Goal: Task Accomplishment & Management: Complete application form

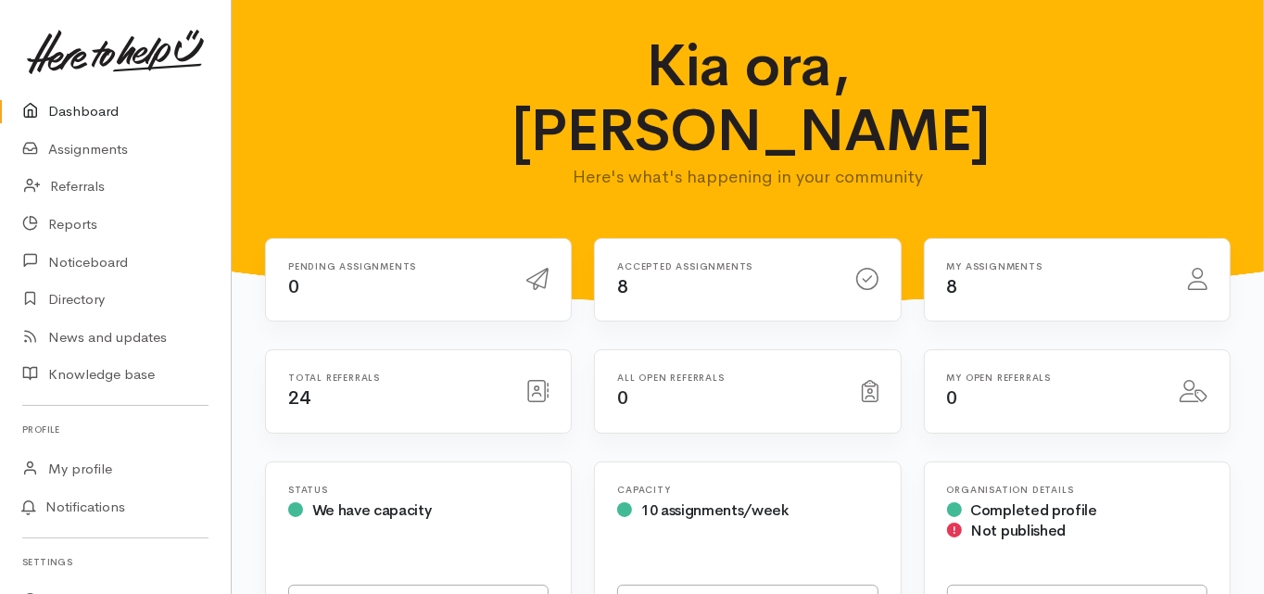
click at [98, 114] on link "Dashboard" at bounding box center [115, 112] width 231 height 38
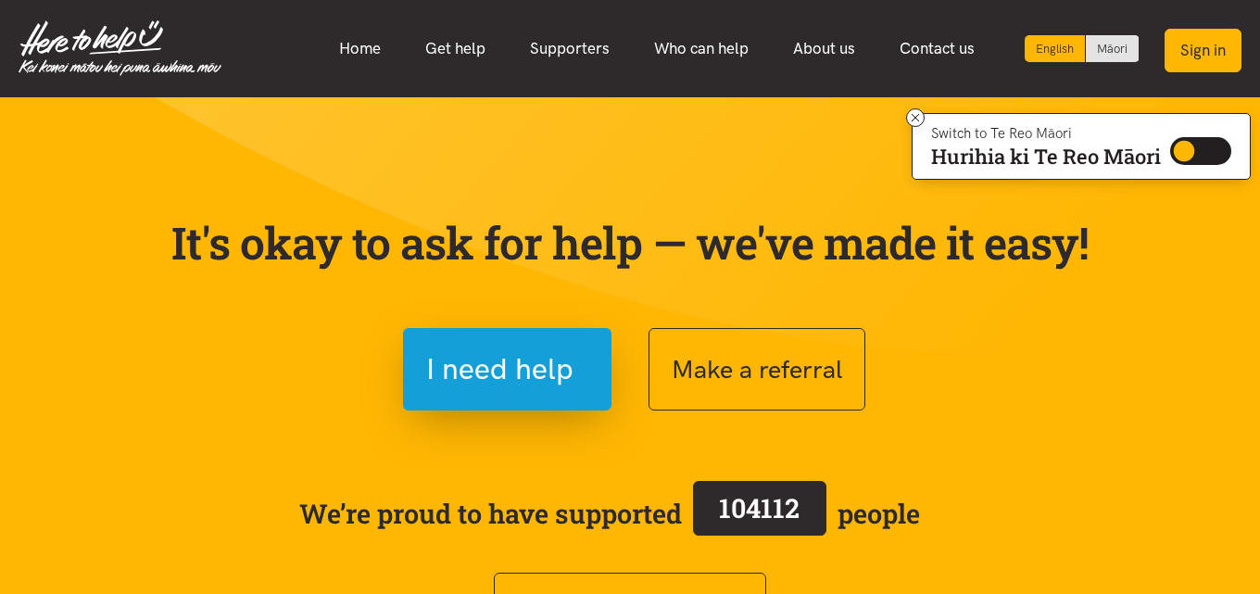
click at [1181, 49] on button "Sign in" at bounding box center [1203, 51] width 77 height 44
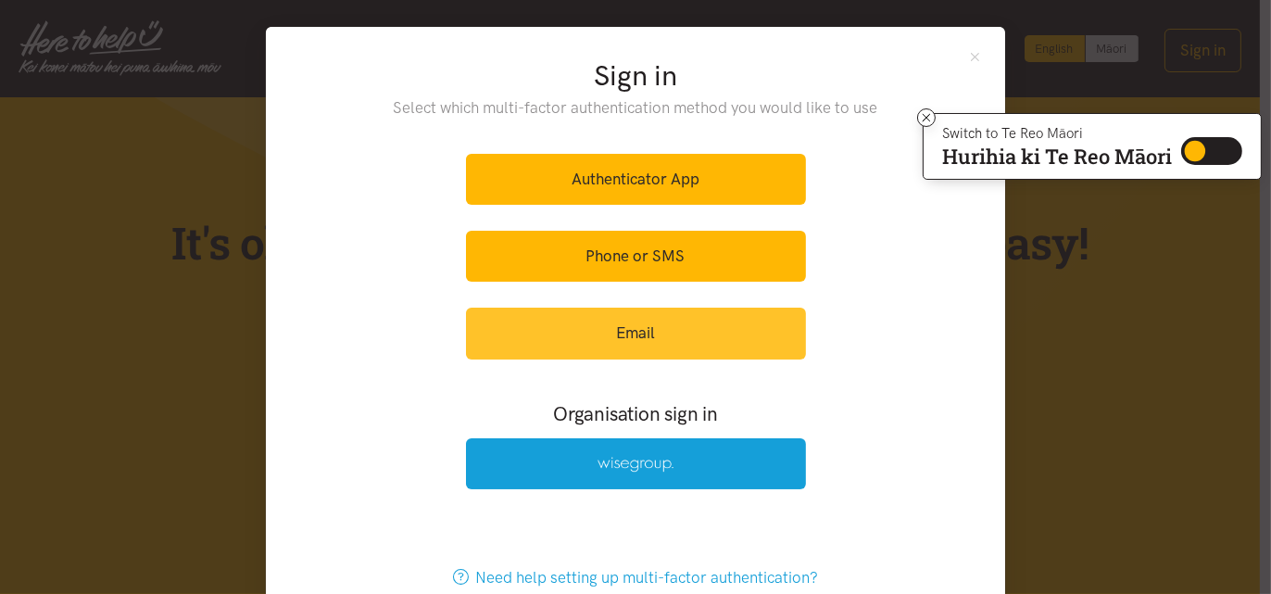
click at [616, 344] on link "Email" at bounding box center [636, 333] width 340 height 51
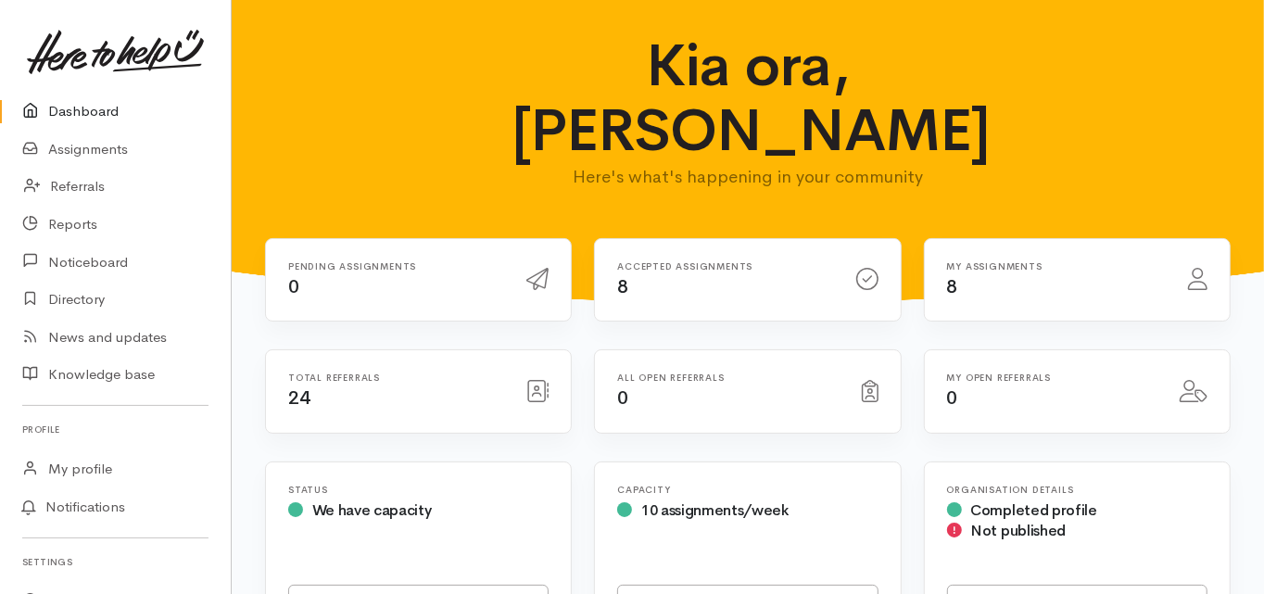
click at [104, 109] on link "Dashboard" at bounding box center [115, 112] width 231 height 38
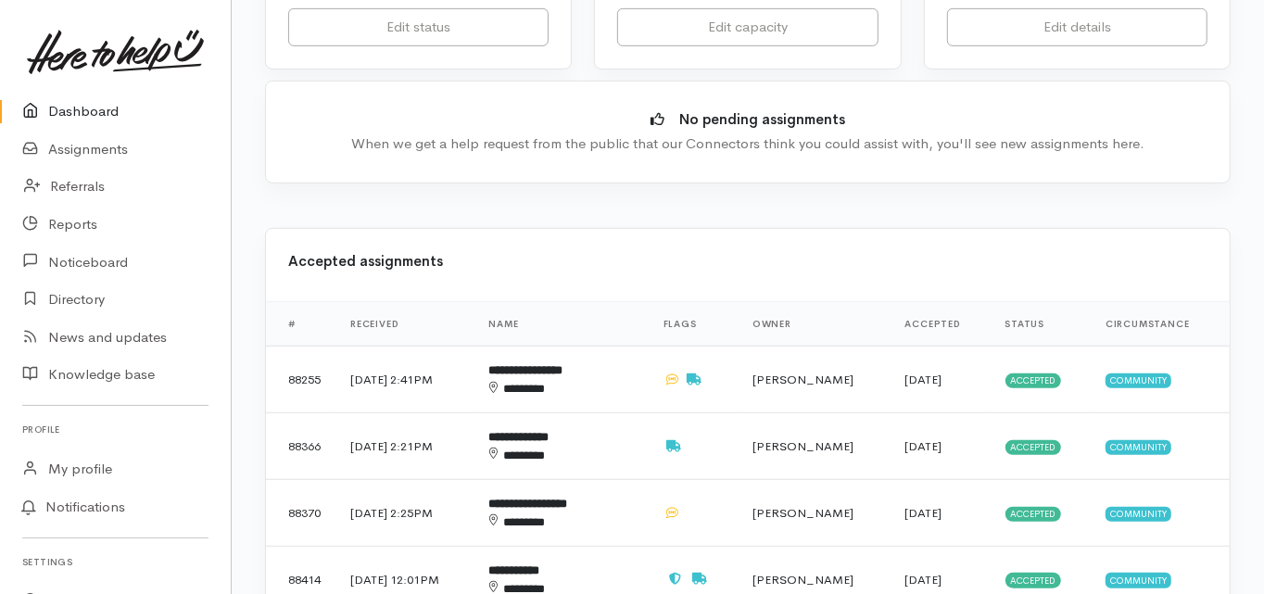
scroll to position [667, 0]
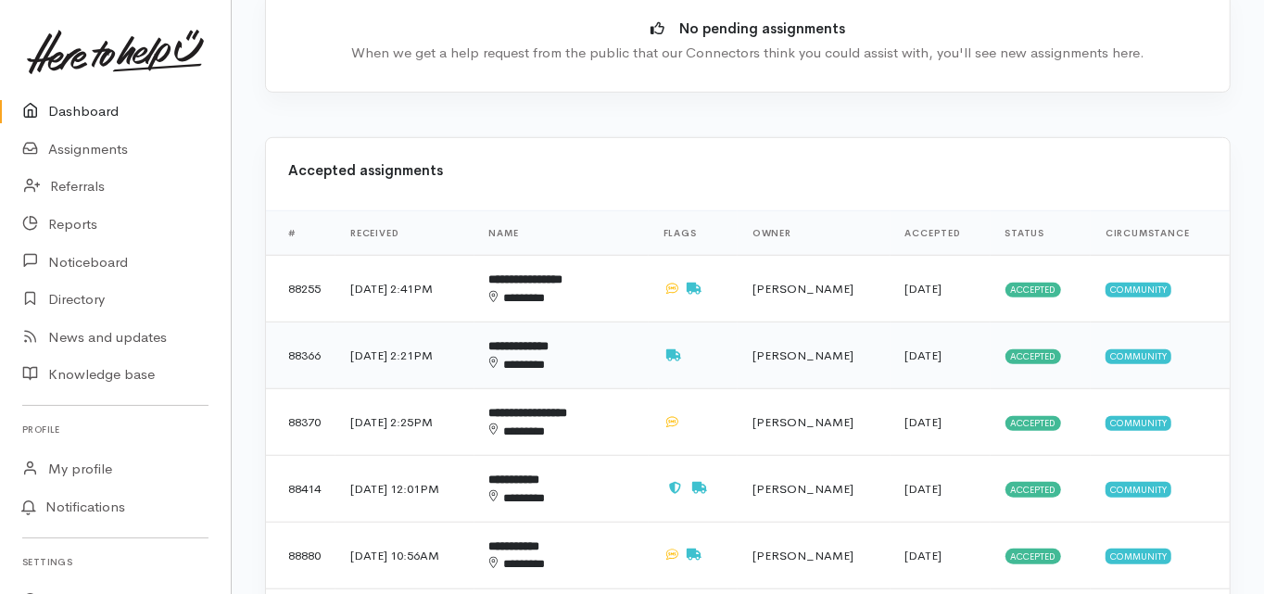
click at [549, 340] on b "**********" at bounding box center [519, 346] width 60 height 12
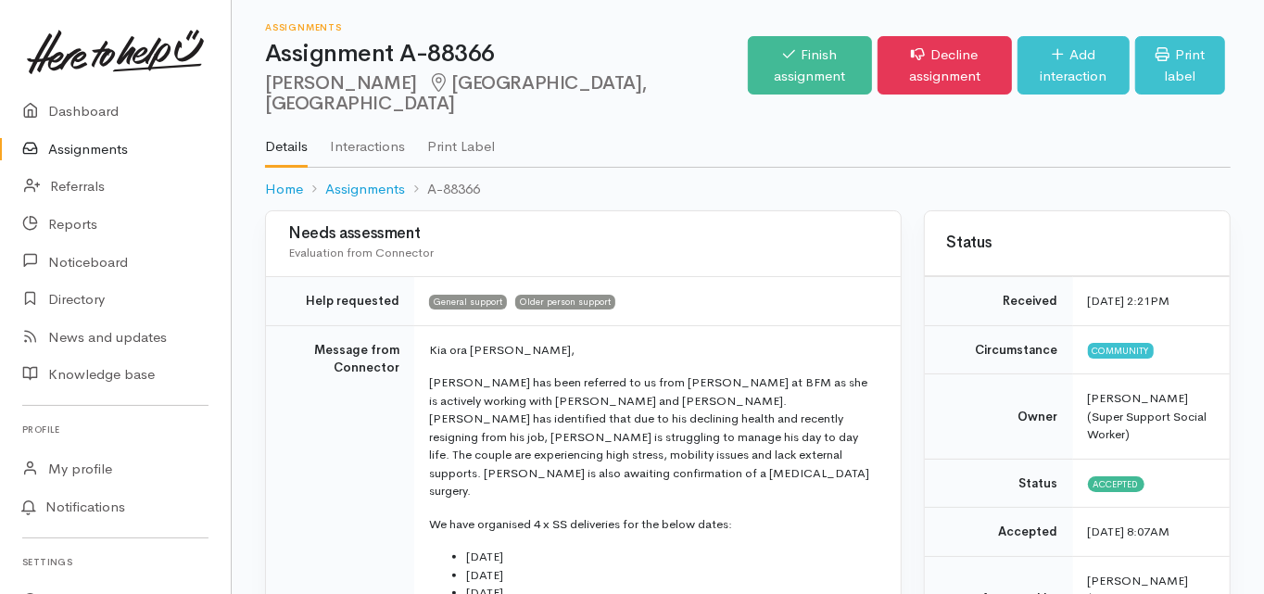
drag, startPoint x: 390, startPoint y: 86, endPoint x: 267, endPoint y: 82, distance: 123.3
click at [261, 84] on div "Assignments Assignment A-88366 [PERSON_NAME][GEOGRAPHIC_DATA], [GEOGRAPHIC_DATA…" at bounding box center [748, 105] width 1032 height 210
copy h2 "[PERSON_NAME]"
click at [347, 430] on td "Message from Connector" at bounding box center [340, 547] width 148 height 445
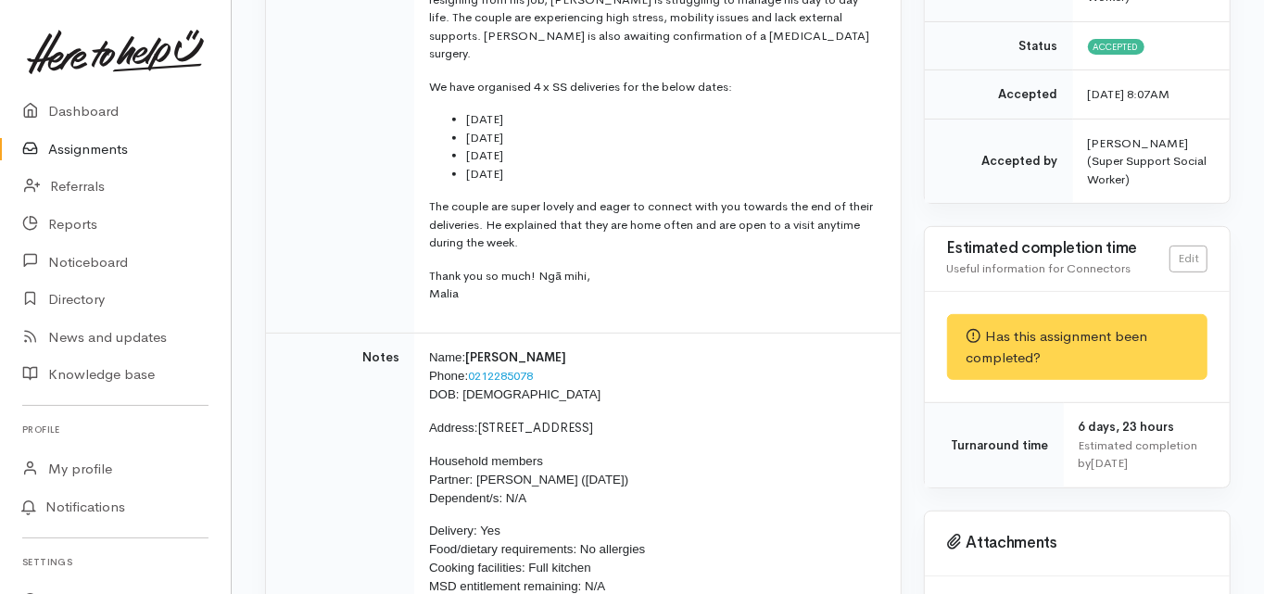
scroll to position [445, 0]
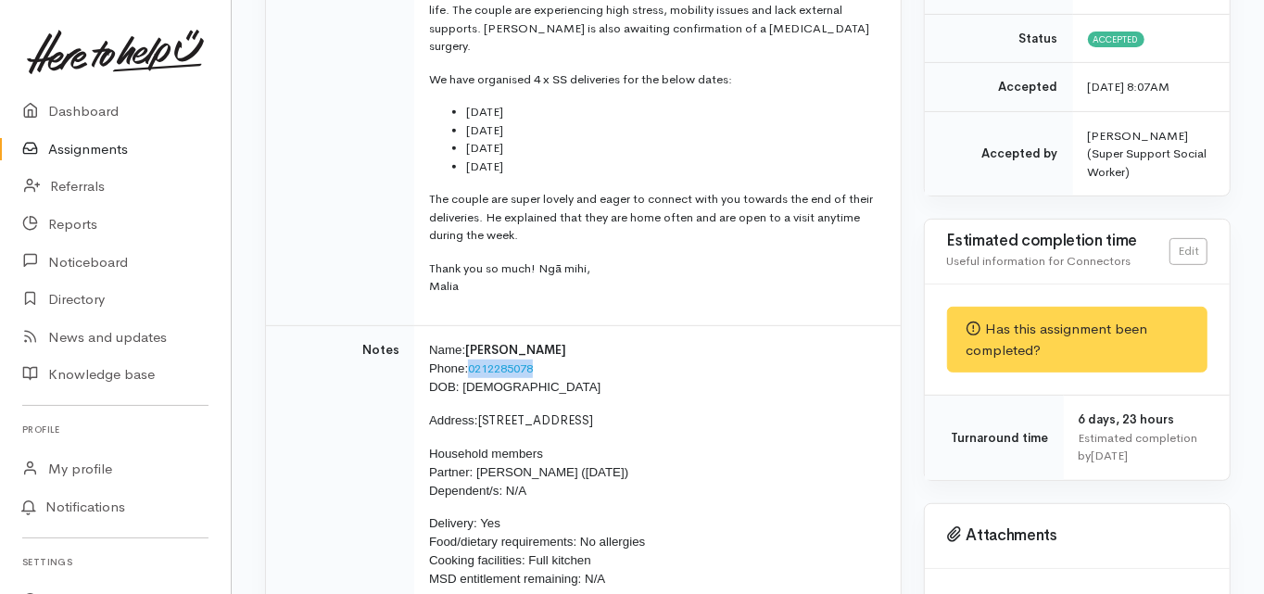
drag, startPoint x: 541, startPoint y: 309, endPoint x: 470, endPoint y: 317, distance: 71.8
click at [470, 341] on p "Name: Gordon Groves Phone: 0212285078 DOB: 01/01/1959" at bounding box center [653, 369] width 449 height 56
copy link "0212285078"
drag, startPoint x: 523, startPoint y: 330, endPoint x: 459, endPoint y: 332, distance: 64.9
click at [459, 380] on span "DOB: 01/01/1959" at bounding box center [514, 387] width 171 height 14
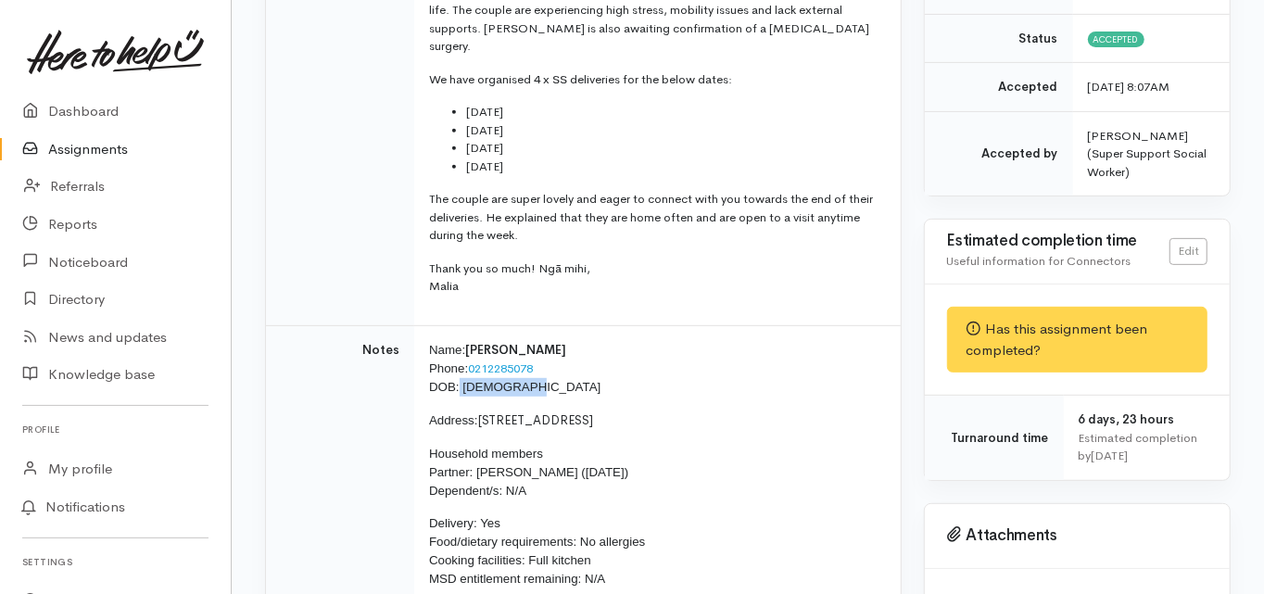
copy span "01/01/1959"
drag, startPoint x: 480, startPoint y: 362, endPoint x: 576, endPoint y: 367, distance: 96.5
click at [576, 412] on span "369 Ngatai Road, Tauranga" at bounding box center [536, 420] width 116 height 16
copy span "369 Ngatai Road,"
click at [308, 441] on td "Notes" at bounding box center [340, 472] width 148 height 294
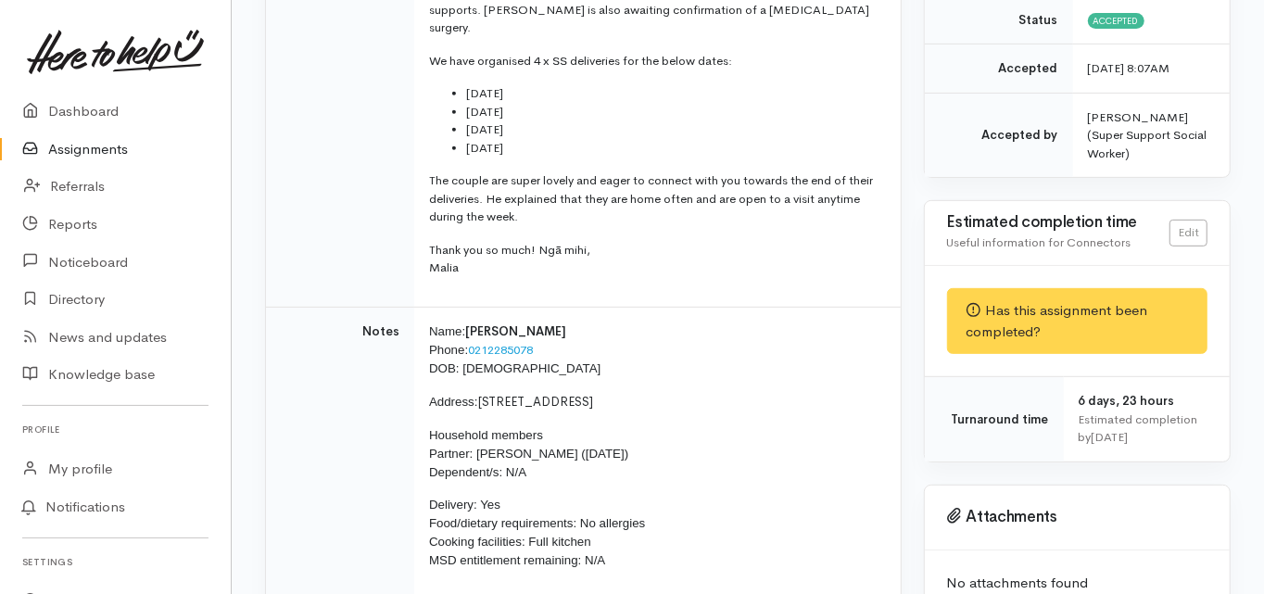
scroll to position [519, 0]
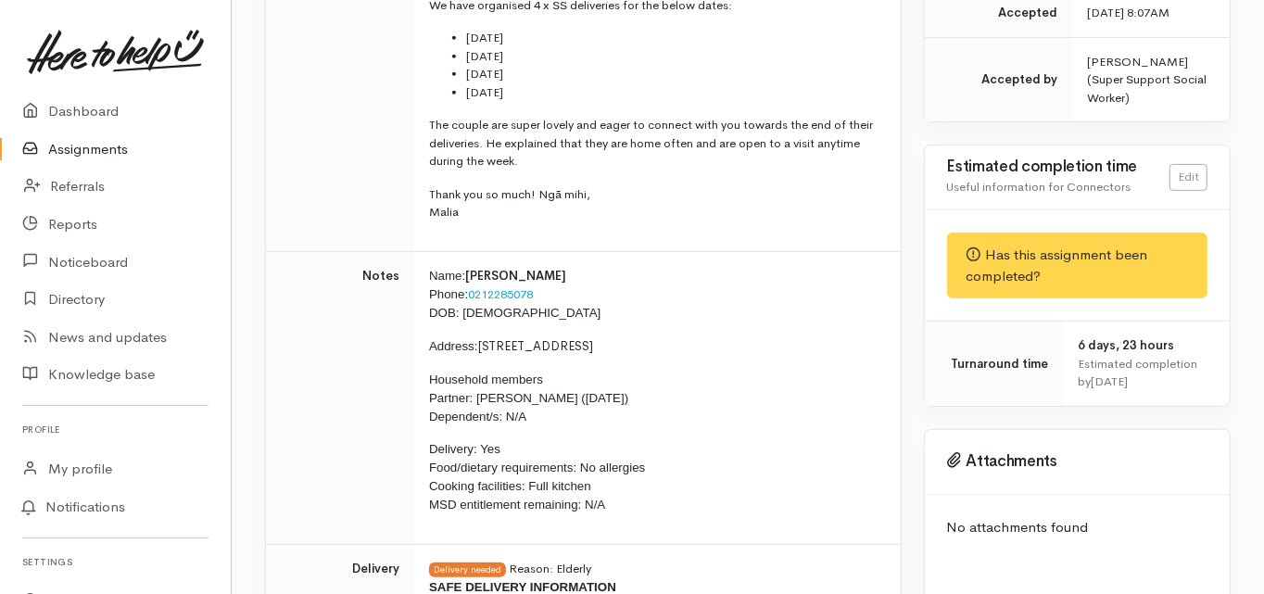
drag, startPoint x: 475, startPoint y: 339, endPoint x: 630, endPoint y: 346, distance: 154.9
click at [630, 371] on p "Household members Partner: Tracee Groves (26/10/1966) Dependent/s: N/A" at bounding box center [653, 399] width 449 height 56
copy span "Tracee Groves (26/10/1966)"
click at [283, 432] on td "Notes" at bounding box center [340, 398] width 148 height 294
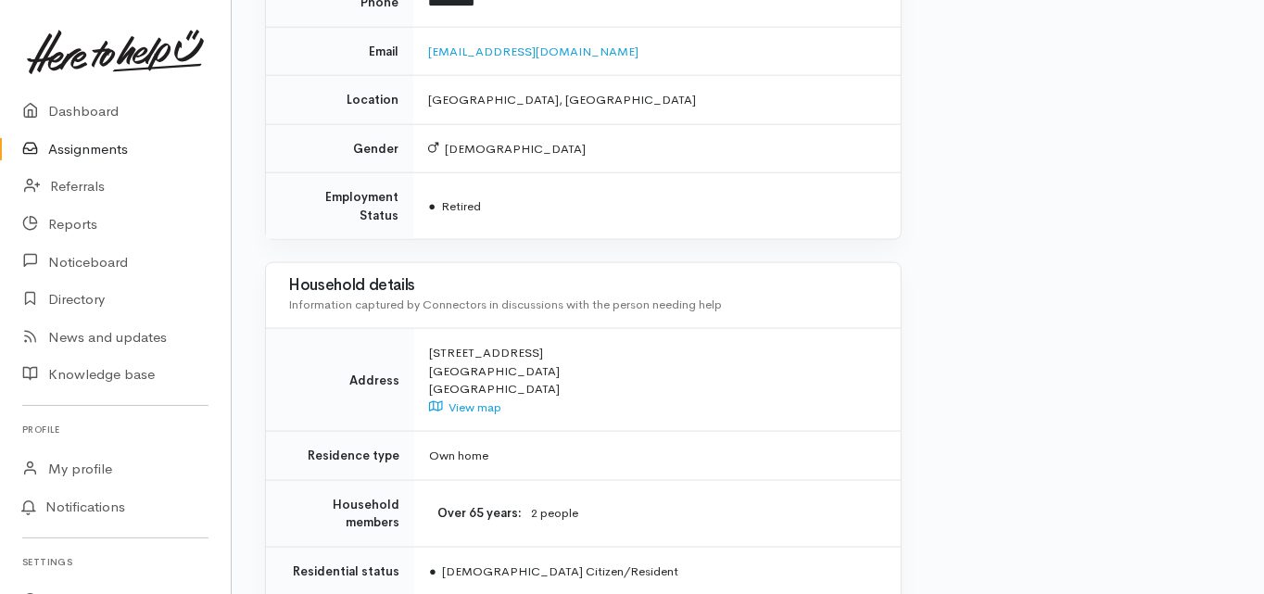
scroll to position [1482, 0]
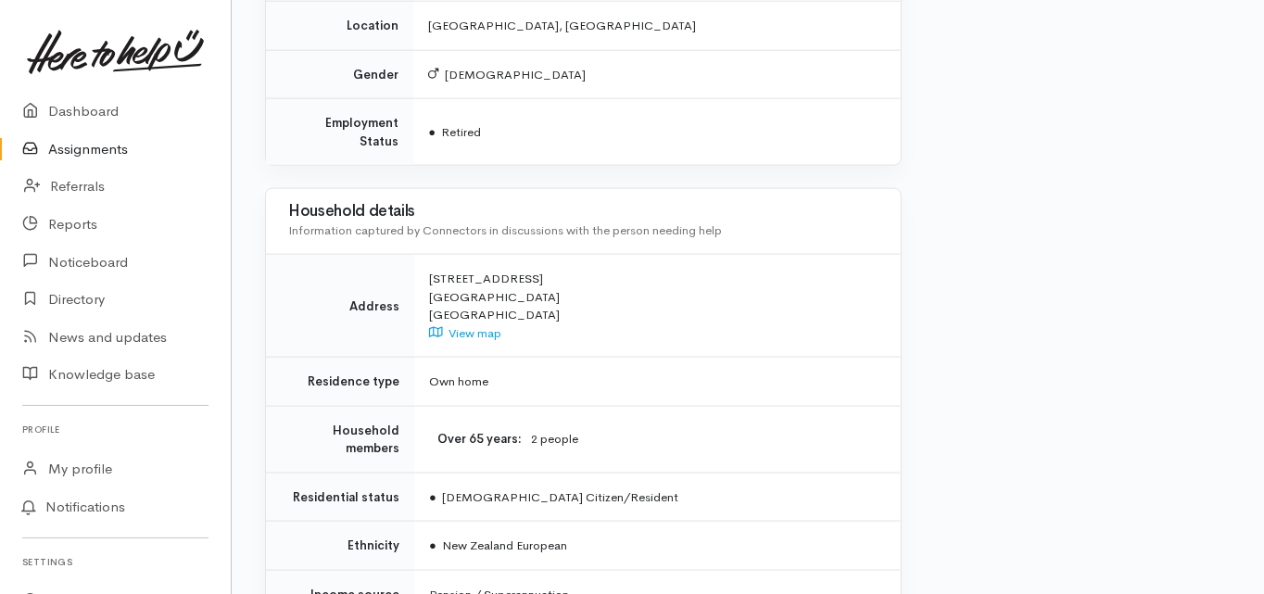
click at [295, 268] on td "Address" at bounding box center [340, 306] width 148 height 103
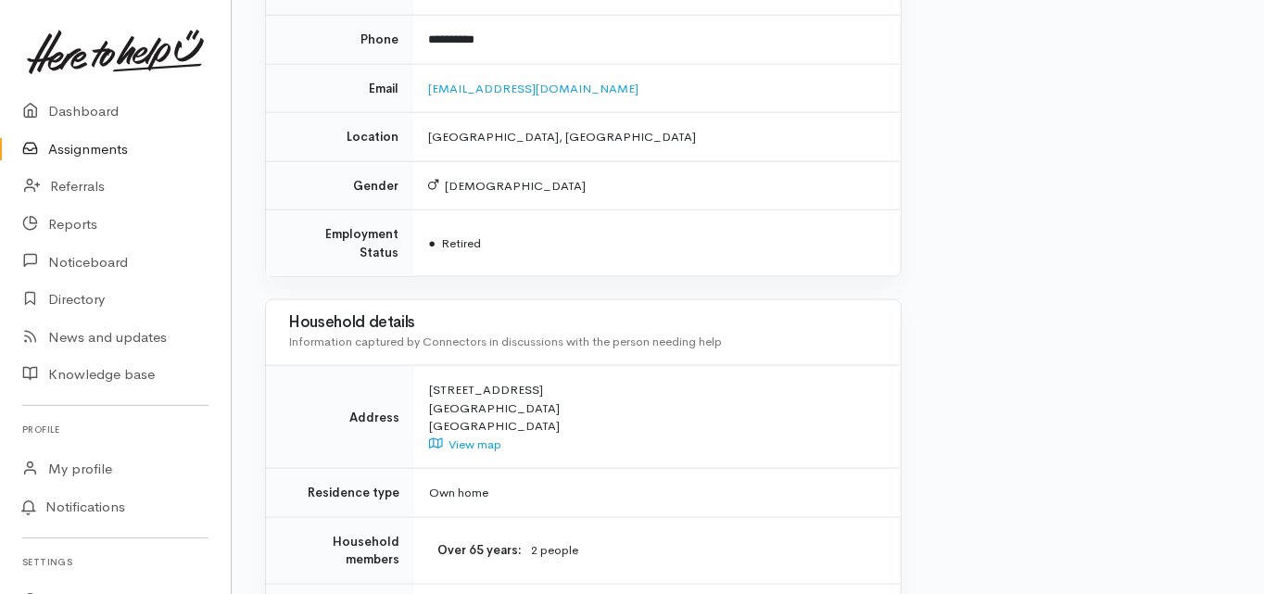
scroll to position [1186, 0]
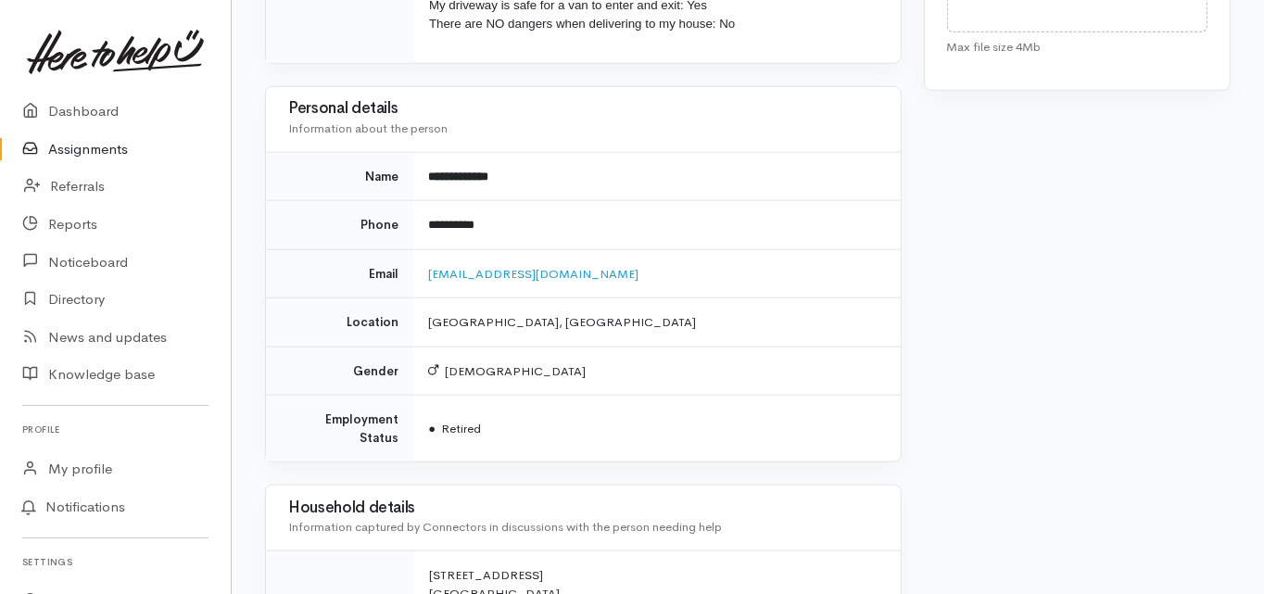
drag, startPoint x: 641, startPoint y: 216, endPoint x: 431, endPoint y: 223, distance: 210.4
click at [431, 249] on td "gordonandtraceegroves@outlook.com" at bounding box center [656, 273] width 486 height 49
copy link "gordonandtraceegroves@outlook.com"
click at [357, 298] on td "Location" at bounding box center [339, 322] width 147 height 49
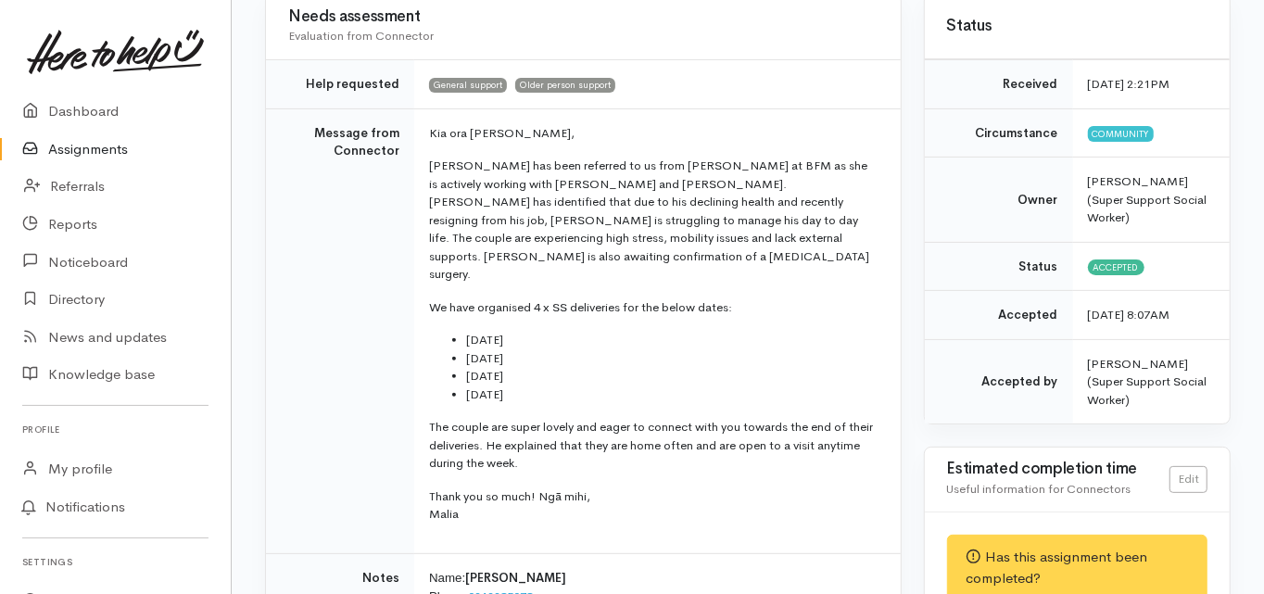
scroll to position [148, 0]
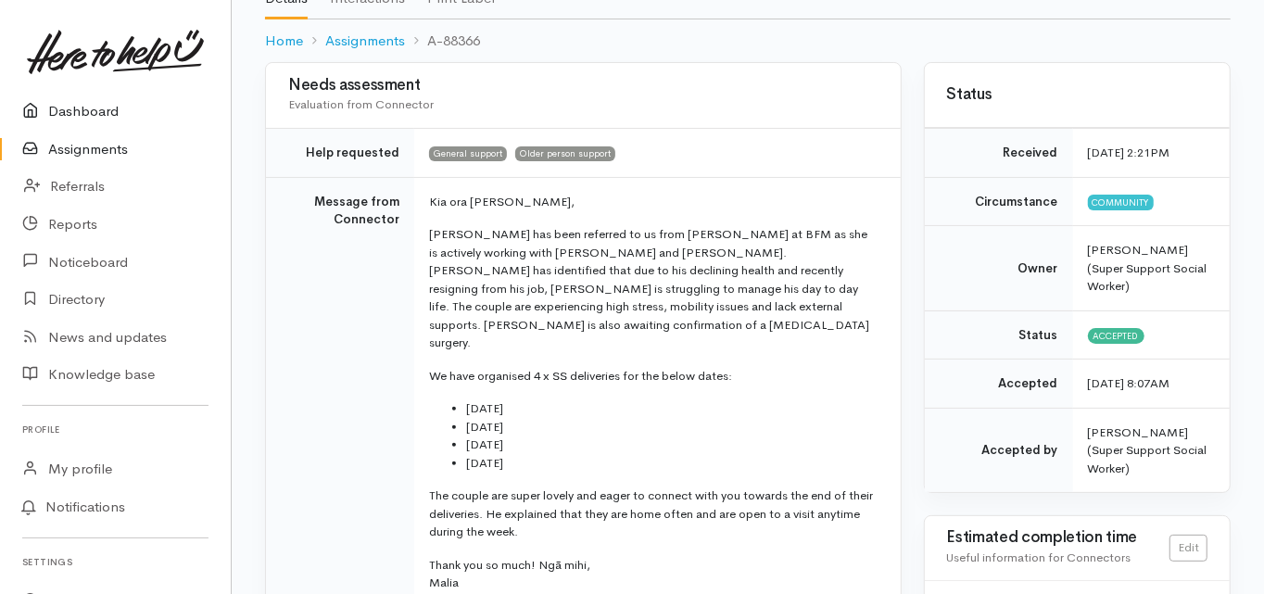
click at [95, 109] on link "Dashboard" at bounding box center [115, 112] width 231 height 38
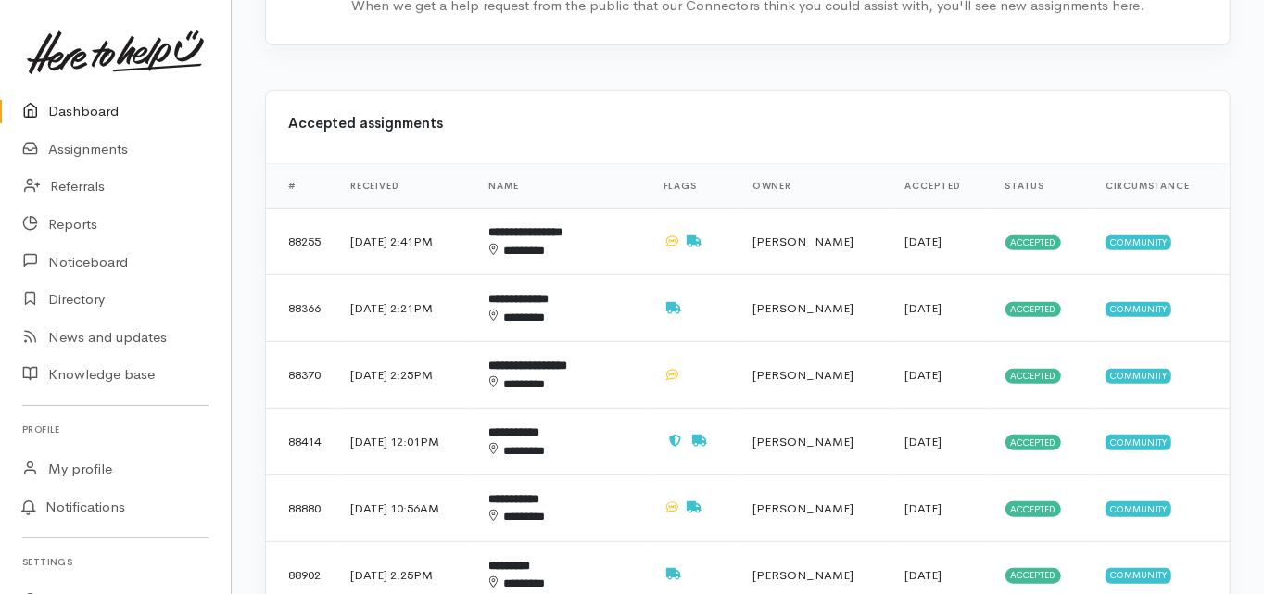
scroll to position [741, 0]
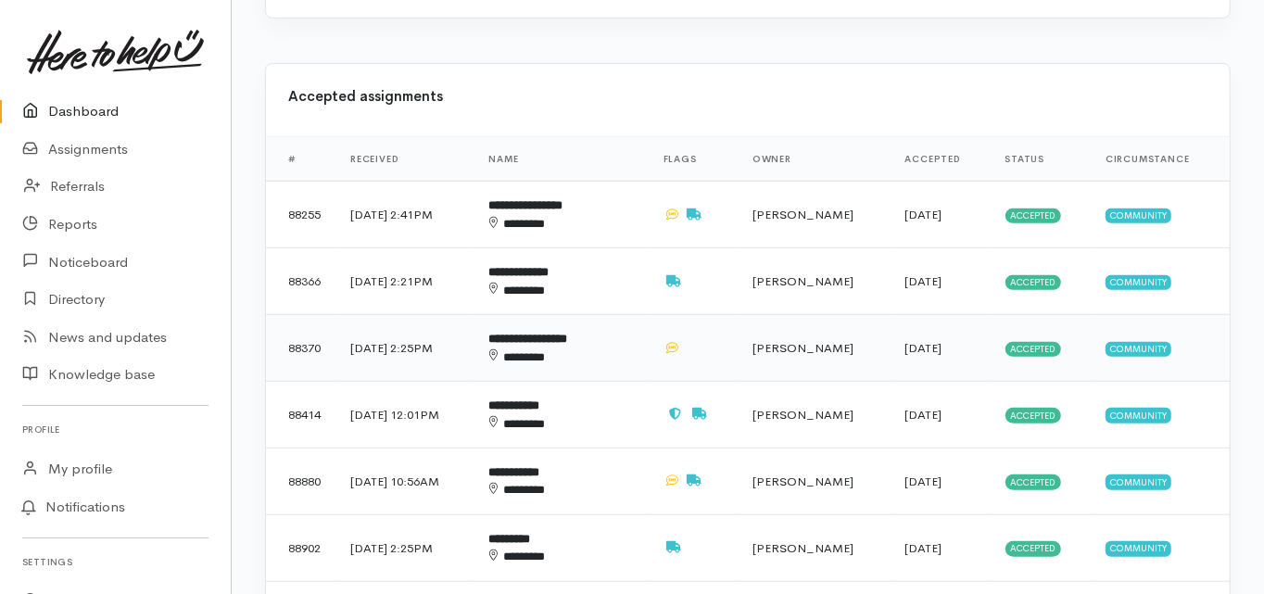
click at [561, 333] on b "**********" at bounding box center [528, 339] width 79 height 12
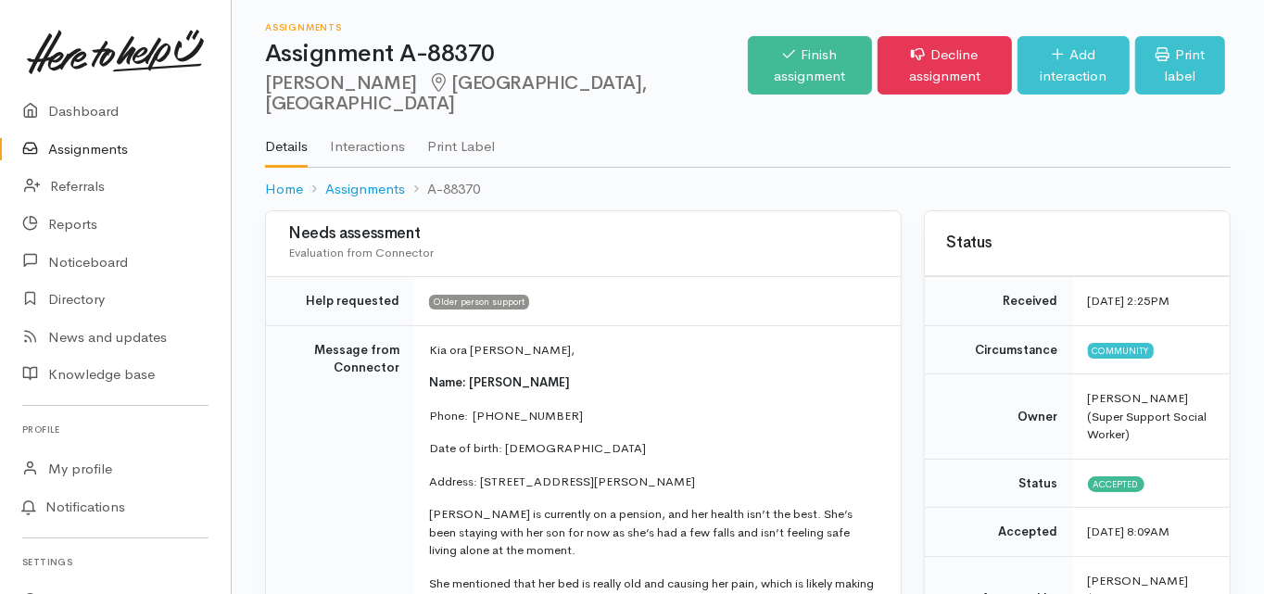
drag, startPoint x: 265, startPoint y: 82, endPoint x: 421, endPoint y: 91, distance: 155.9
click at [421, 91] on h2 "[PERSON_NAME], [GEOGRAPHIC_DATA]" at bounding box center [506, 94] width 483 height 42
copy h2 "Mereraiha Roberts"
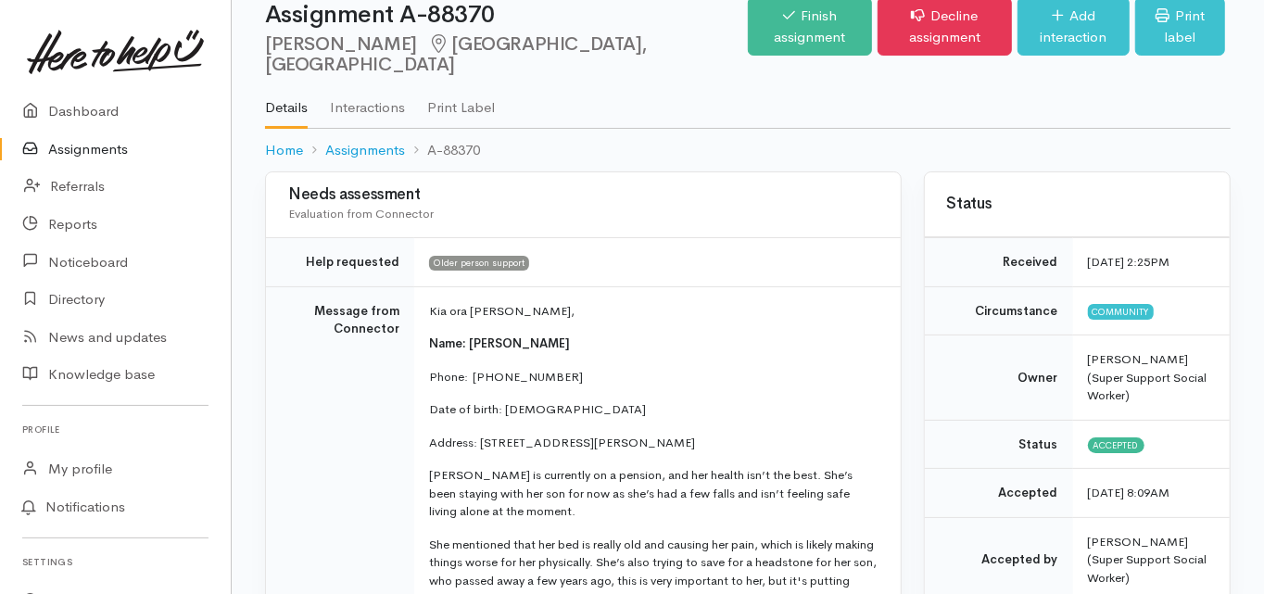
scroll to position [74, 0]
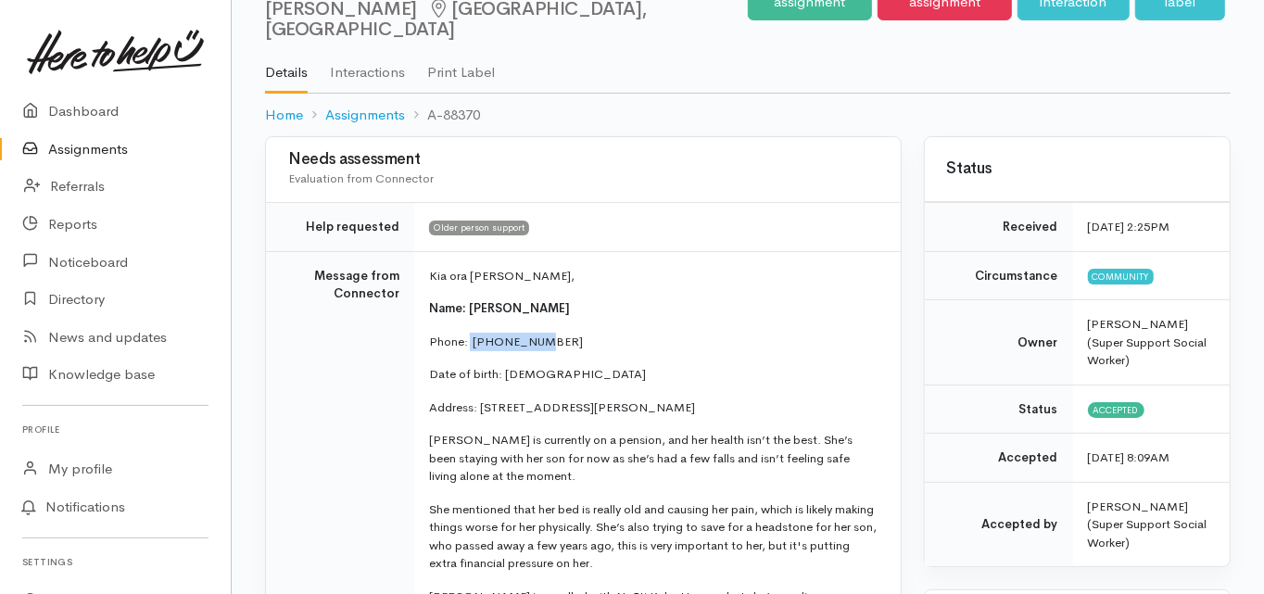
drag, startPoint x: 547, startPoint y: 317, endPoint x: 469, endPoint y: 321, distance: 77.9
click at [469, 333] on p "Phone:  0204754890" at bounding box center [653, 342] width 449 height 19
copy p "0204754890"
drag, startPoint x: 574, startPoint y: 353, endPoint x: 501, endPoint y: 361, distance: 73.7
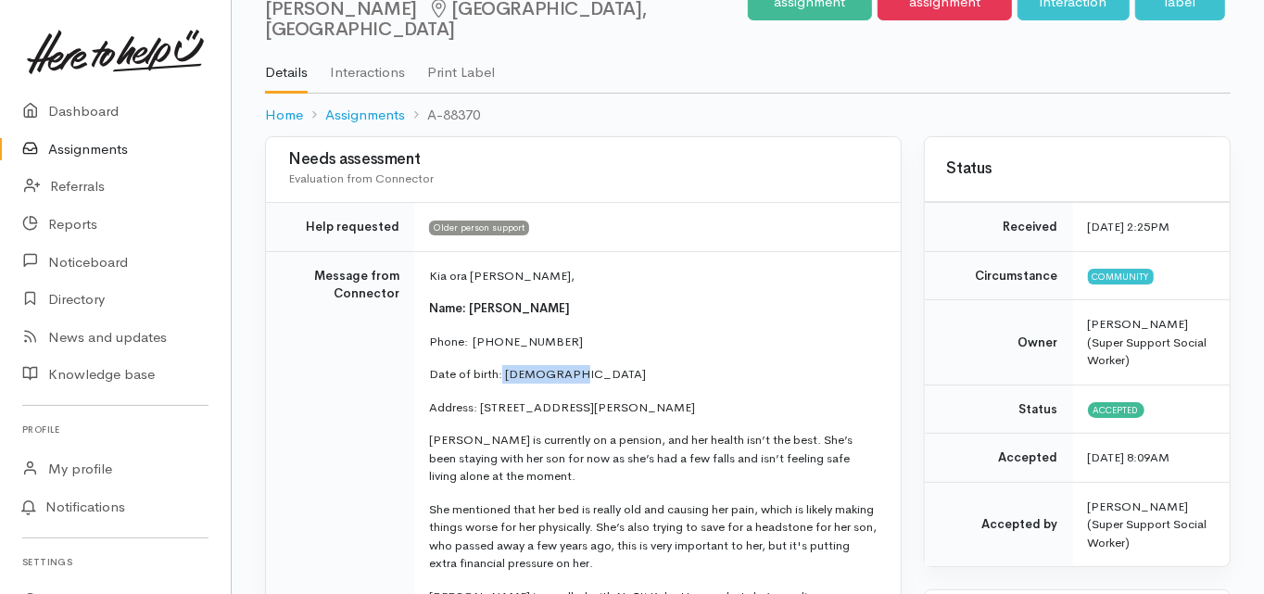
copy p "29/05/1957"
drag, startPoint x: 478, startPoint y: 385, endPoint x: 590, endPoint y: 392, distance: 112.3
click at [590, 398] on p "Address: 207B Dickson Road, Papamoa Beach, Tauranga, New Zealand" at bounding box center [653, 407] width 449 height 19
copy p "207B Dickson Road,"
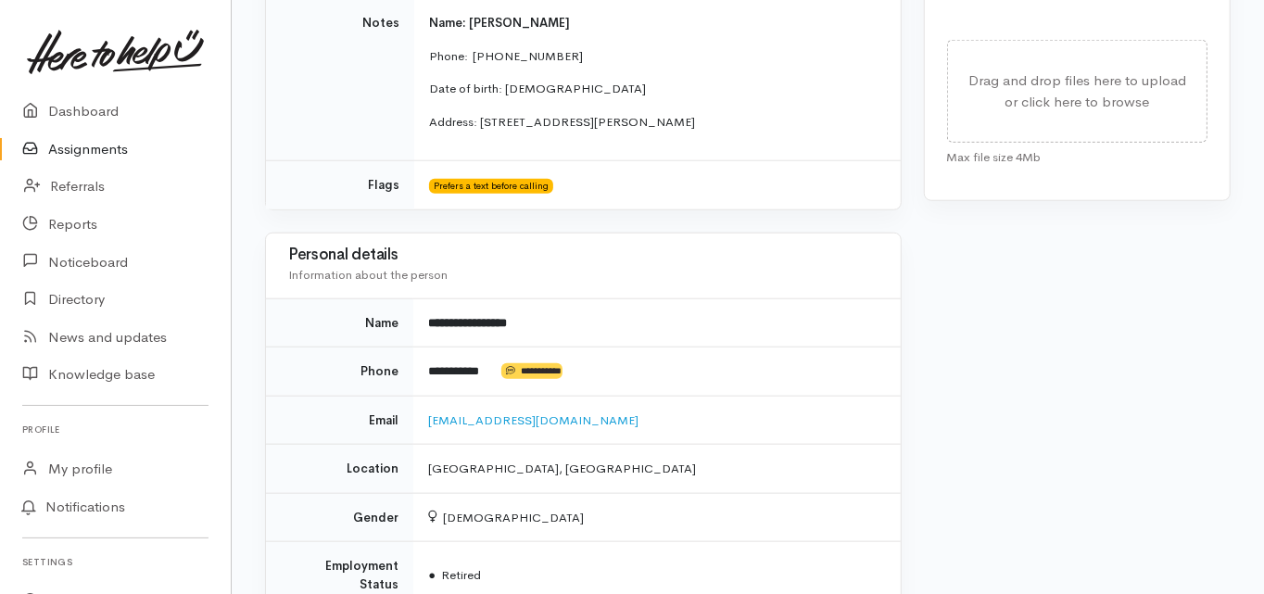
scroll to position [1112, 0]
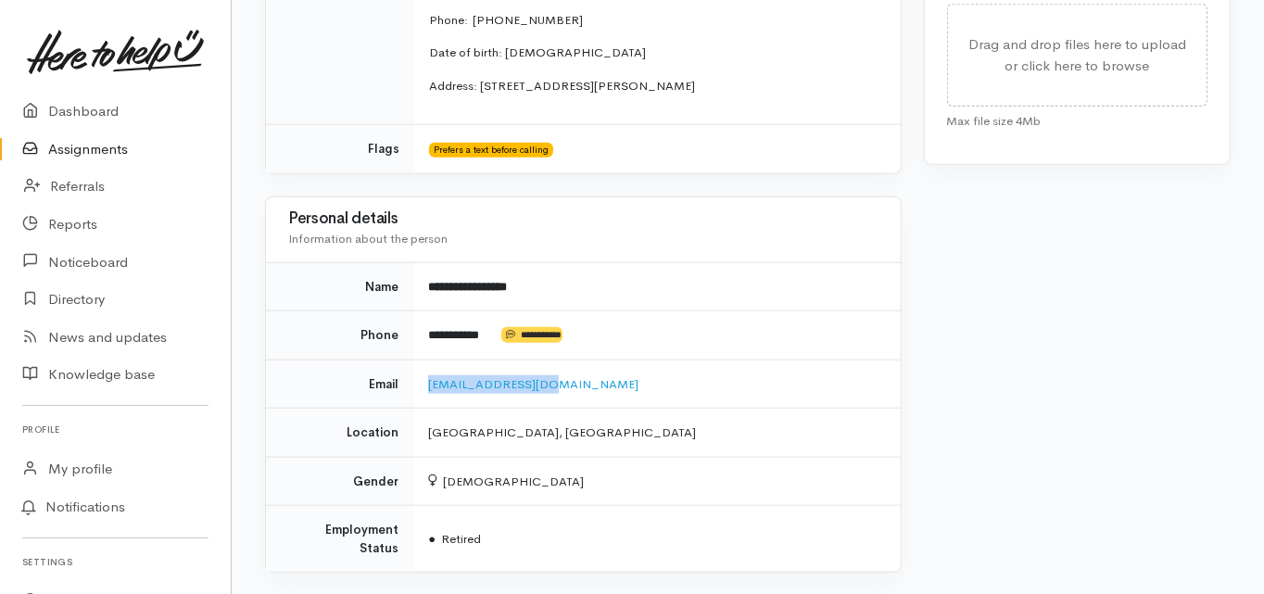
drag, startPoint x: 535, startPoint y: 364, endPoint x: 431, endPoint y: 372, distance: 105.0
click at [431, 372] on td "hokogail@yahoo.com" at bounding box center [656, 383] width 486 height 49
copy link "hokogail@yahoo.com"
click at [255, 427] on div "Needs assessment Evaluation from Connector Help requested Older person support …" at bounding box center [583, 190] width 659 height 2182
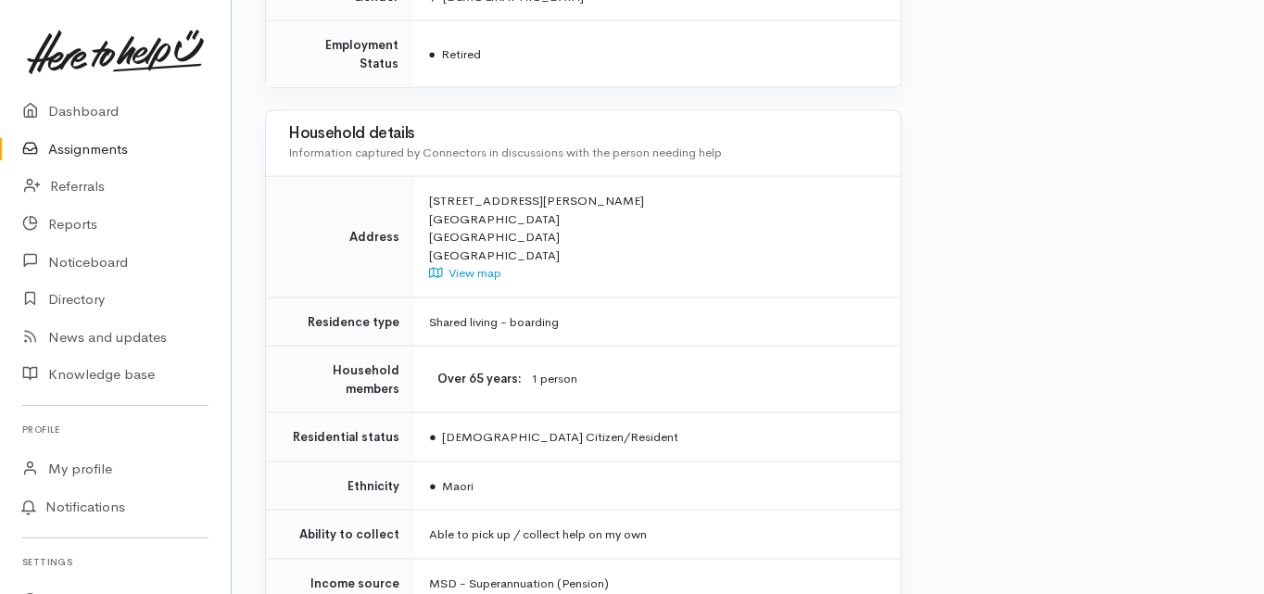
scroll to position [1631, 0]
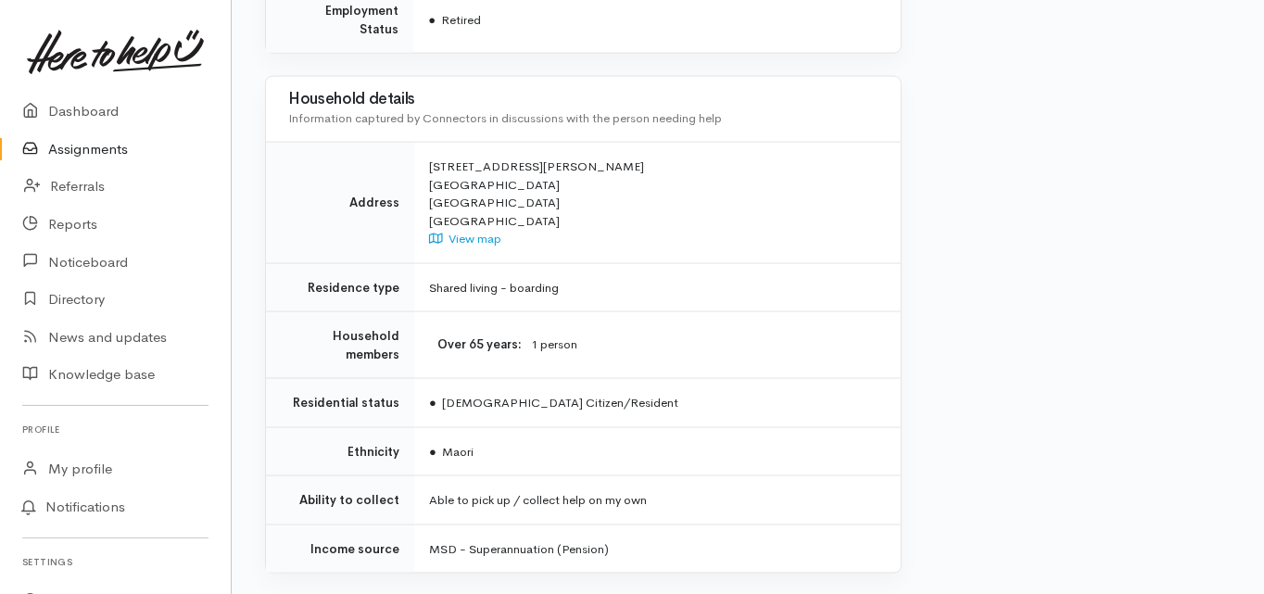
click at [279, 427] on td "Ethnicity" at bounding box center [340, 451] width 148 height 49
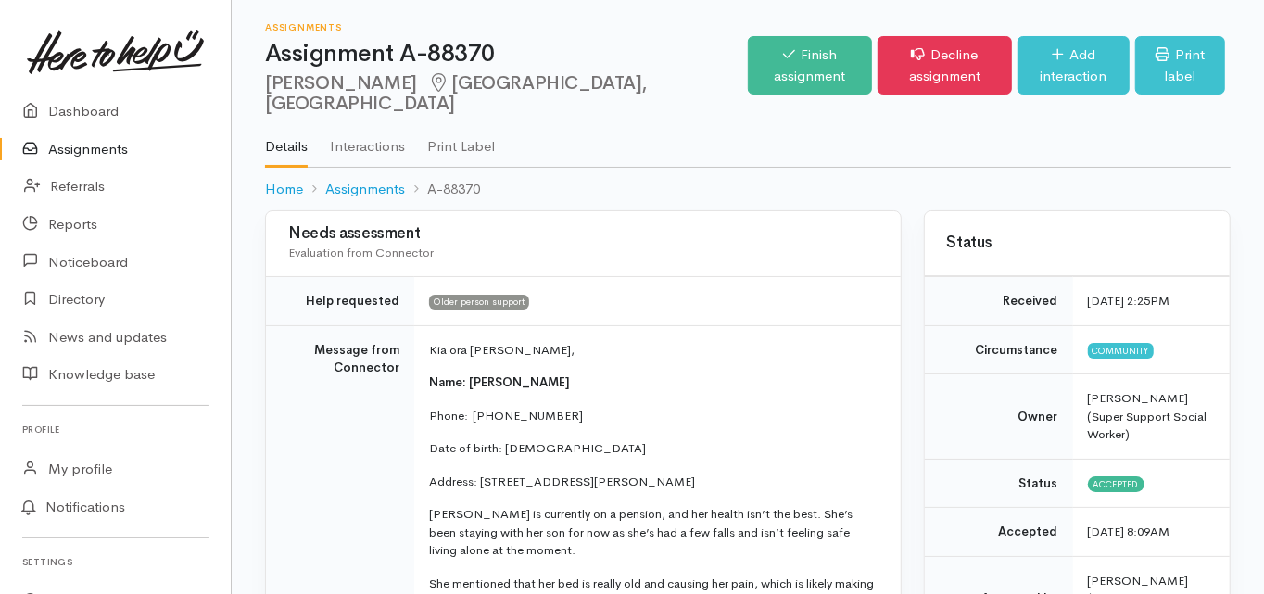
scroll to position [74, 0]
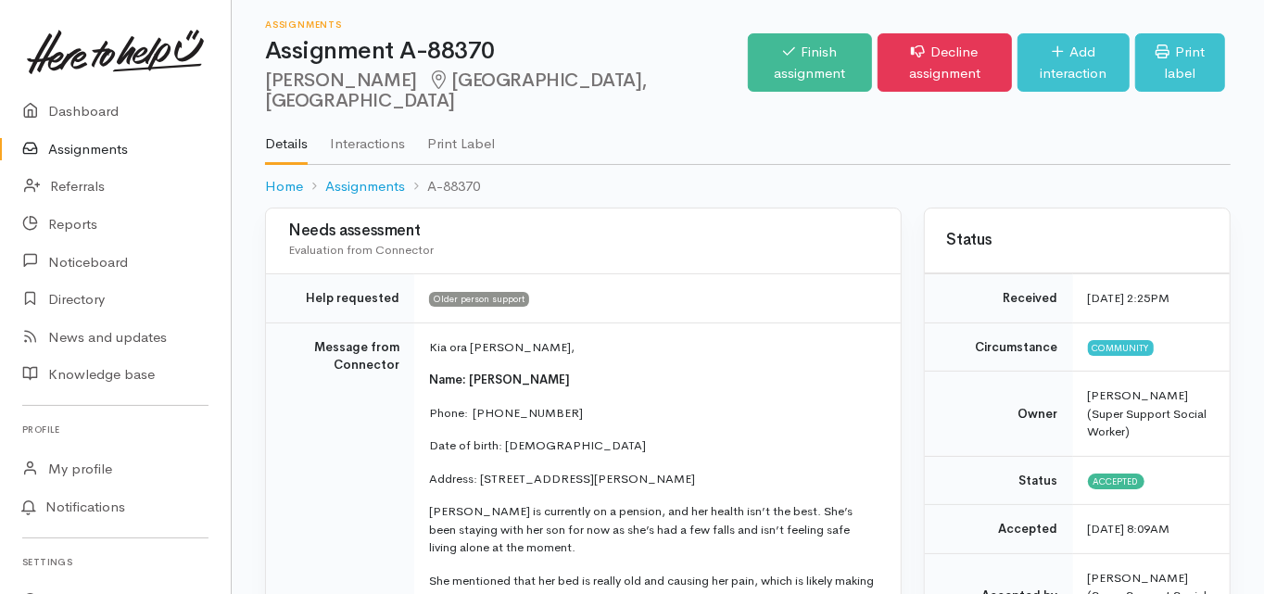
scroll to position [0, 0]
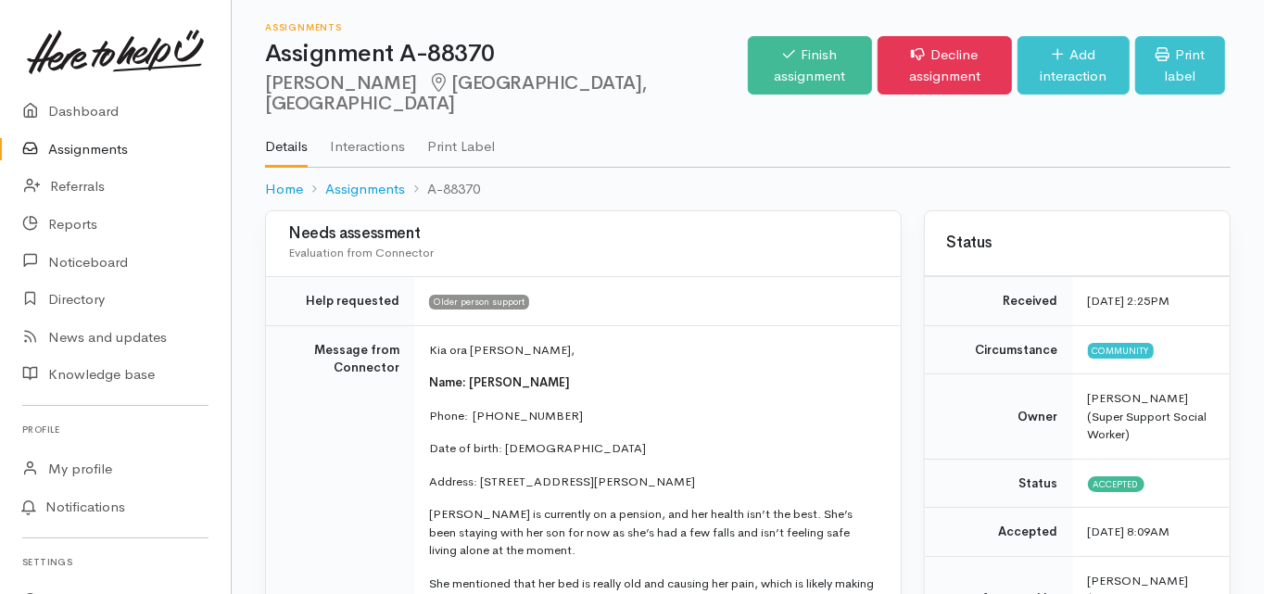
drag, startPoint x: 264, startPoint y: 82, endPoint x: 349, endPoint y: 89, distance: 85.6
click at [349, 89] on div "Assignments Assignment A-88370 Mereraiha Roberts Papamoa, Tauranga Options Fini…" at bounding box center [748, 105] width 1032 height 210
copy h2 "Mereraiha"
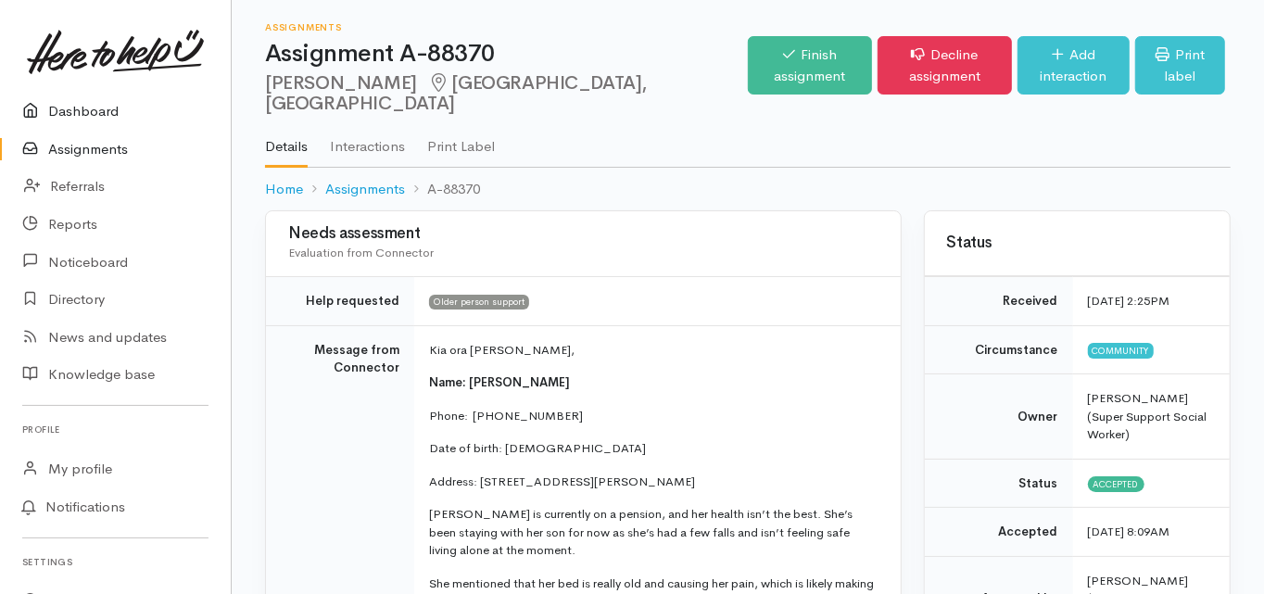
click at [91, 115] on link "Dashboard" at bounding box center [115, 112] width 231 height 38
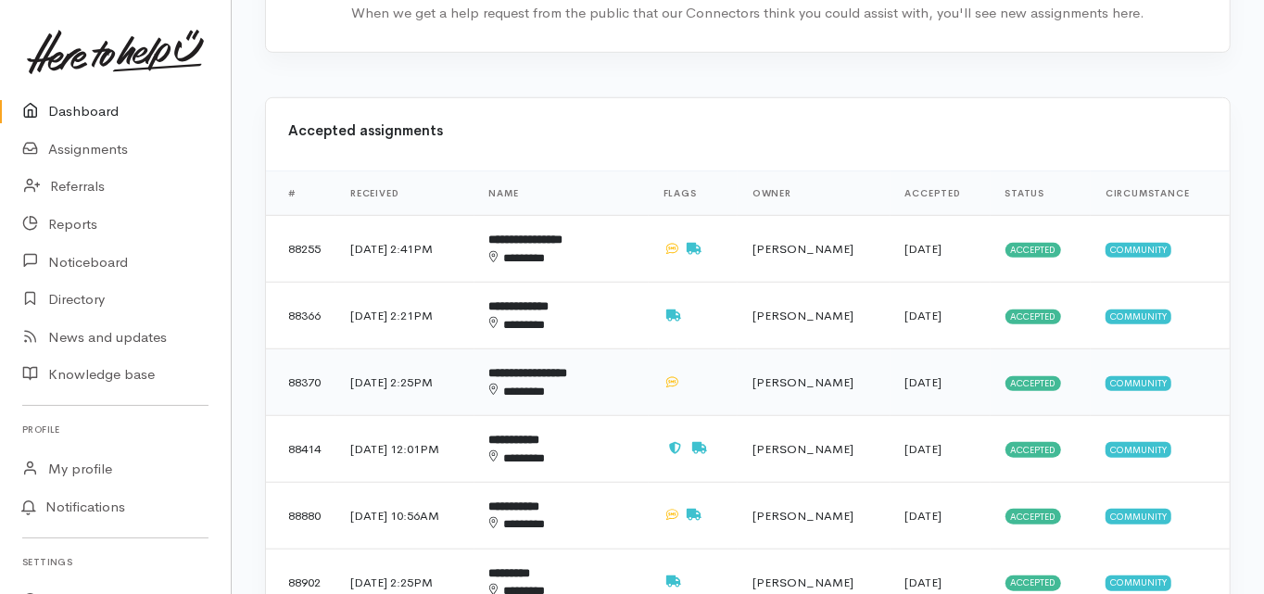
scroll to position [741, 0]
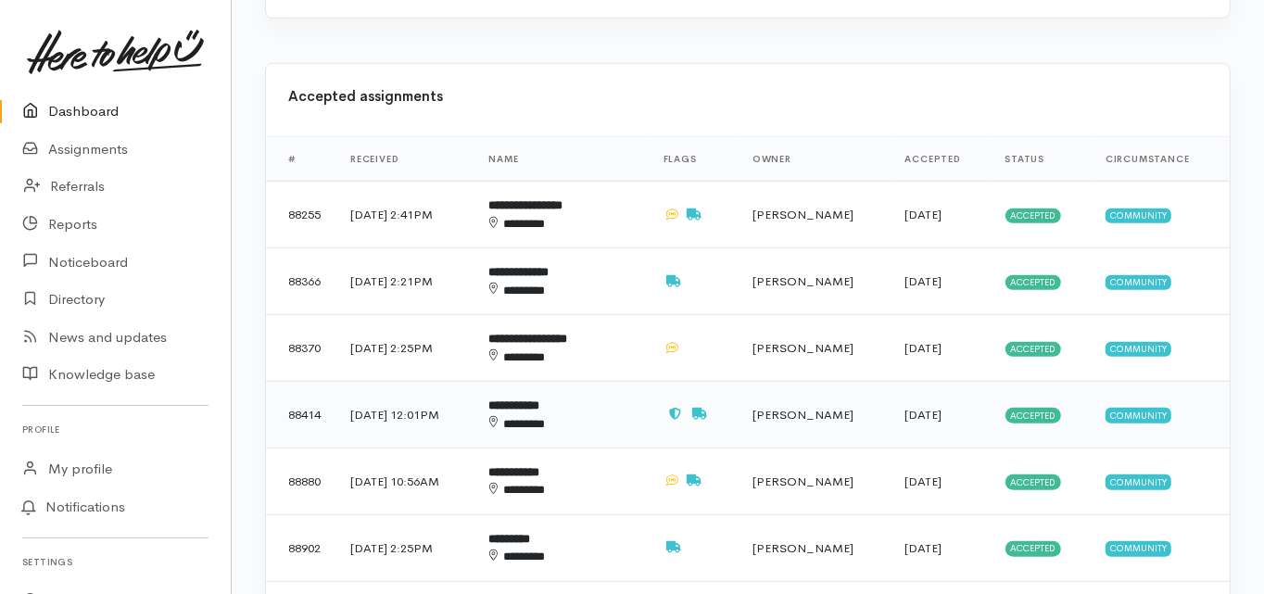
click at [540, 399] on b "**********" at bounding box center [514, 405] width 51 height 12
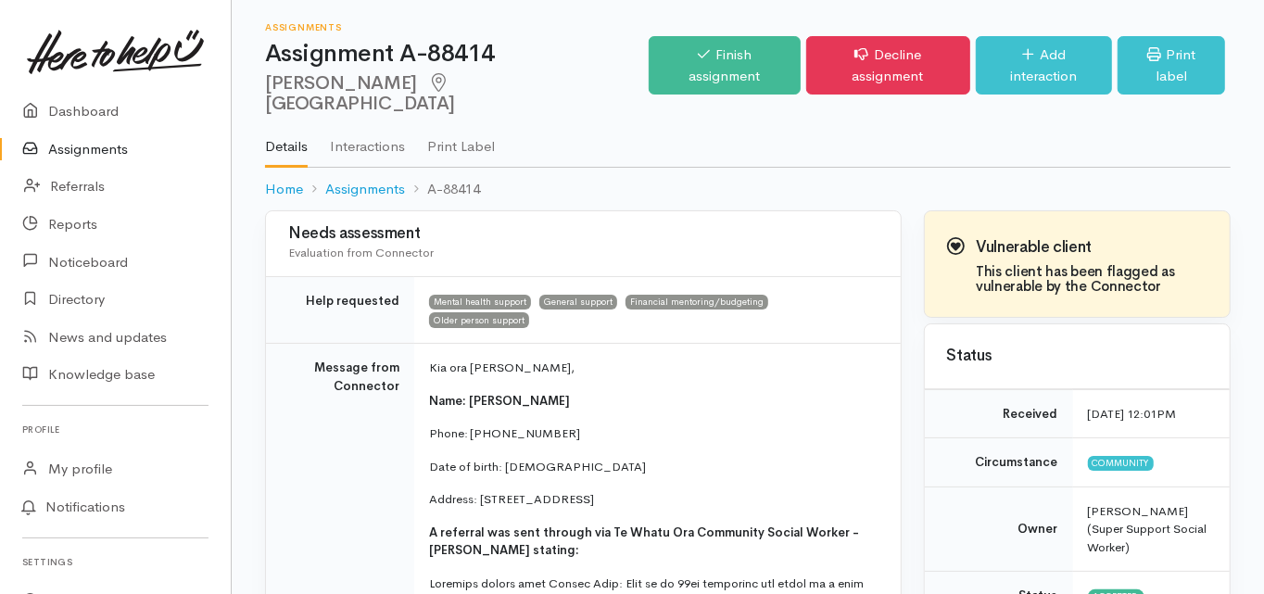
drag, startPoint x: 268, startPoint y: 83, endPoint x: 364, endPoint y: 87, distance: 96.4
click at [364, 87] on h2 "[PERSON_NAME] Tauranga" at bounding box center [457, 94] width 384 height 42
copy h2 "[PERSON_NAME]"
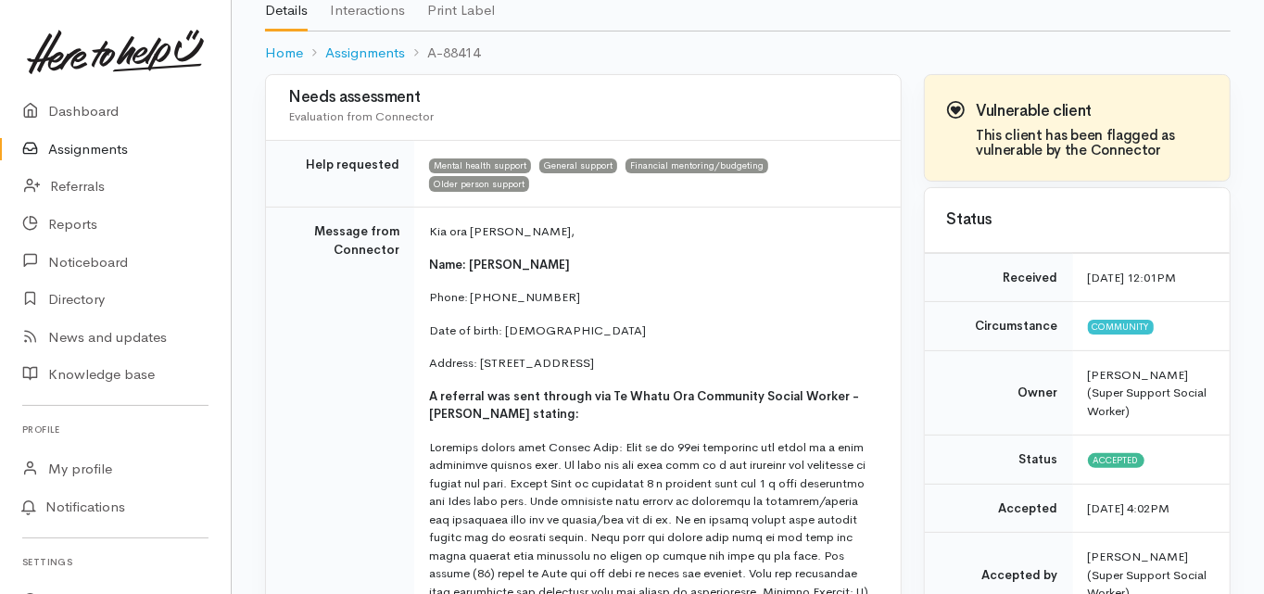
scroll to position [148, 0]
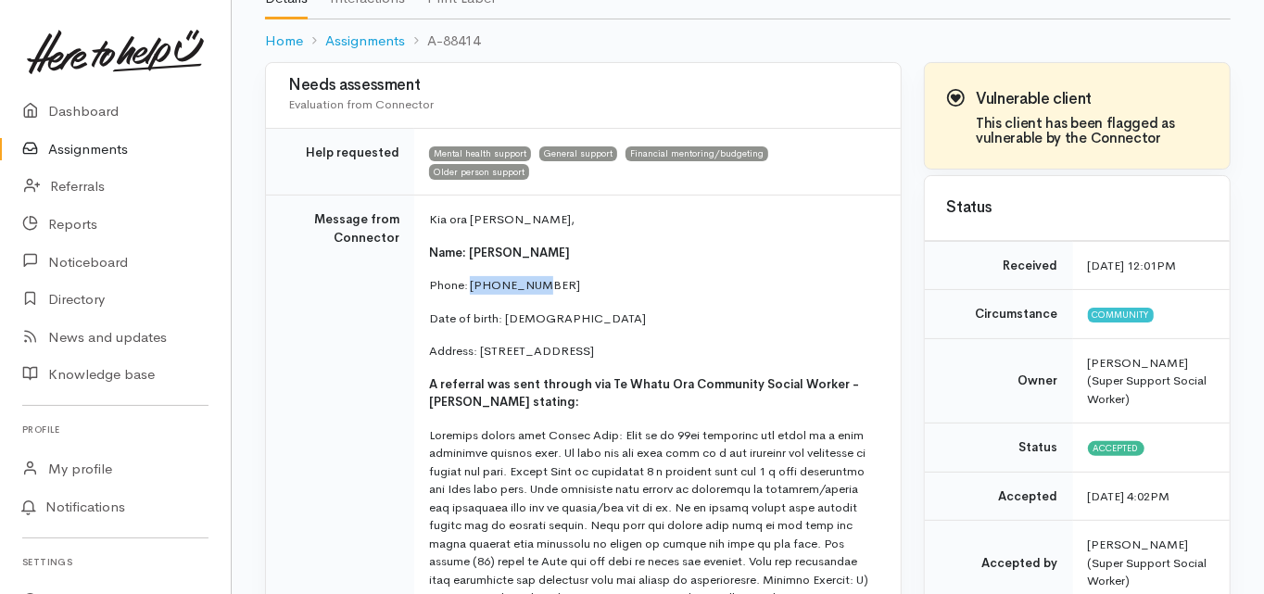
drag, startPoint x: 539, startPoint y: 246, endPoint x: 485, endPoint y: 242, distance: 54.9
click at [470, 276] on p "Phone: [PHONE_NUMBER]" at bounding box center [653, 285] width 449 height 19
copy p "0225862402"
drag, startPoint x: 560, startPoint y: 279, endPoint x: 505, endPoint y: 284, distance: 54.9
click at [505, 309] on p "Date of birth: [DEMOGRAPHIC_DATA]" at bounding box center [653, 318] width 449 height 19
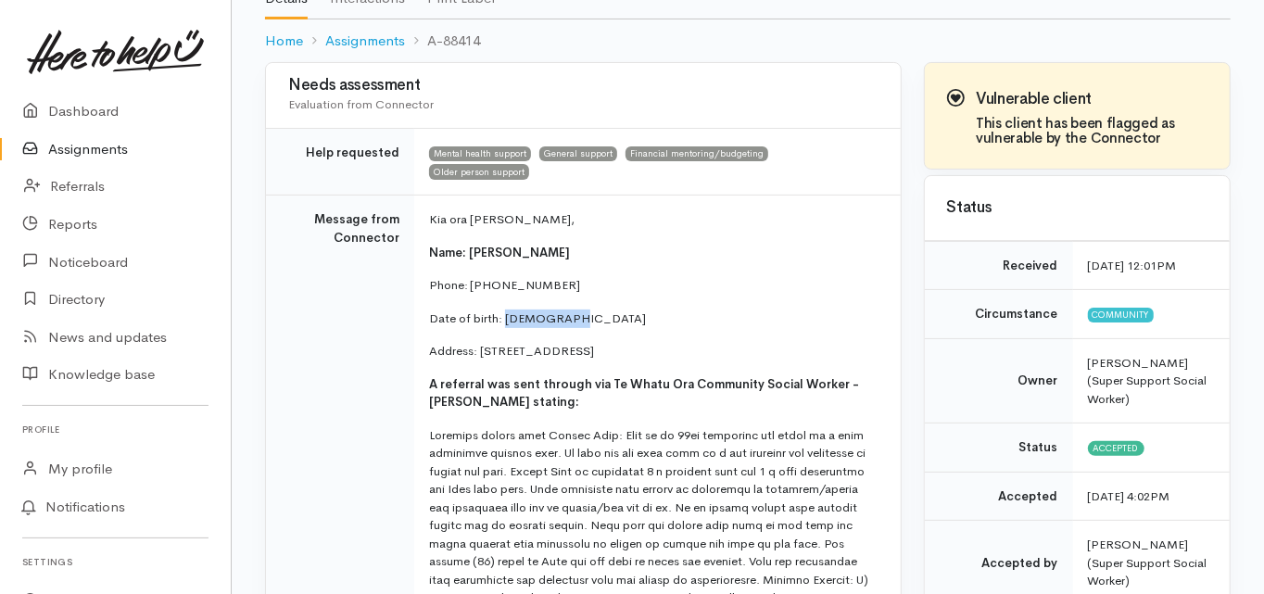
copy p "[DATE]"
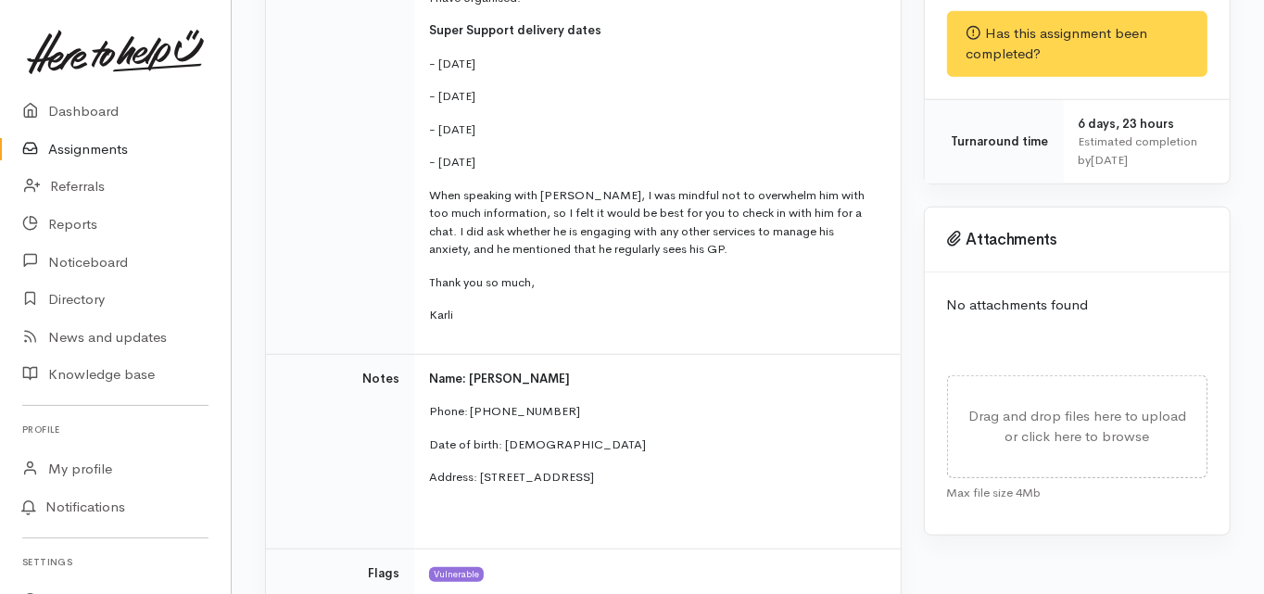
scroll to position [889, 0]
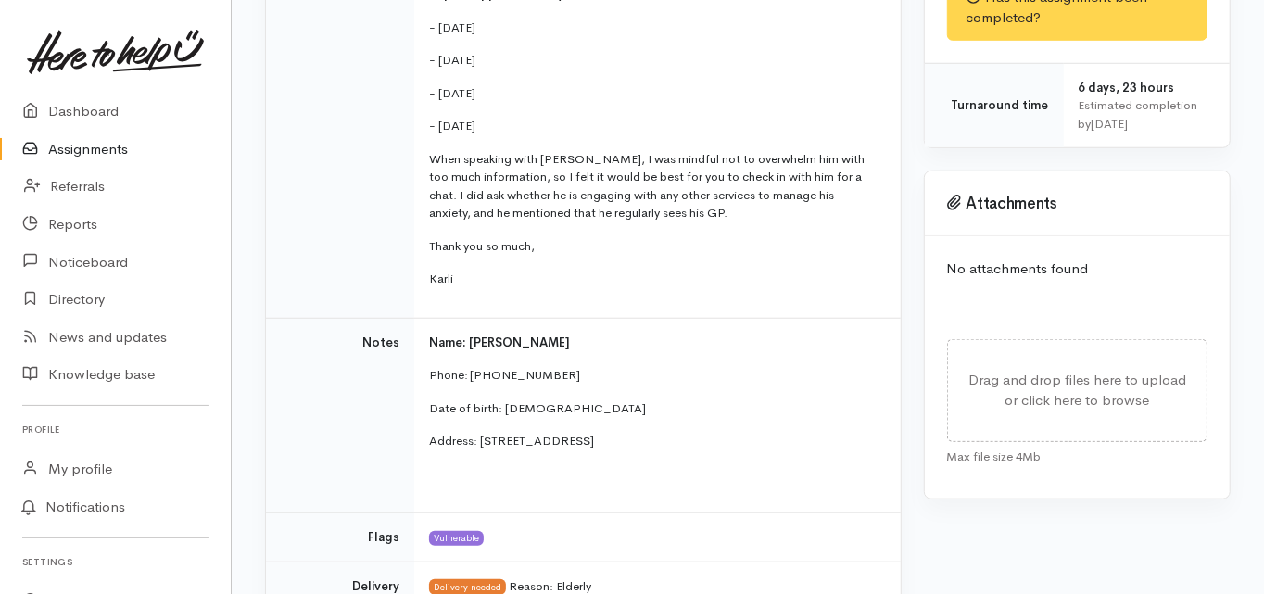
drag, startPoint x: 480, startPoint y: 400, endPoint x: 602, endPoint y: 401, distance: 122.3
click at [602, 432] on p "Address: 6g/39 Maitland Street, Greerton, Tauranga, New Zealand" at bounding box center [653, 441] width 449 height 19
copy p "6g/39 Maitland Street"
click at [320, 385] on td "Notes" at bounding box center [340, 415] width 148 height 195
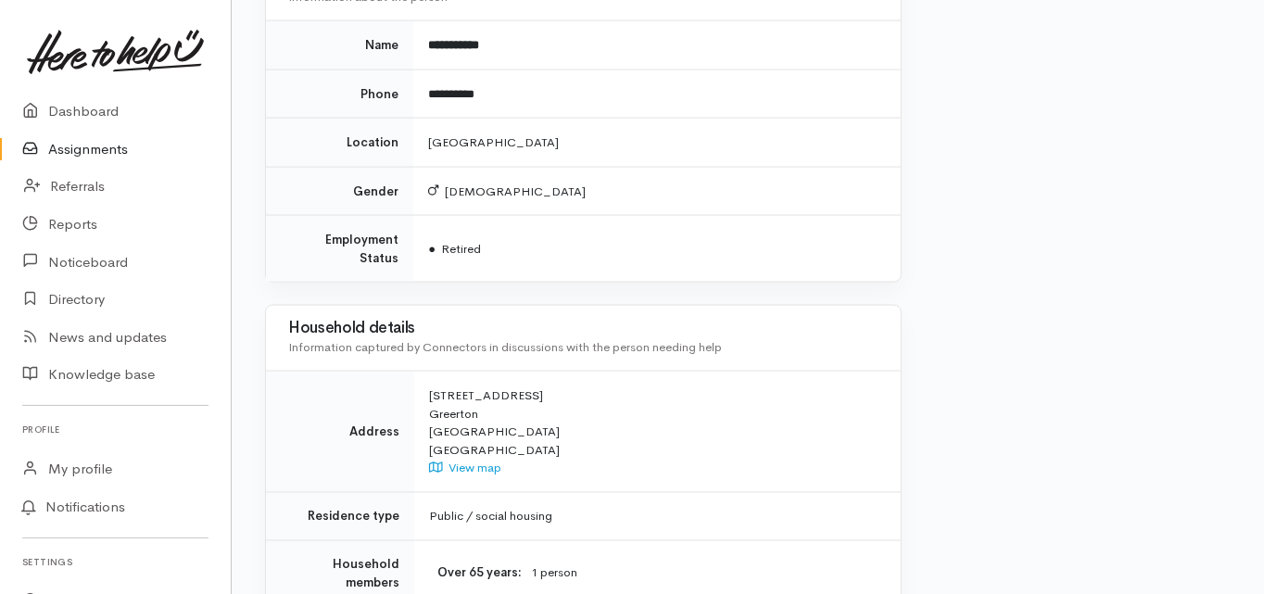
scroll to position [1853, 0]
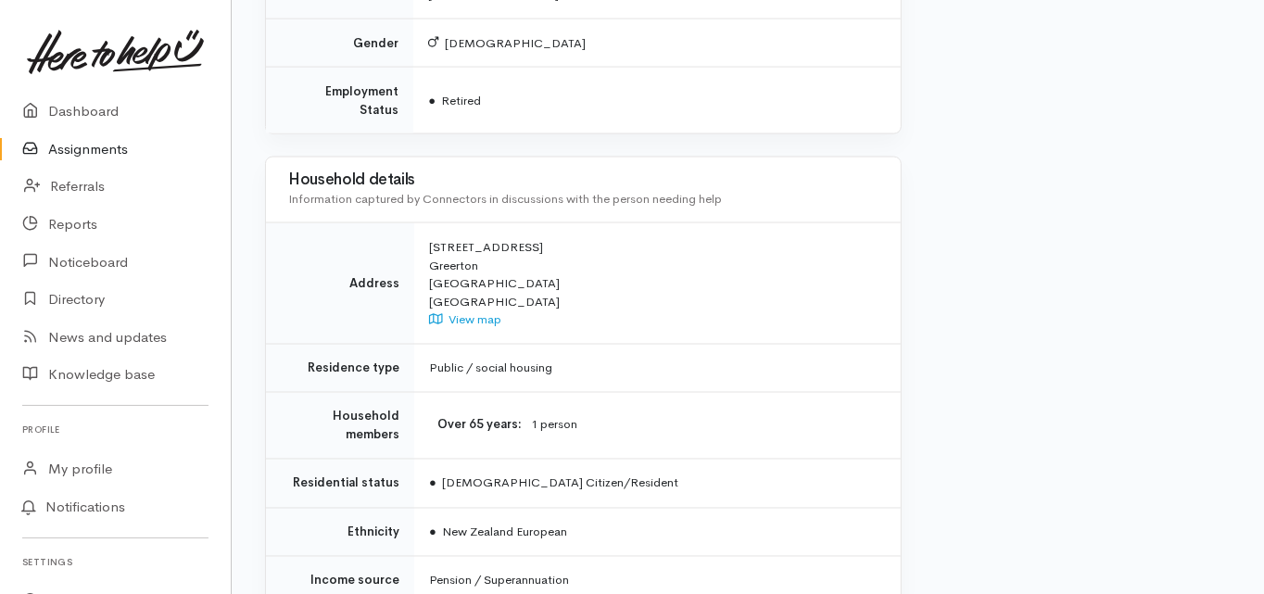
click at [372, 393] on td "Household members" at bounding box center [340, 426] width 148 height 67
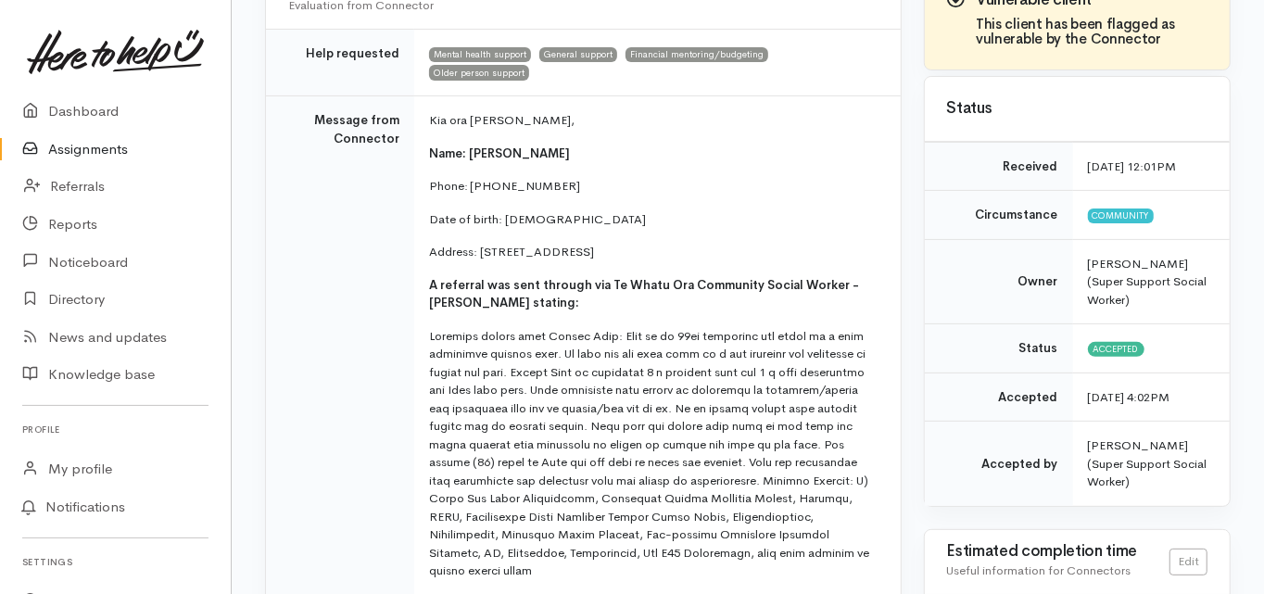
scroll to position [222, 0]
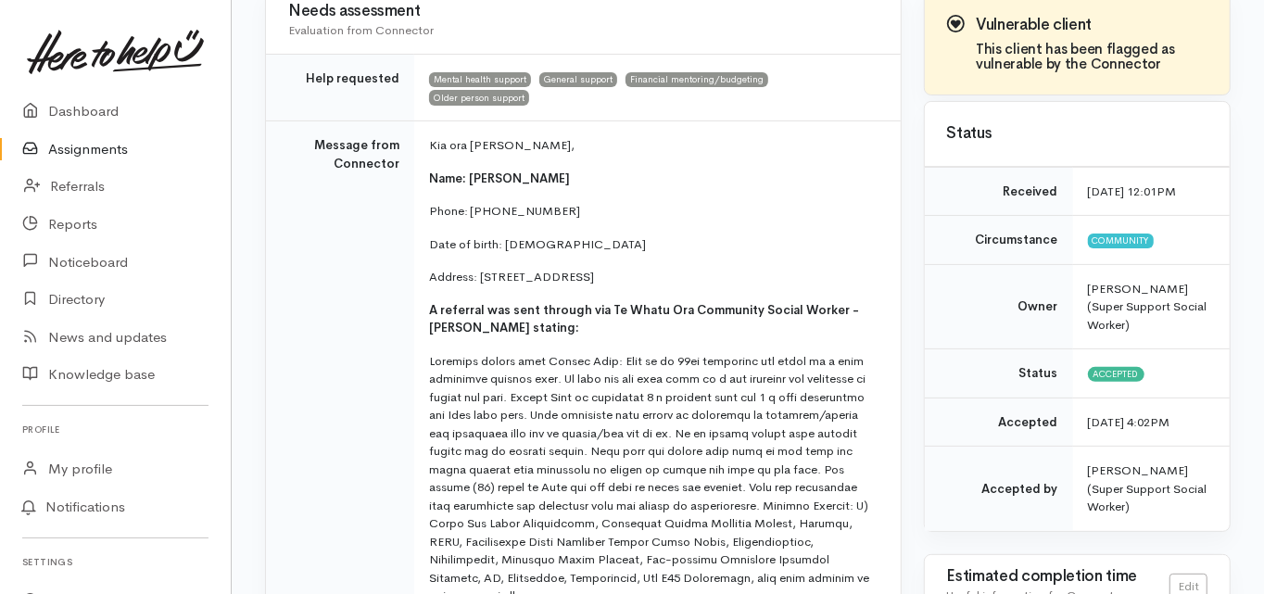
click at [275, 274] on td "Message from Connector" at bounding box center [340, 553] width 148 height 864
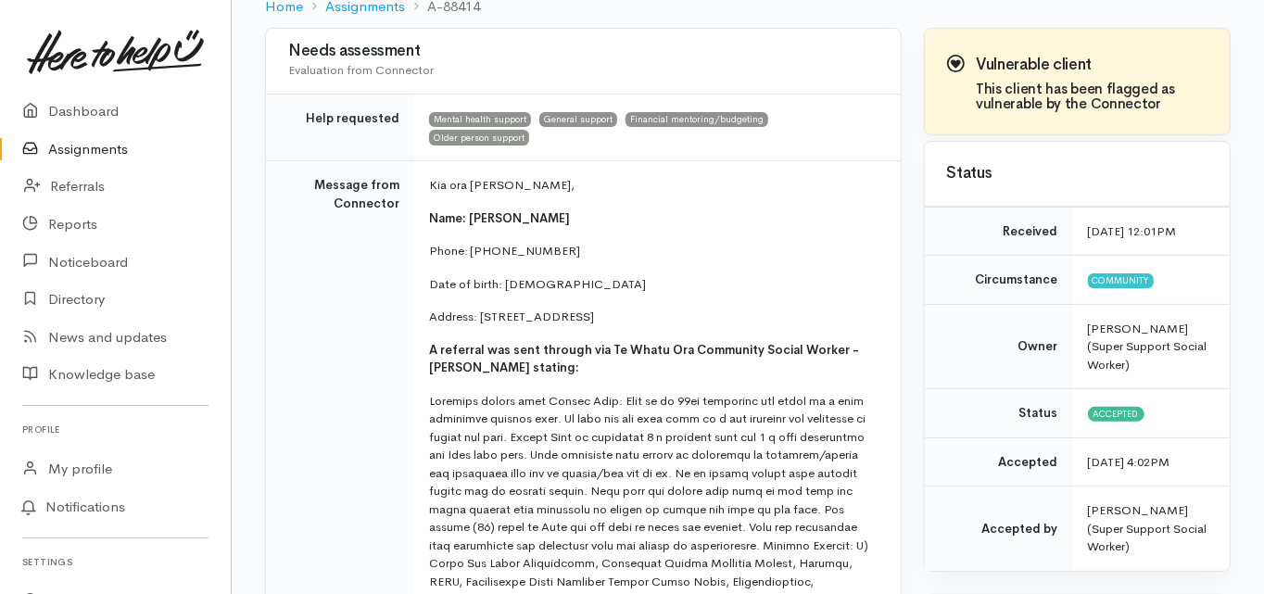
scroll to position [148, 0]
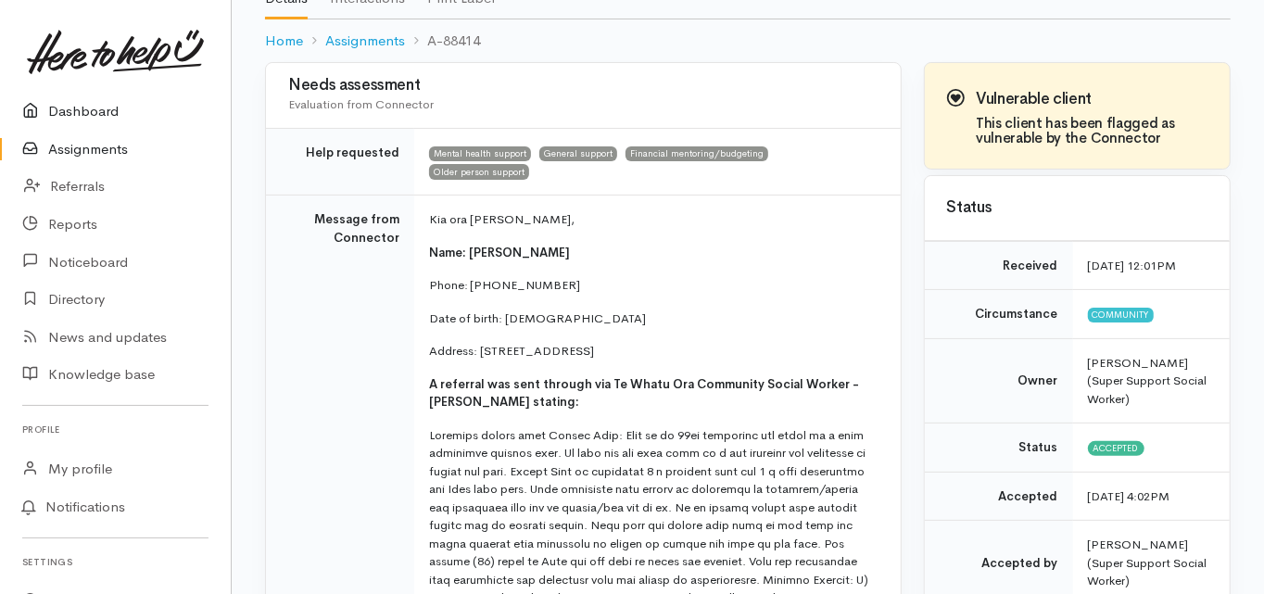
click at [114, 117] on link "Dashboard" at bounding box center [115, 112] width 231 height 38
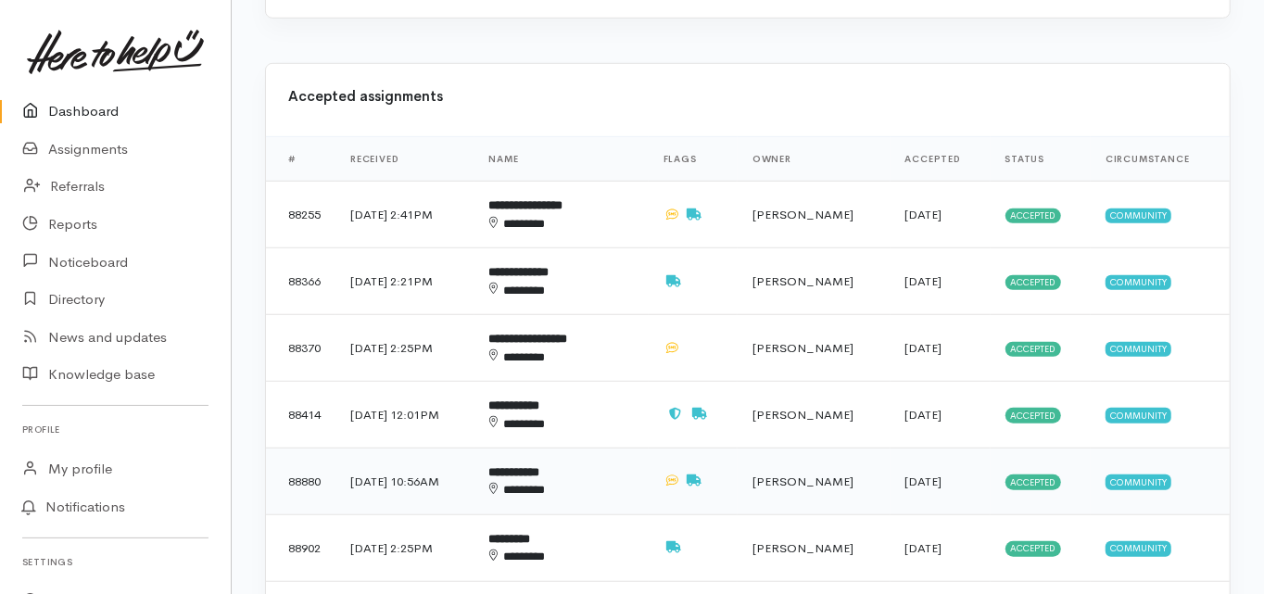
click at [540, 466] on b "**********" at bounding box center [514, 472] width 51 height 12
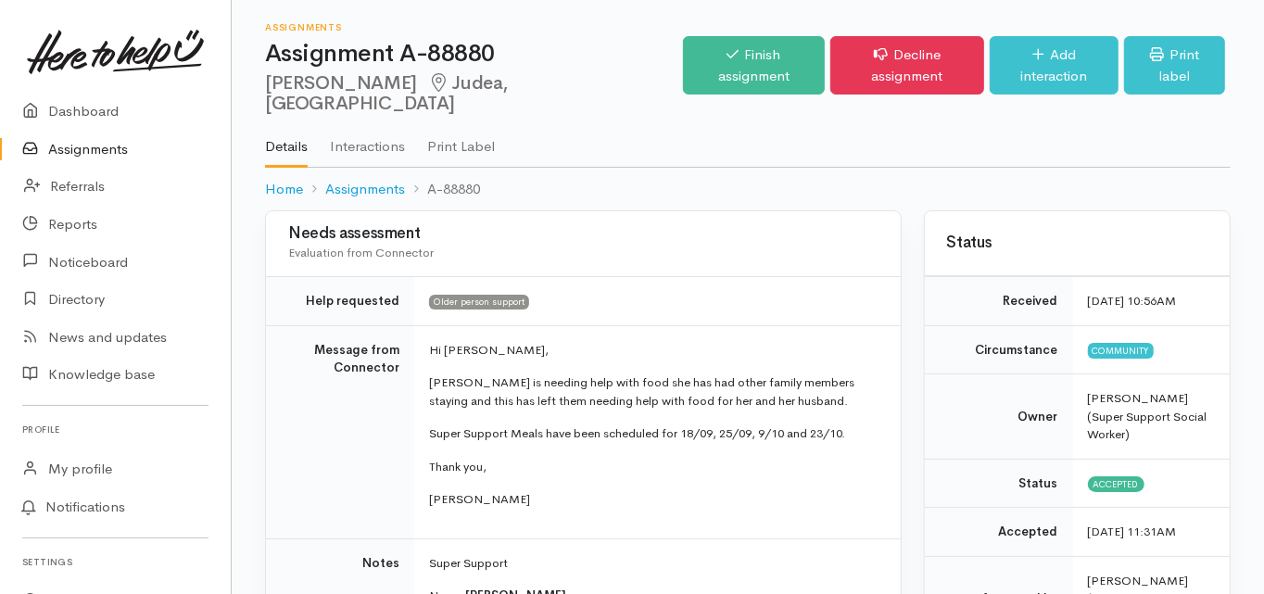
drag, startPoint x: 265, startPoint y: 80, endPoint x: 357, endPoint y: 93, distance: 92.6
click at [357, 93] on div "Assignments Assignment A-88880 [PERSON_NAME], [GEOGRAPHIC_DATA] Options Finish …" at bounding box center [747, 84] width 965 height 168
copy h2 "[PERSON_NAME]"
click at [348, 441] on td "Message from Connector" at bounding box center [340, 431] width 148 height 213
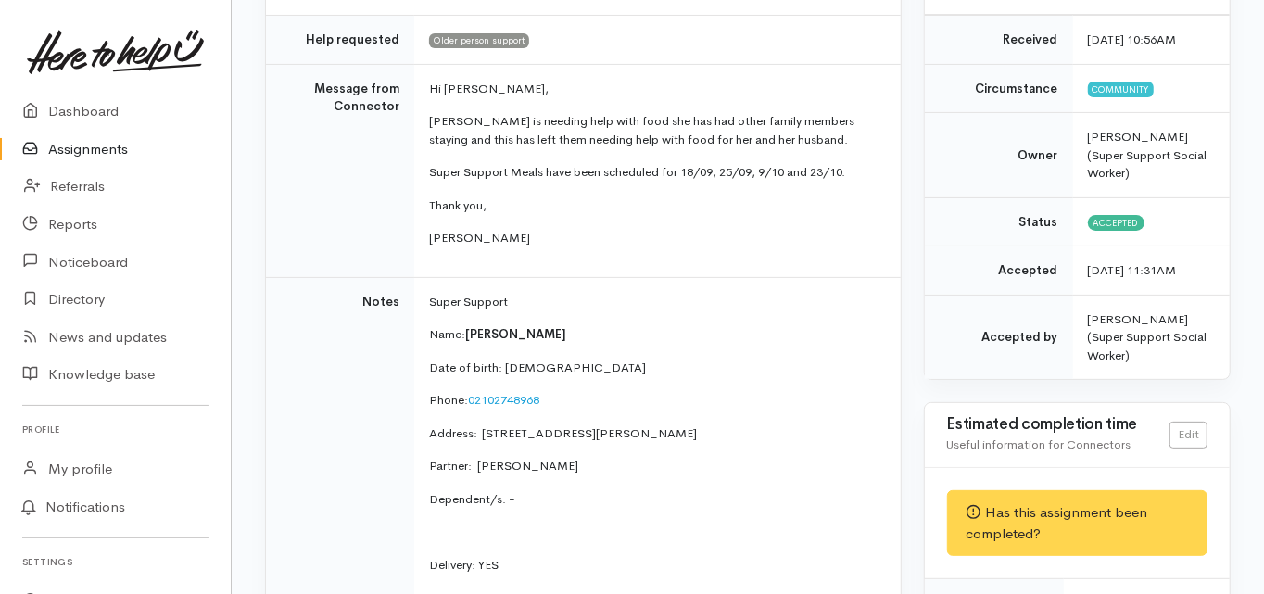
scroll to position [296, 0]
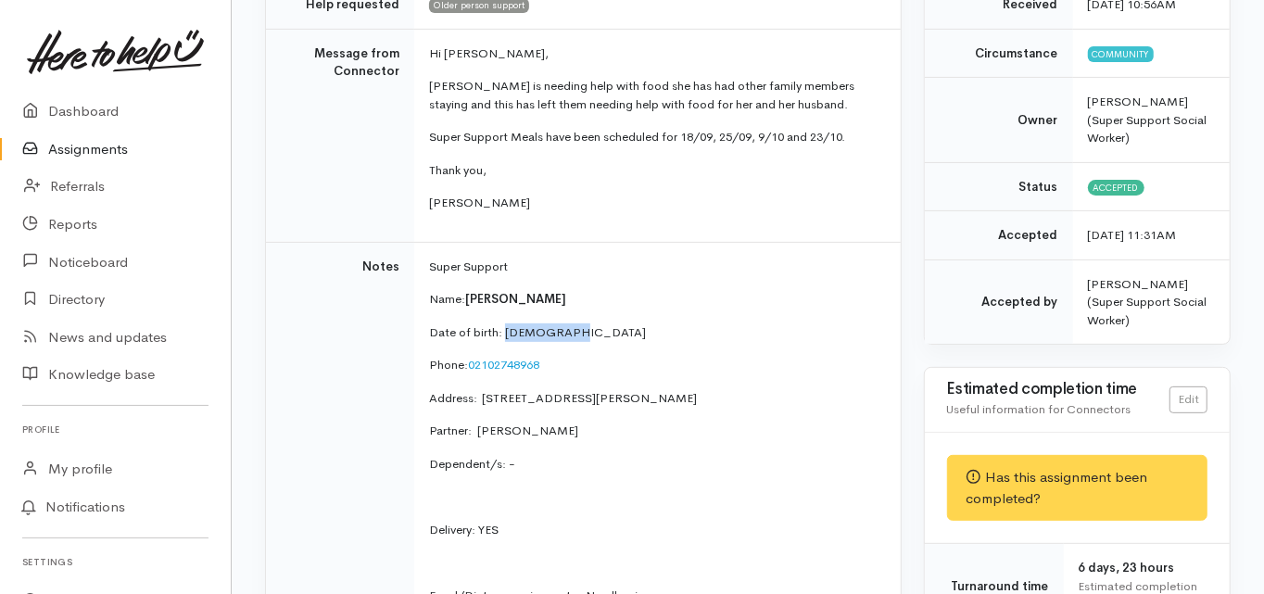
drag, startPoint x: 574, startPoint y: 307, endPoint x: 502, endPoint y: 309, distance: 72.3
click at [502, 323] on p "Date of birth: 28/12/1956" at bounding box center [653, 332] width 449 height 19
copy p "28/12/1956"
drag, startPoint x: 480, startPoint y: 375, endPoint x: 587, endPoint y: 375, distance: 107.5
click at [587, 389] on p "Address:  7A Redmond Street, Judea, Tauranga, New Zealand" at bounding box center [653, 398] width 449 height 19
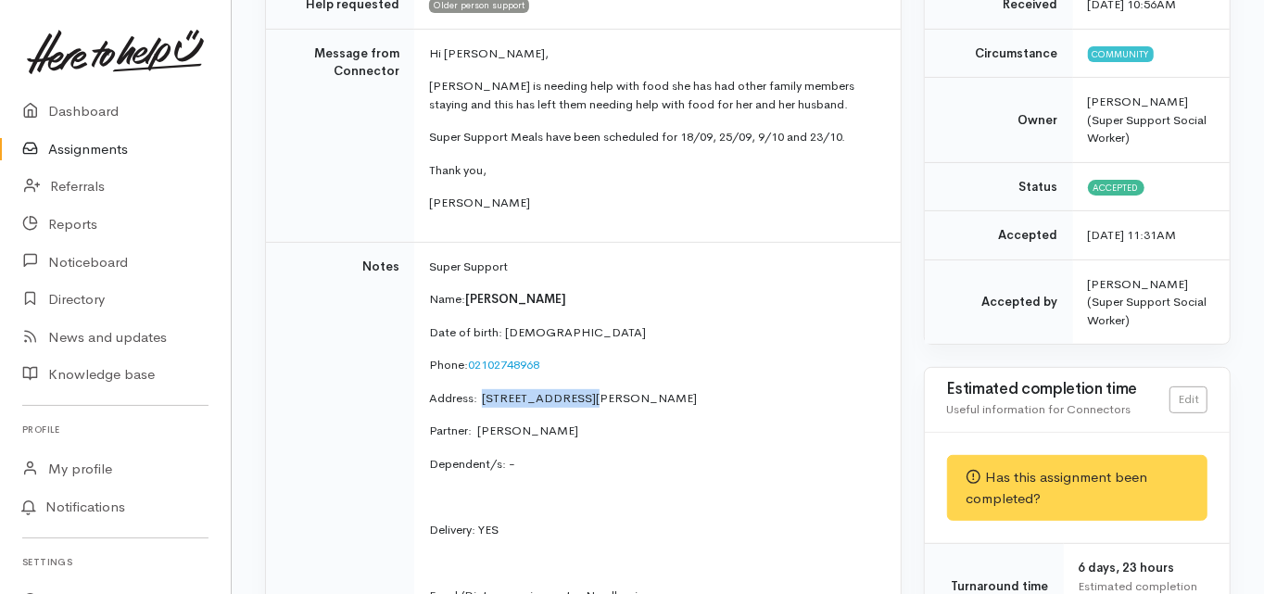
copy p "7A Redmond Street"
drag, startPoint x: 554, startPoint y: 407, endPoint x: 475, endPoint y: 415, distance: 79.2
click at [475, 422] on p "Partner: Nooroa Takiri" at bounding box center [653, 431] width 449 height 19
copy p "Nooroa Takiri"
click at [300, 440] on td "Notes" at bounding box center [340, 471] width 148 height 459
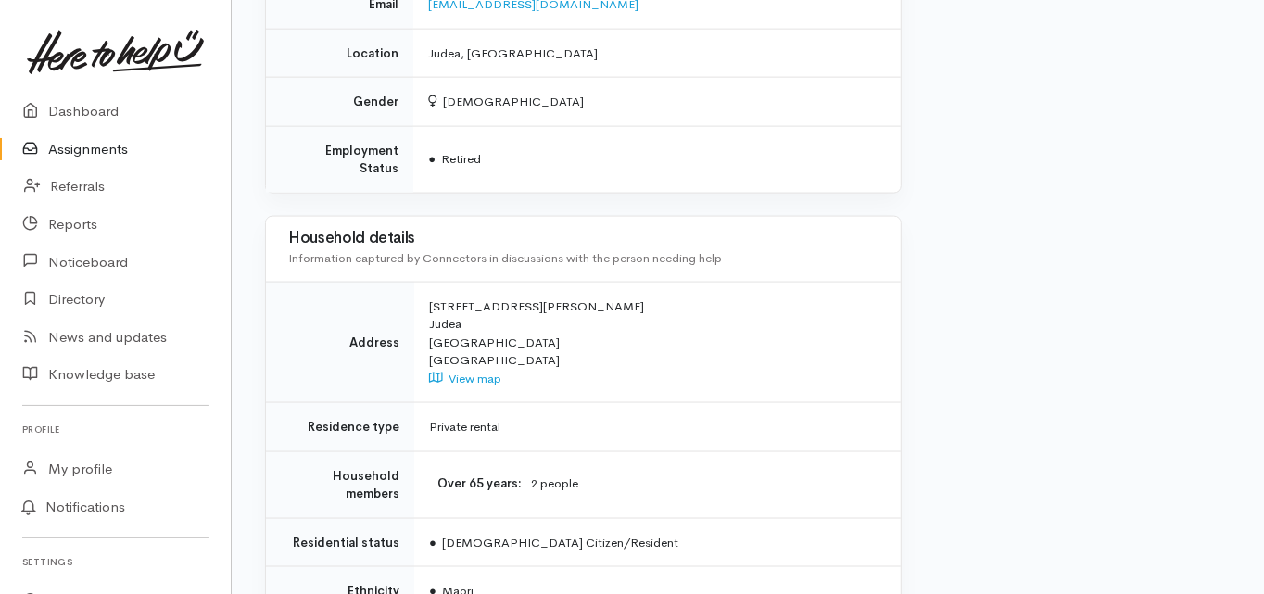
scroll to position [1705, 0]
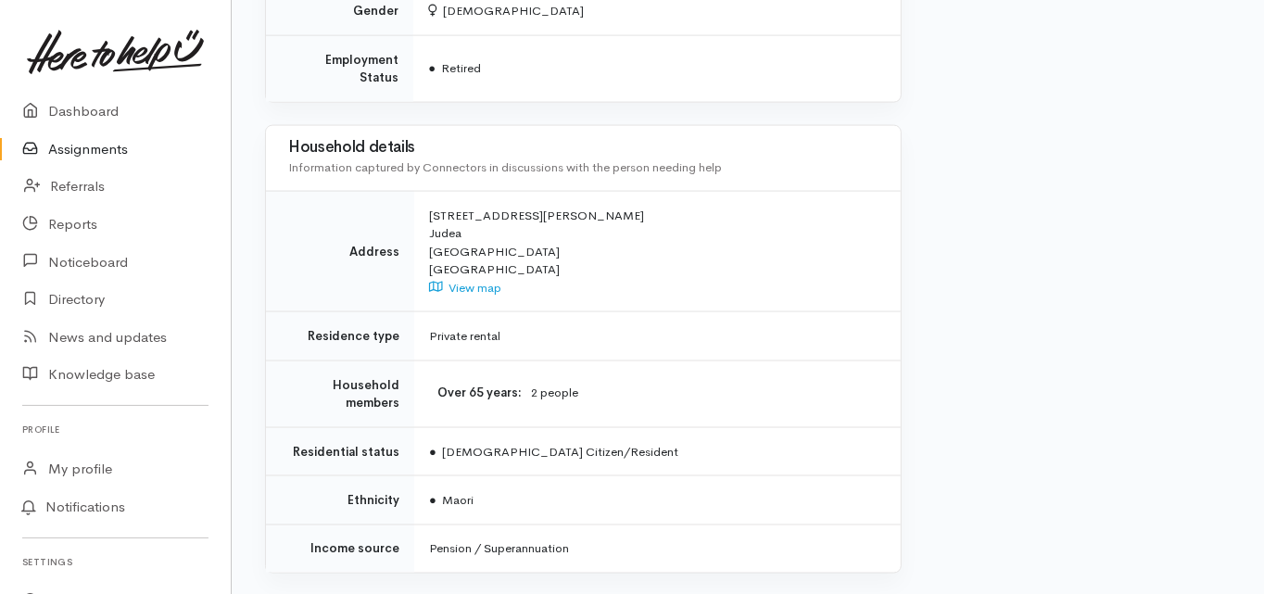
click at [284, 429] on td "Residential status" at bounding box center [340, 451] width 148 height 49
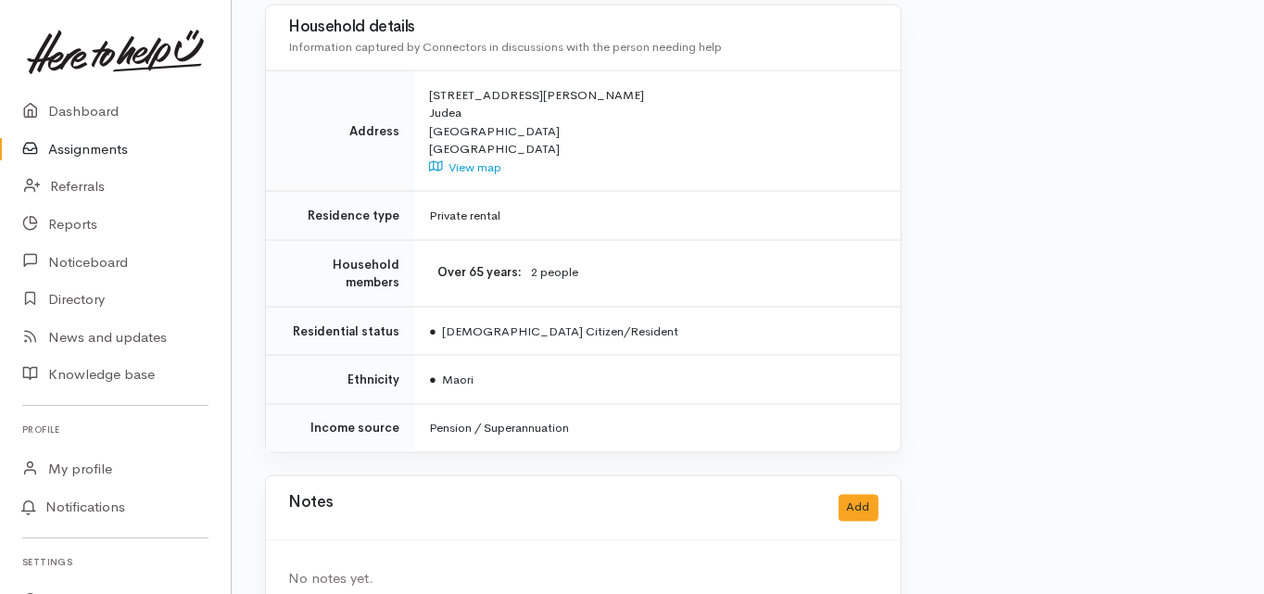
scroll to position [1306, 0]
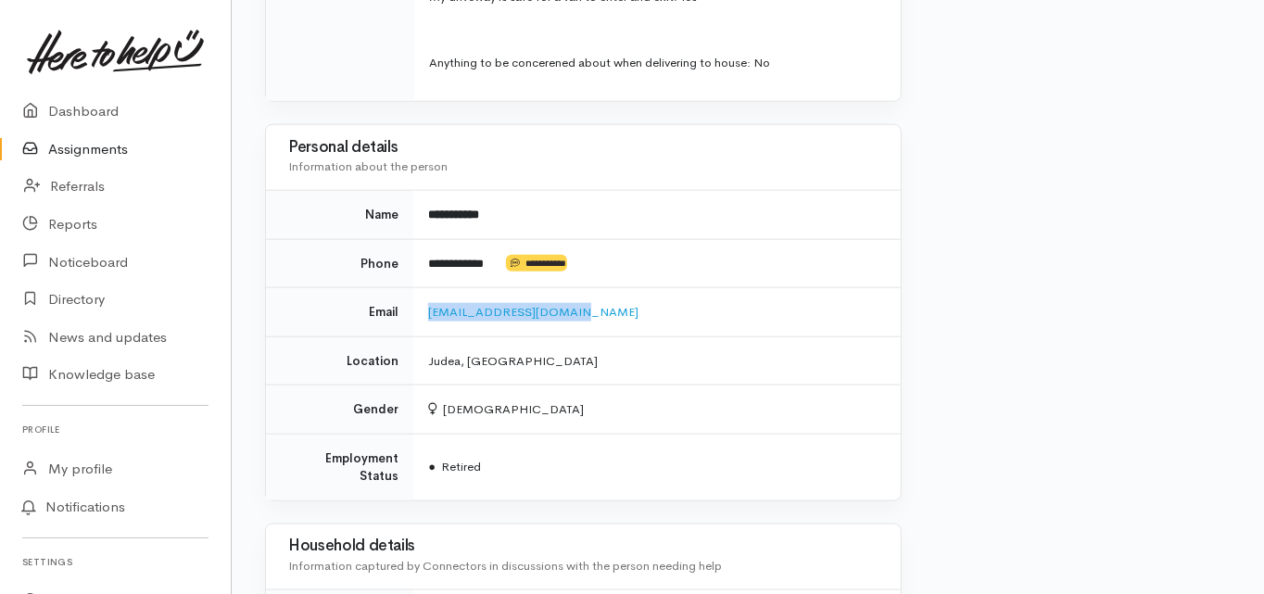
drag, startPoint x: 568, startPoint y: 287, endPoint x: 467, endPoint y: 307, distance: 102.8
click at [417, 288] on td "marytakiri56@gmail.com" at bounding box center [656, 312] width 486 height 49
copy link "marytakiri56@gmail.com"
click at [309, 339] on td "Location" at bounding box center [339, 360] width 147 height 49
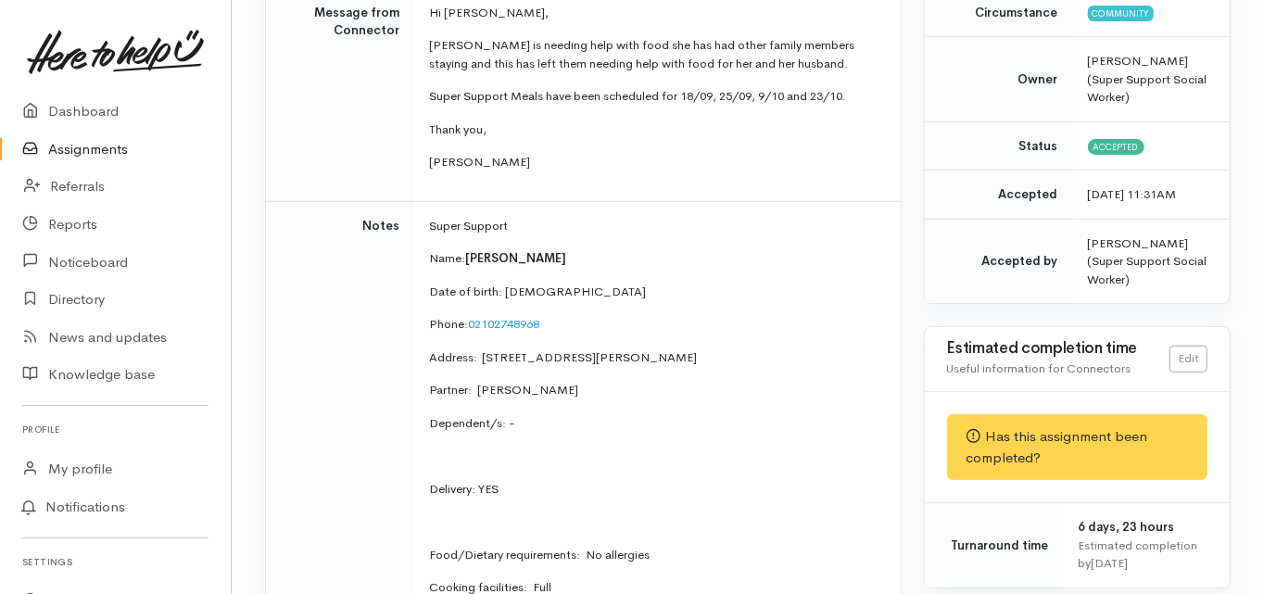
scroll to position [343, 0]
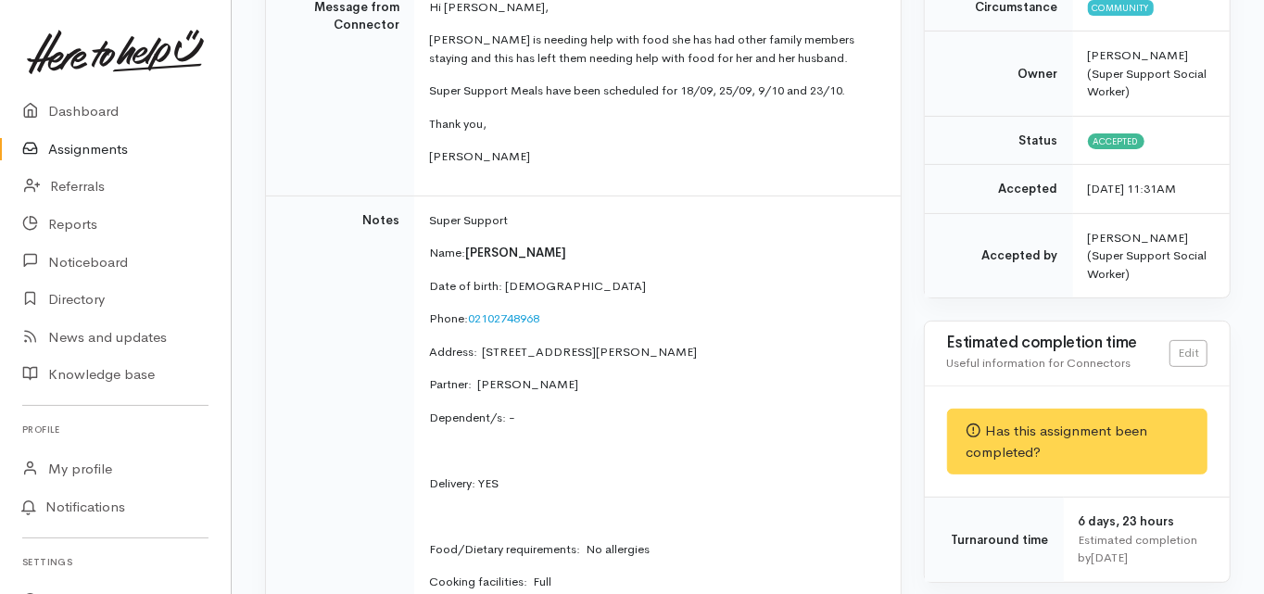
drag, startPoint x: 550, startPoint y: 292, endPoint x: 468, endPoint y: 297, distance: 82.6
click at [468, 309] on p "Phone:  02102748968" at bounding box center [653, 318] width 449 height 19
copy p "02102748968"
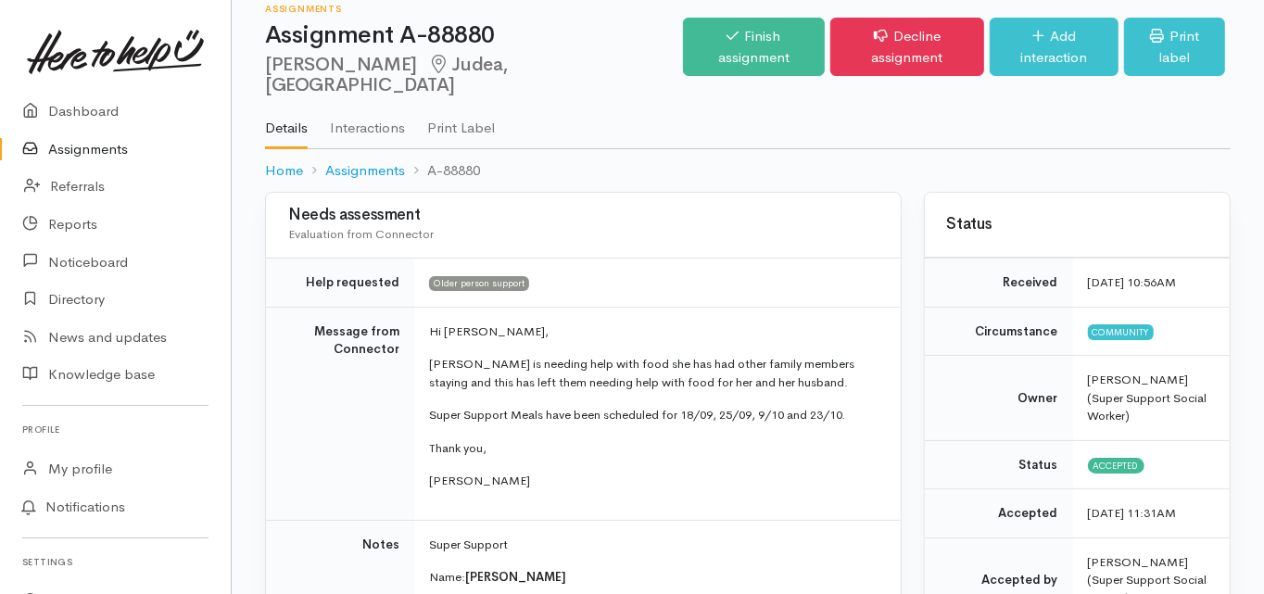
scroll to position [0, 0]
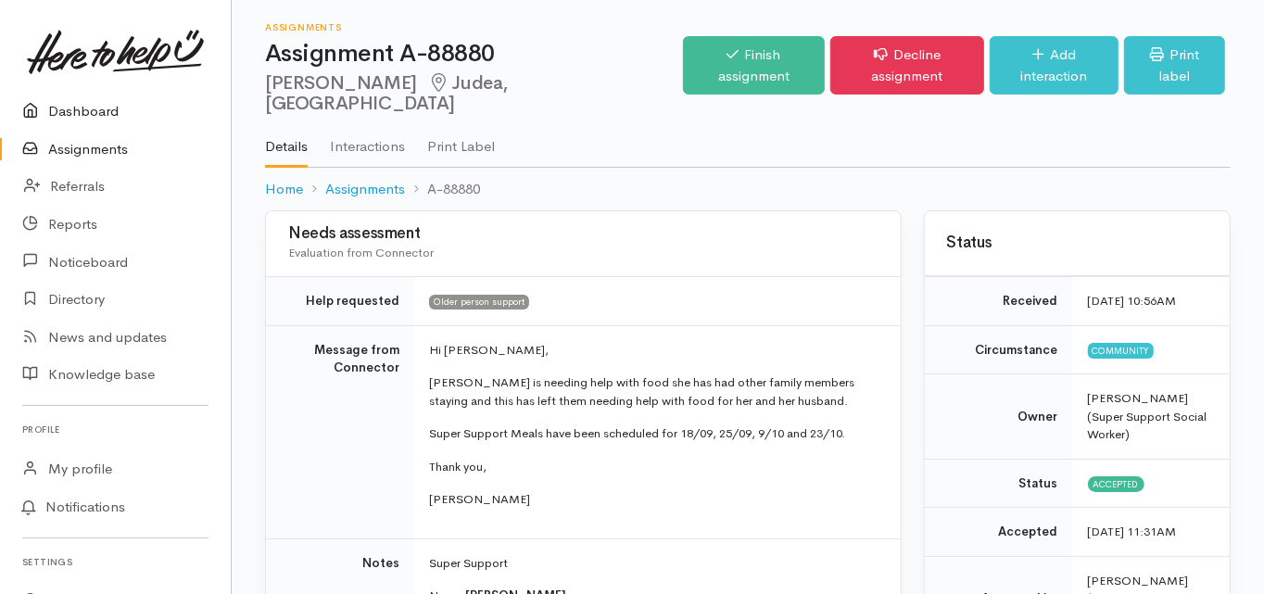
click at [81, 110] on link "Dashboard" at bounding box center [115, 112] width 231 height 38
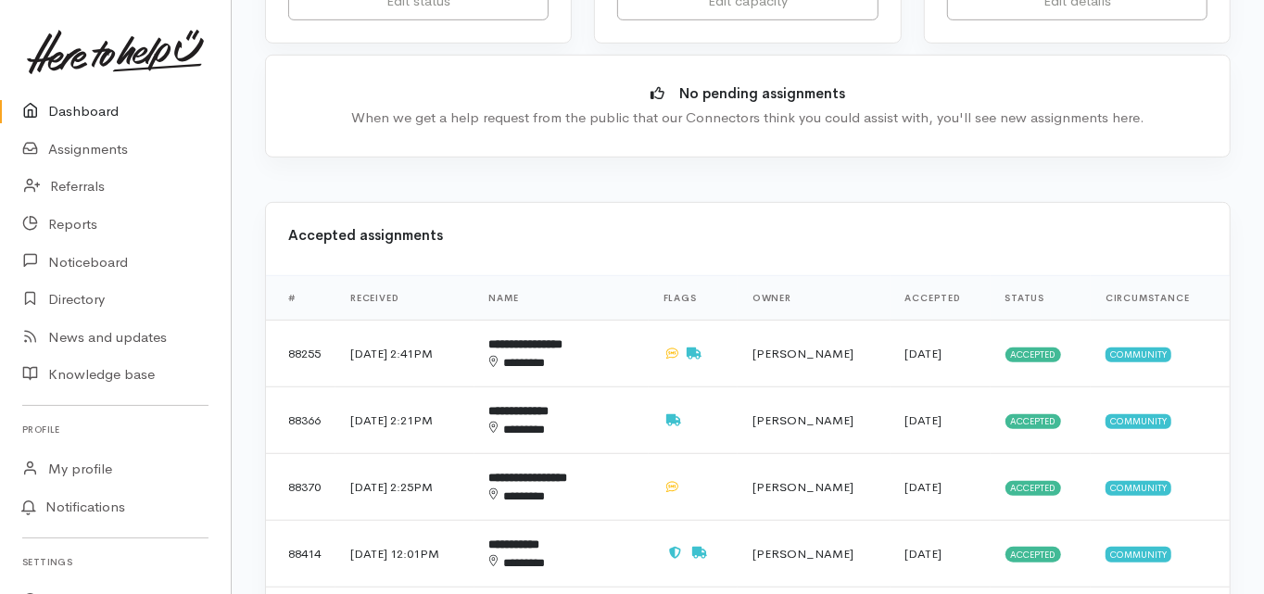
scroll to position [593, 0]
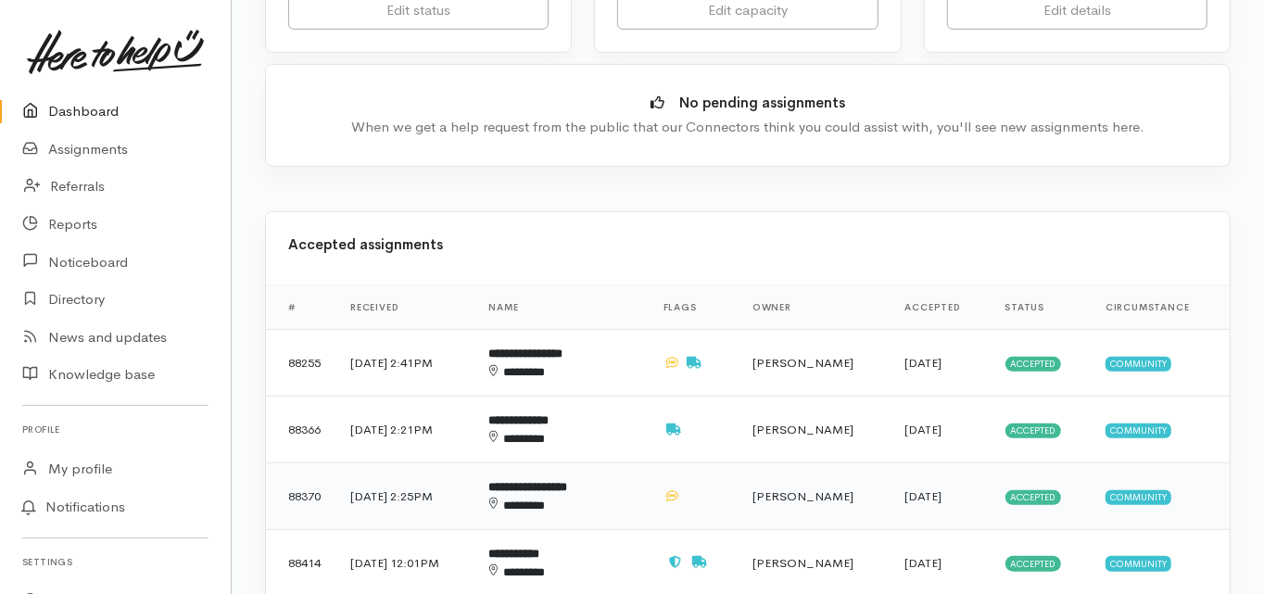
click at [548, 481] on b "**********" at bounding box center [528, 487] width 79 height 12
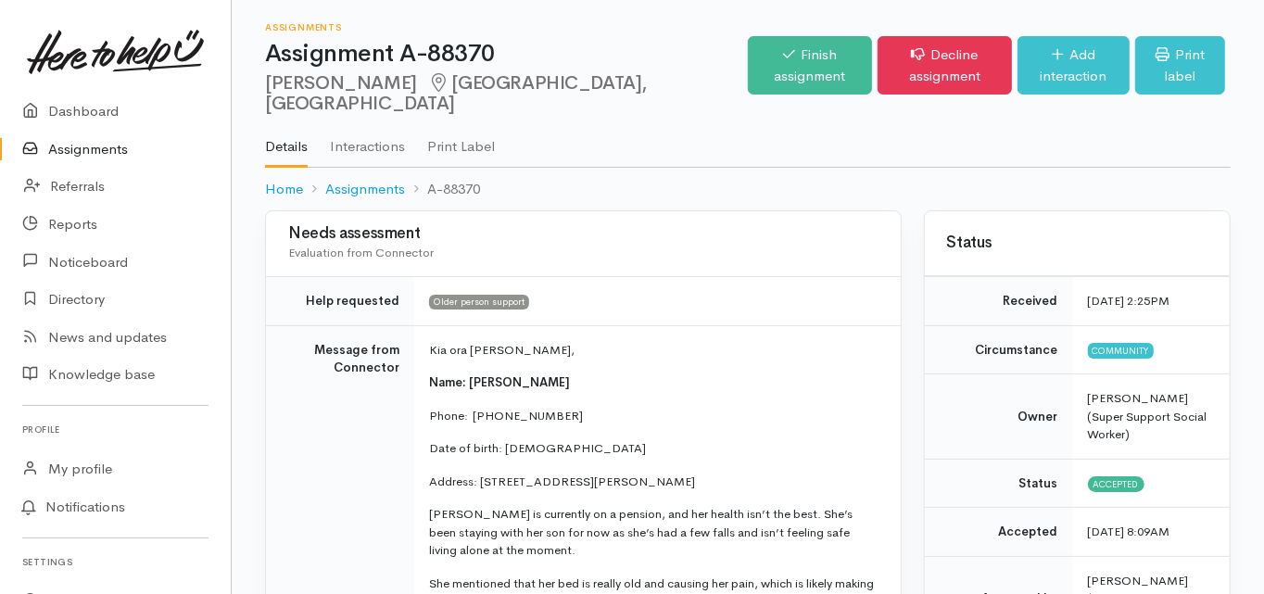
click at [89, 108] on link "Dashboard" at bounding box center [115, 112] width 231 height 38
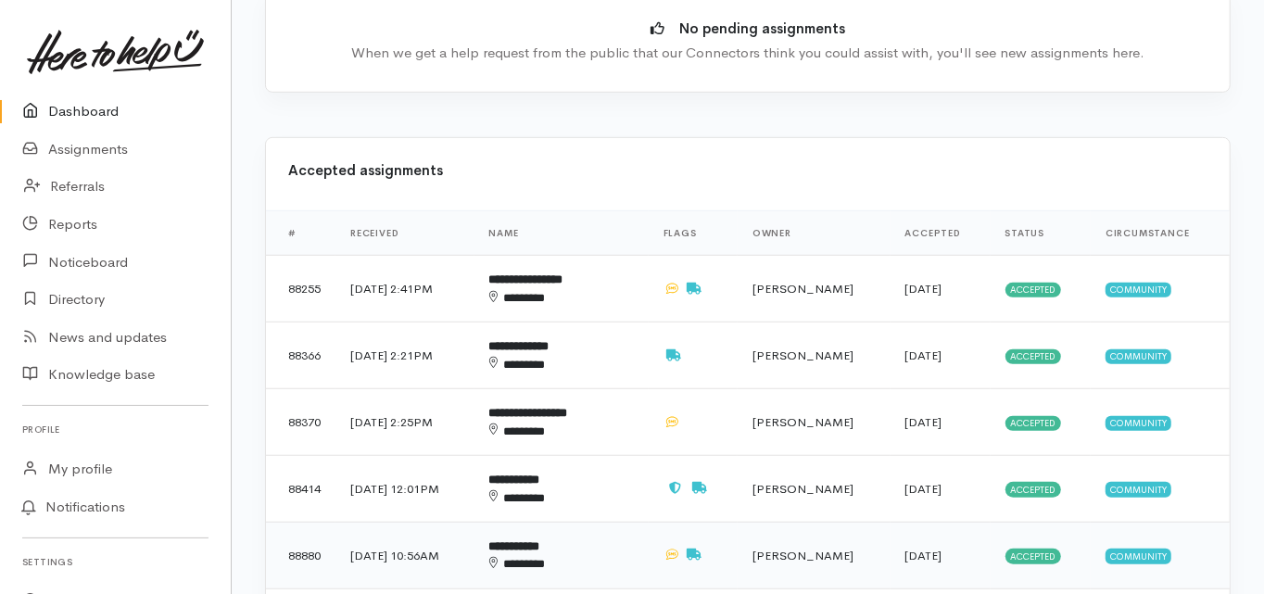
scroll to position [741, 0]
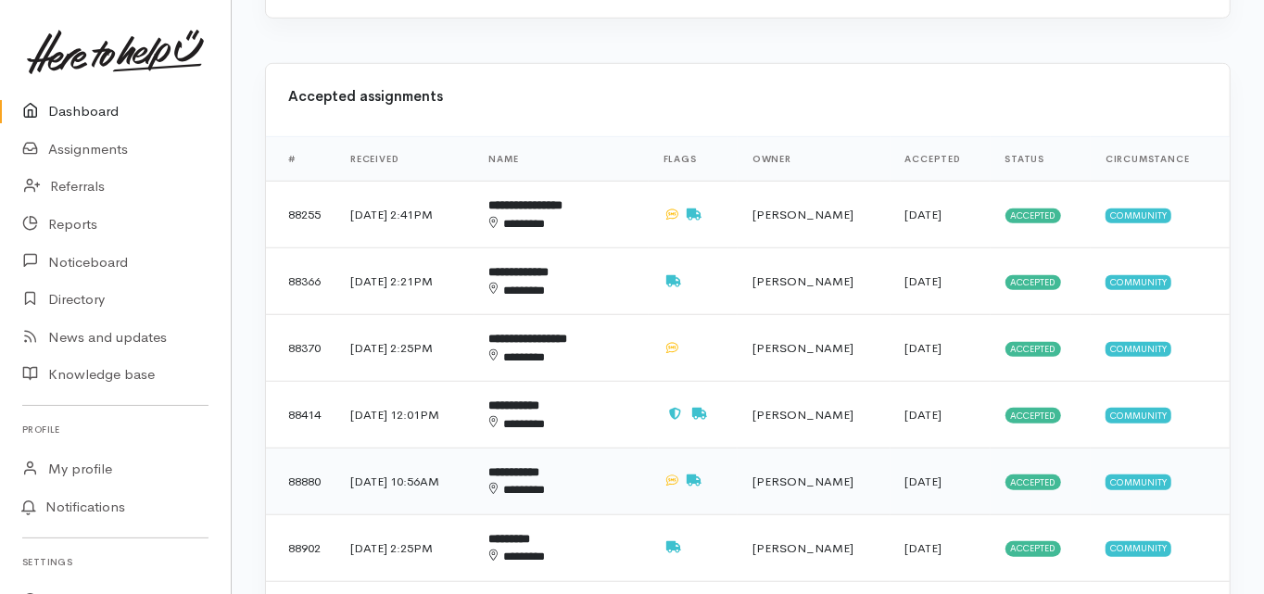
click at [540, 466] on b "**********" at bounding box center [514, 472] width 51 height 12
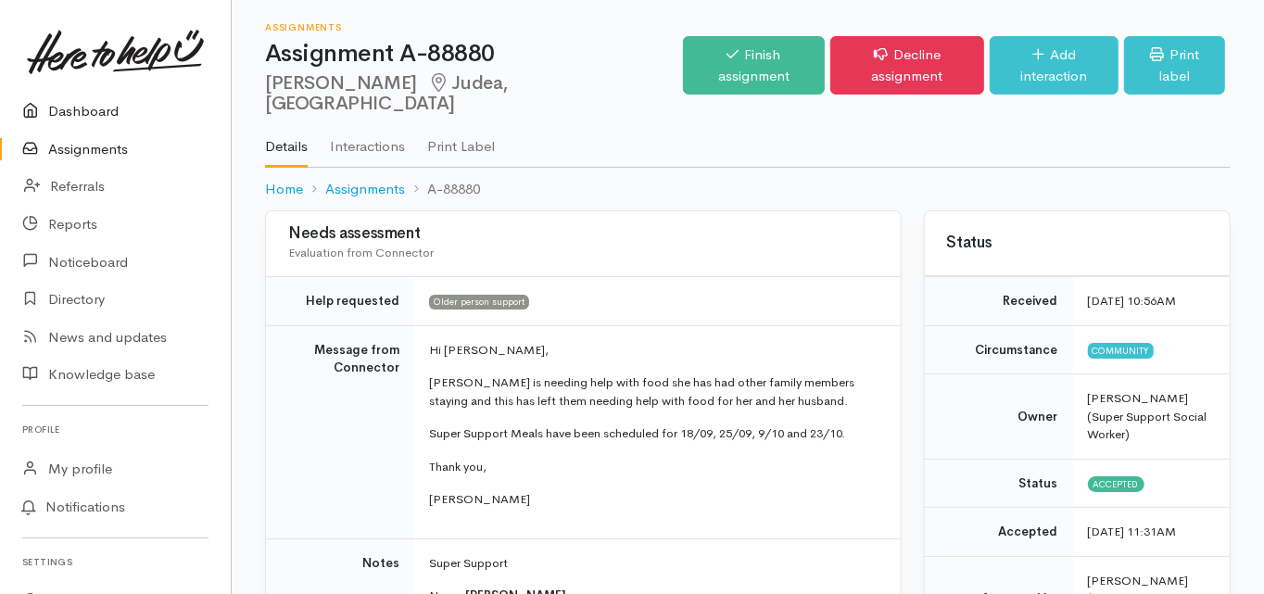
click at [73, 114] on link "Dashboard" at bounding box center [115, 112] width 231 height 38
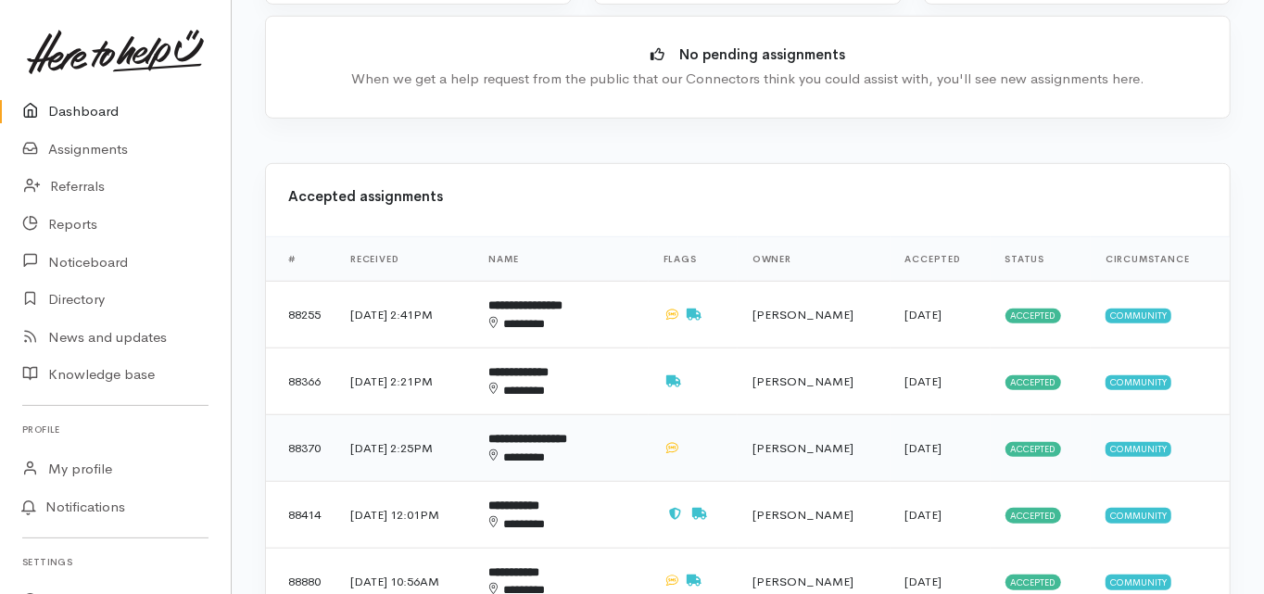
scroll to position [667, 0]
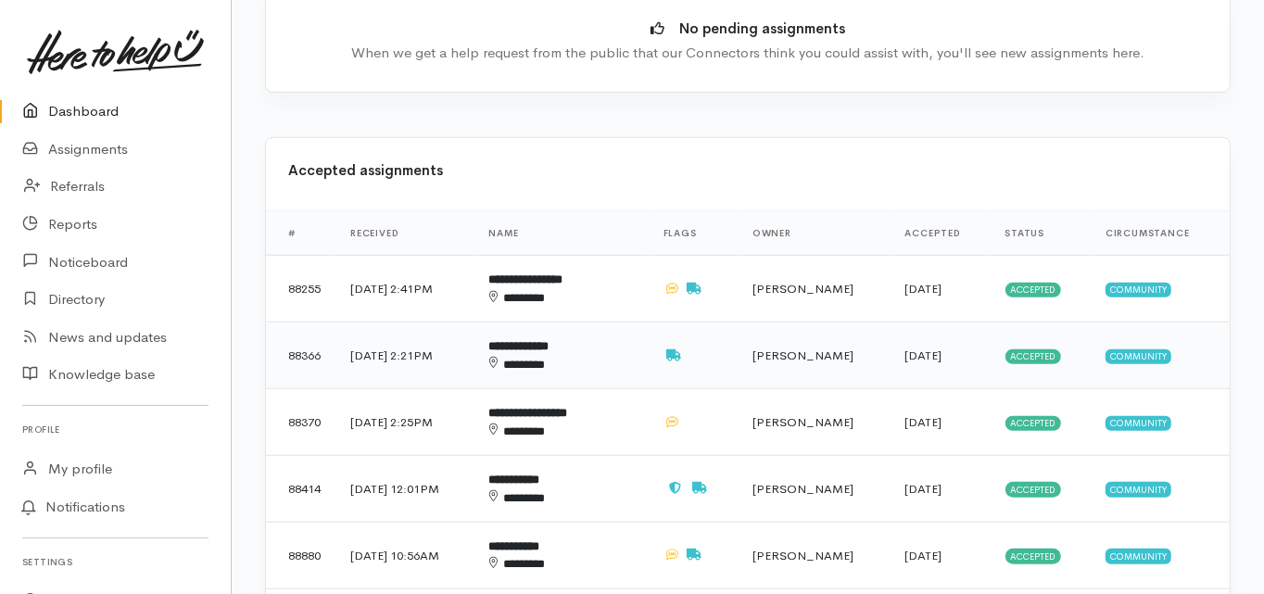
click at [549, 340] on b "**********" at bounding box center [519, 346] width 60 height 12
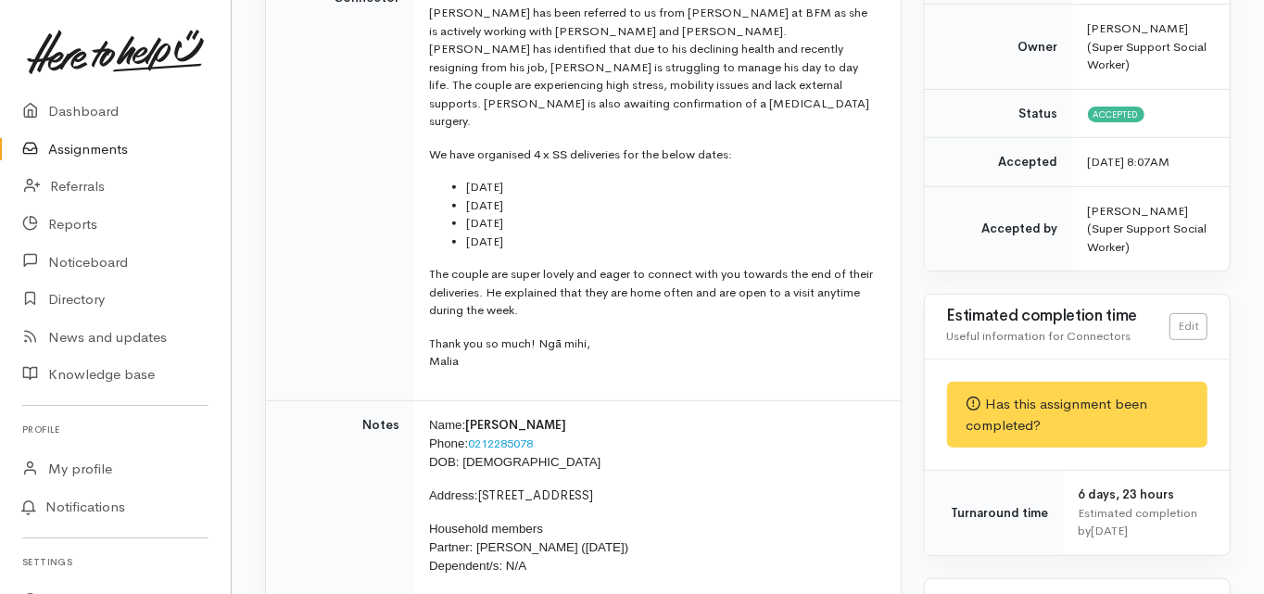
scroll to position [371, 0]
click at [97, 109] on link "Dashboard" at bounding box center [115, 112] width 231 height 38
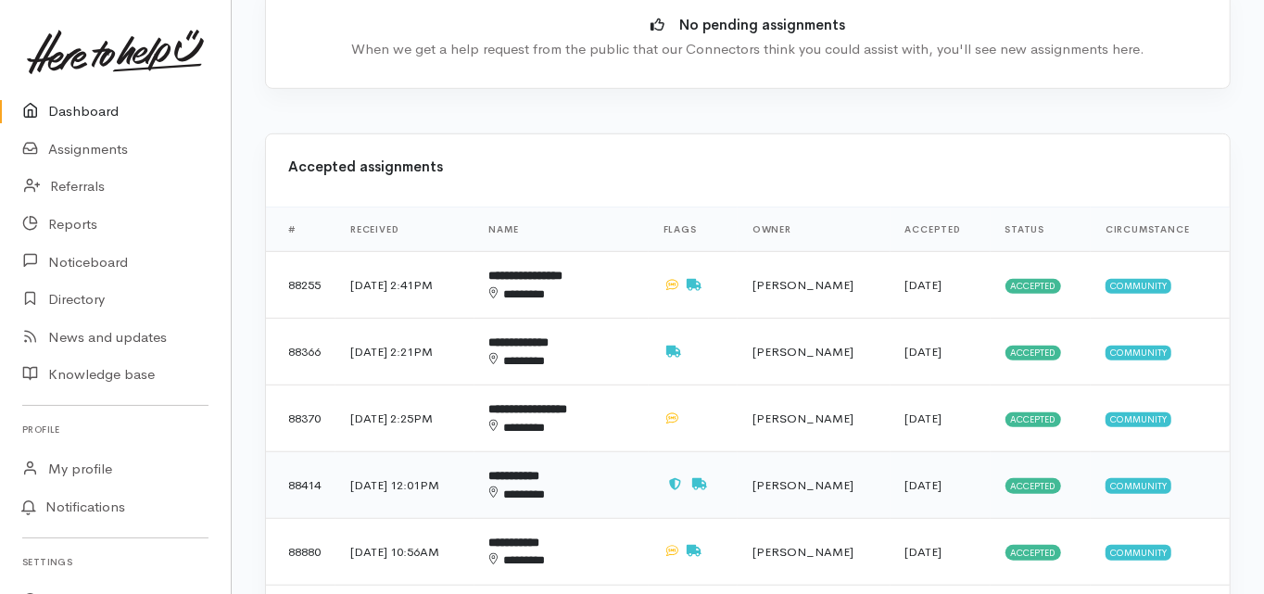
scroll to position [741, 0]
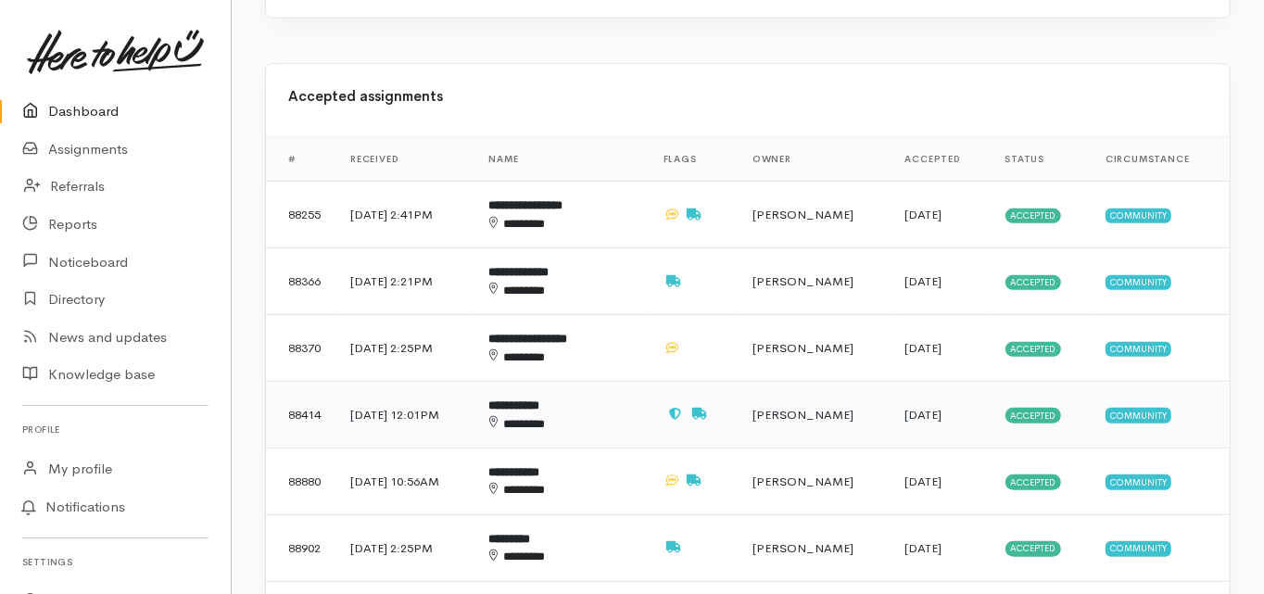
click at [553, 415] on div "********" at bounding box center [549, 424] width 120 height 18
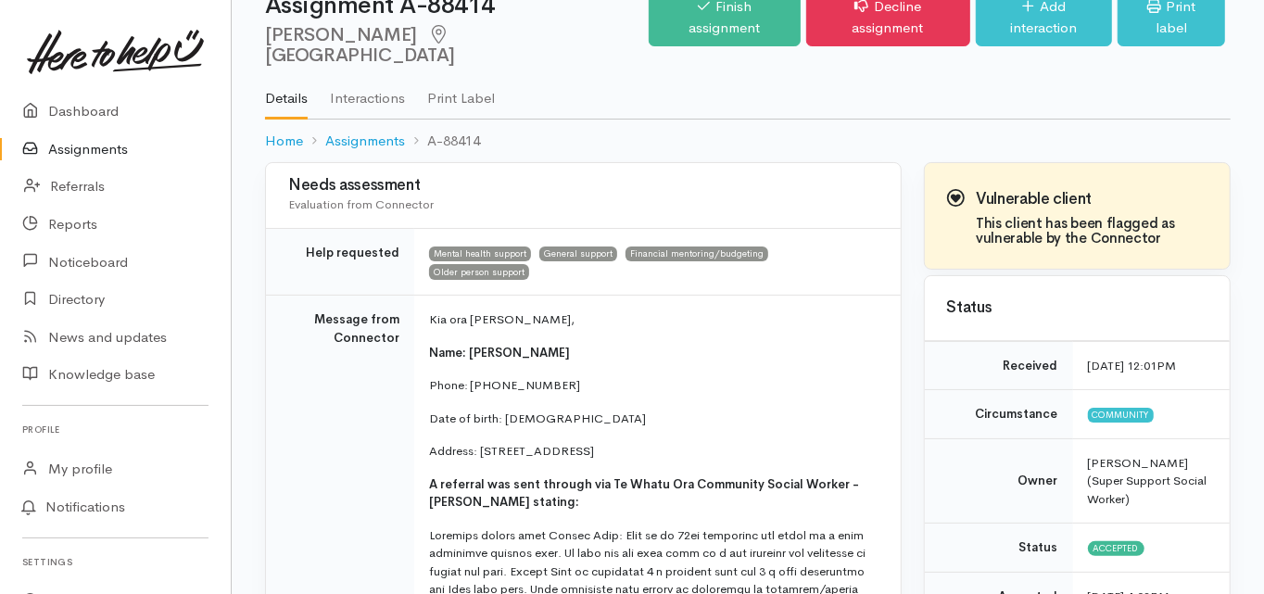
scroll to position [74, 0]
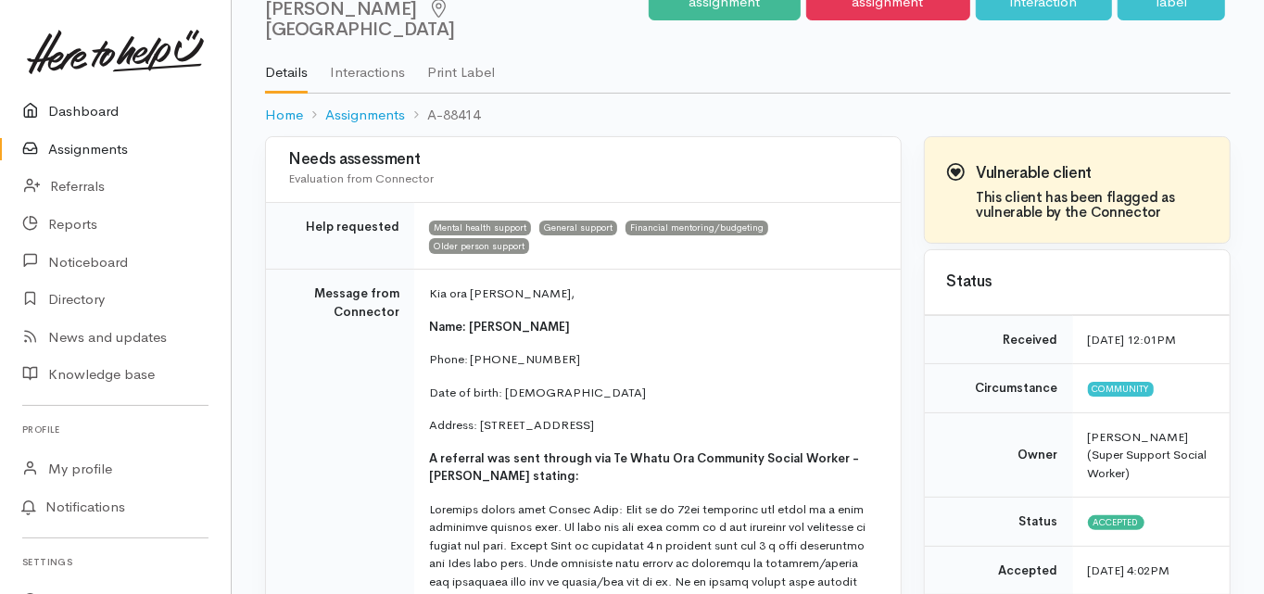
click at [103, 112] on link "Dashboard" at bounding box center [115, 112] width 231 height 38
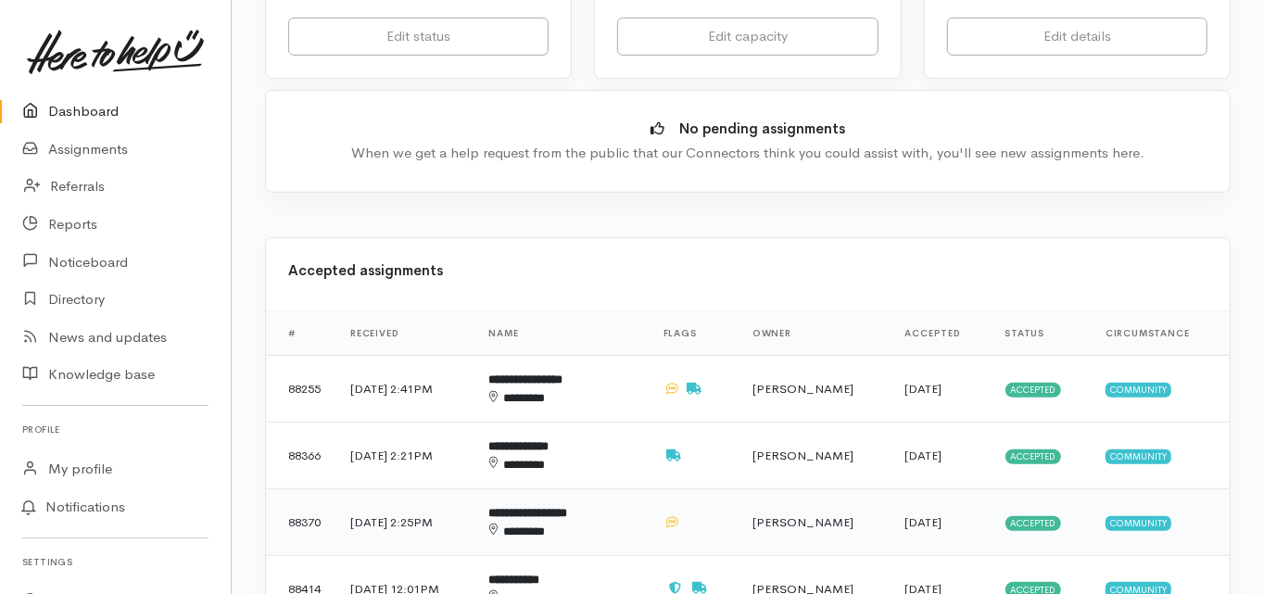
scroll to position [593, 0]
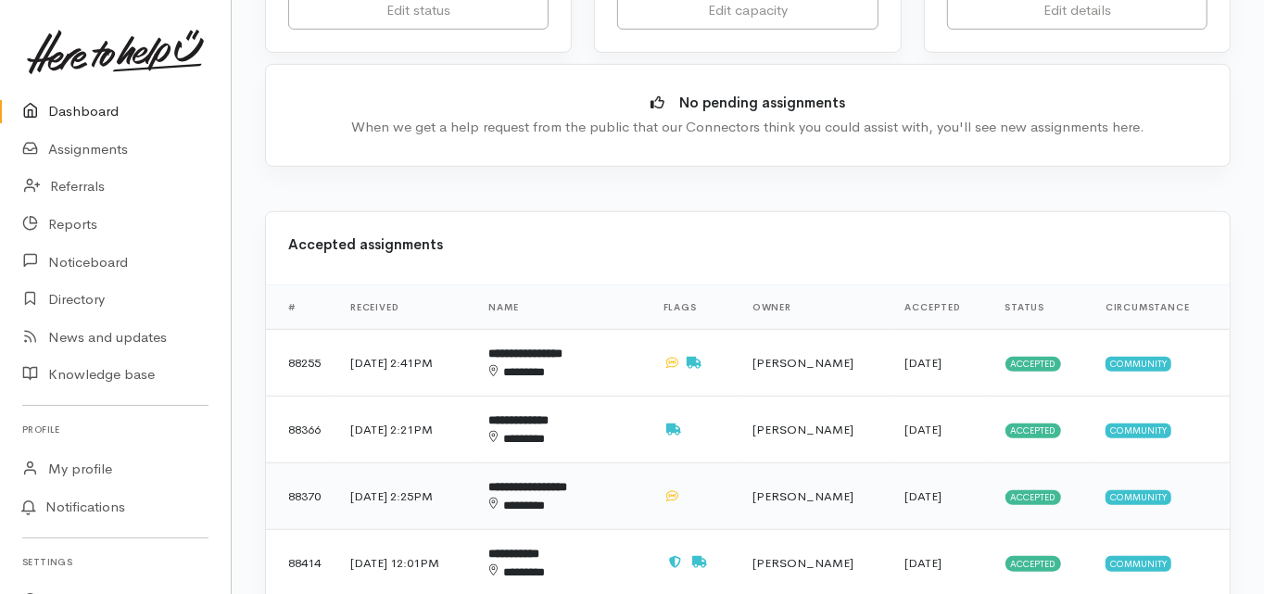
click at [568, 481] on b "**********" at bounding box center [528, 487] width 79 height 12
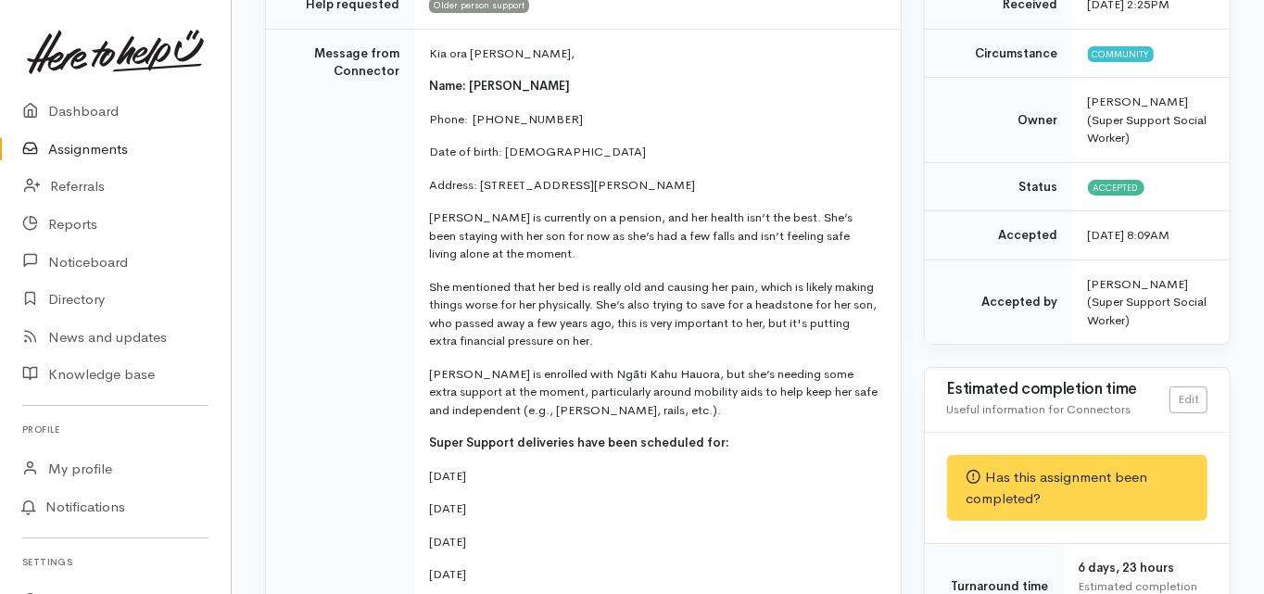
scroll to position [222, 0]
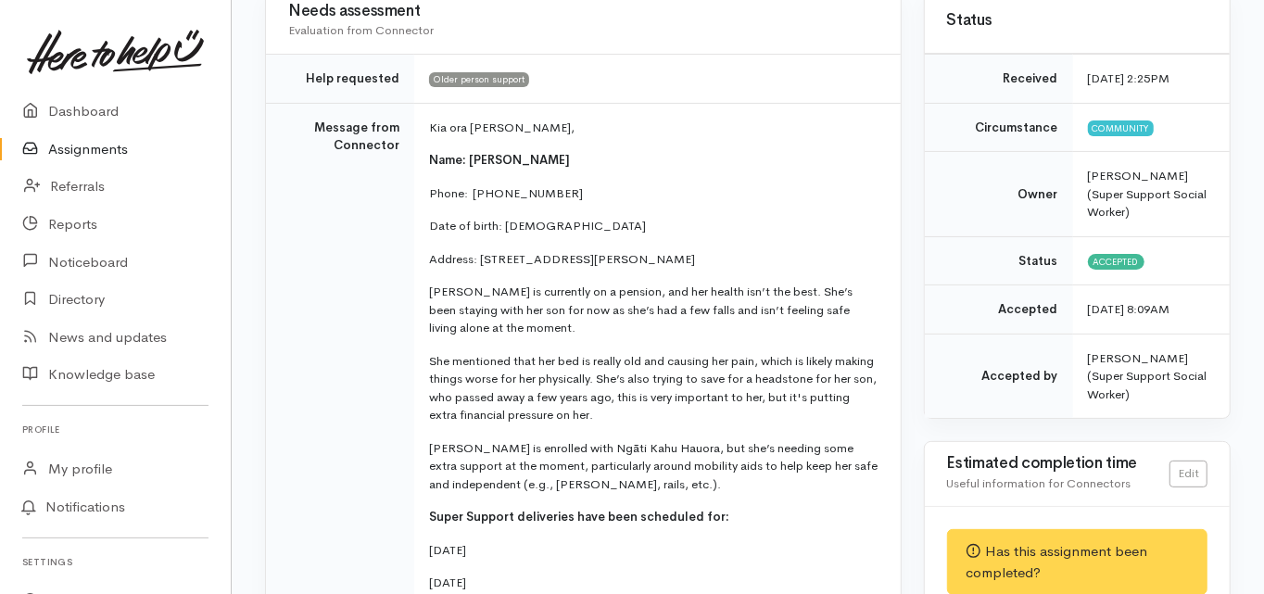
click at [280, 374] on td "Message from Connector" at bounding box center [340, 478] width 148 height 750
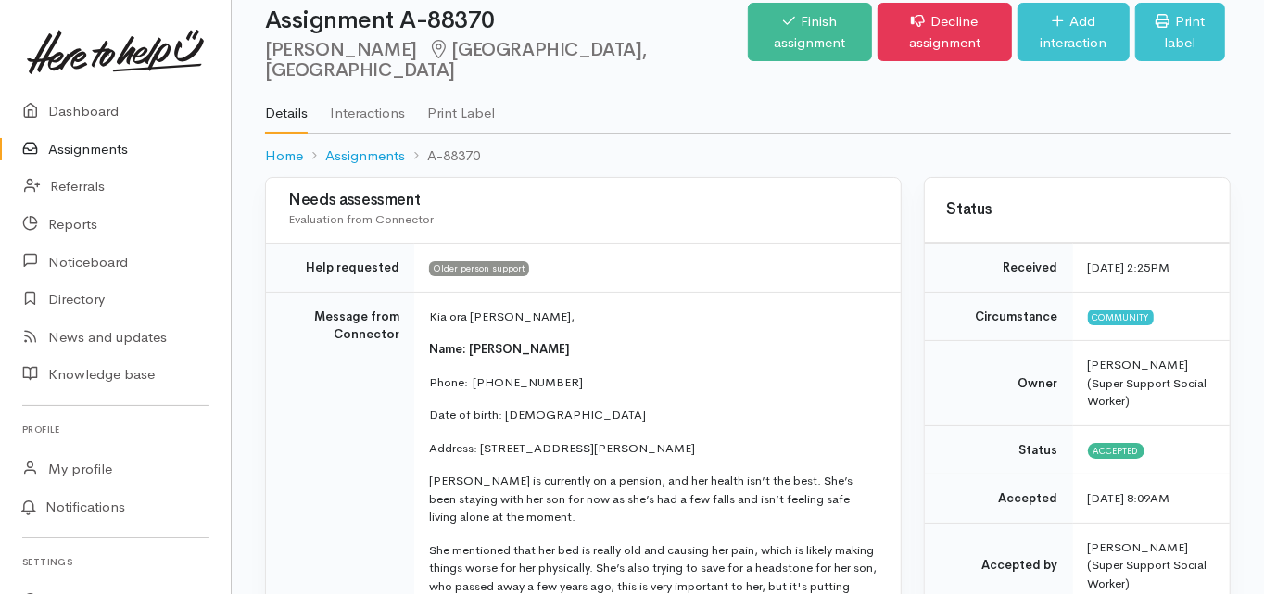
scroll to position [0, 0]
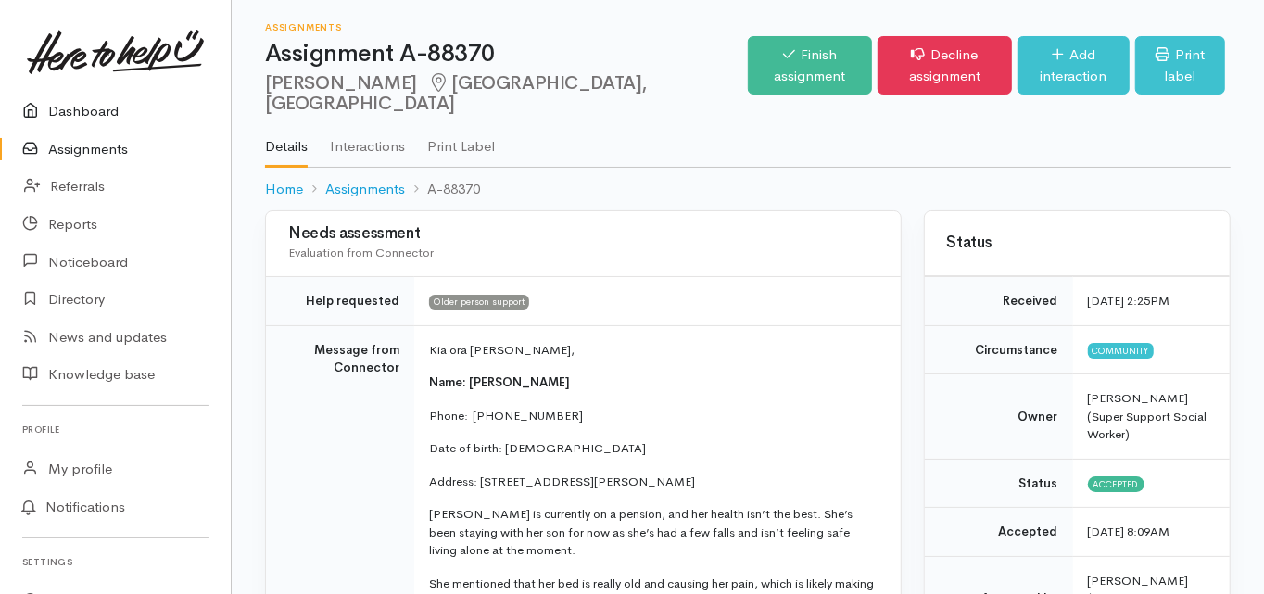
click at [99, 113] on link "Dashboard" at bounding box center [115, 112] width 231 height 38
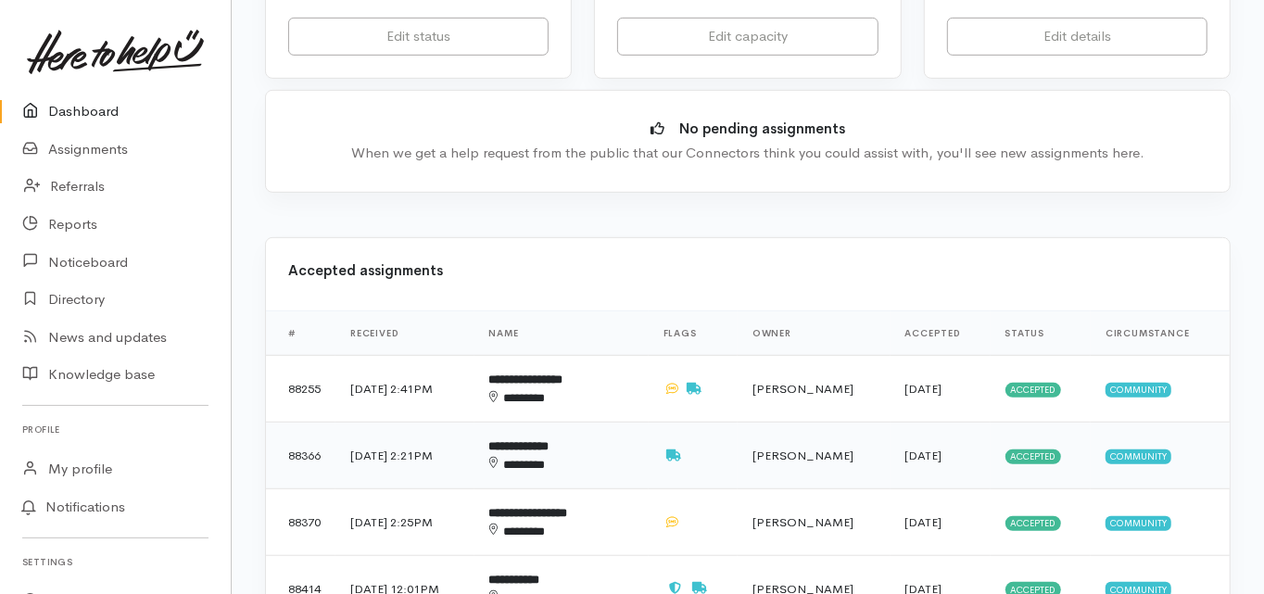
scroll to position [593, 0]
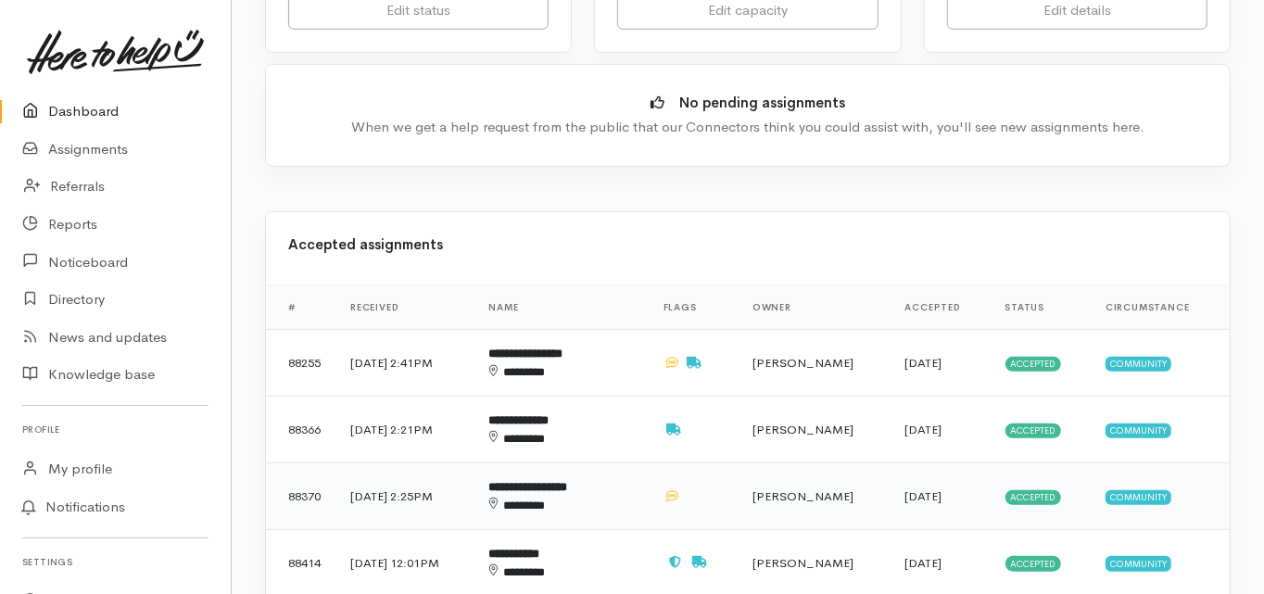
click at [560, 481] on b "**********" at bounding box center [528, 487] width 79 height 12
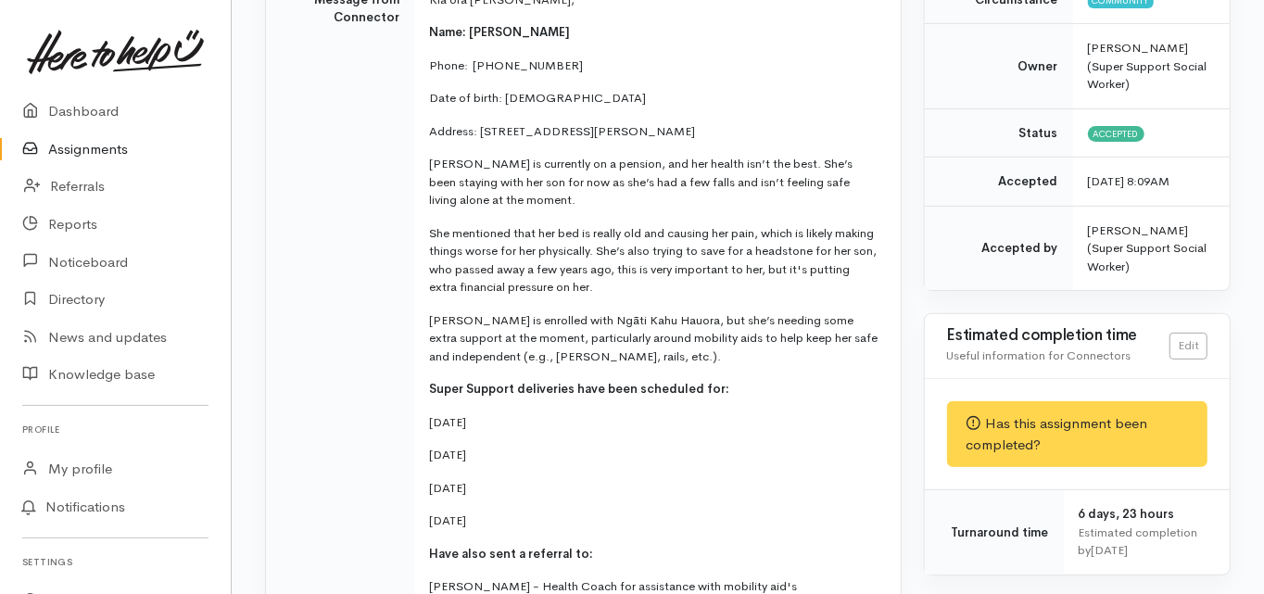
scroll to position [371, 0]
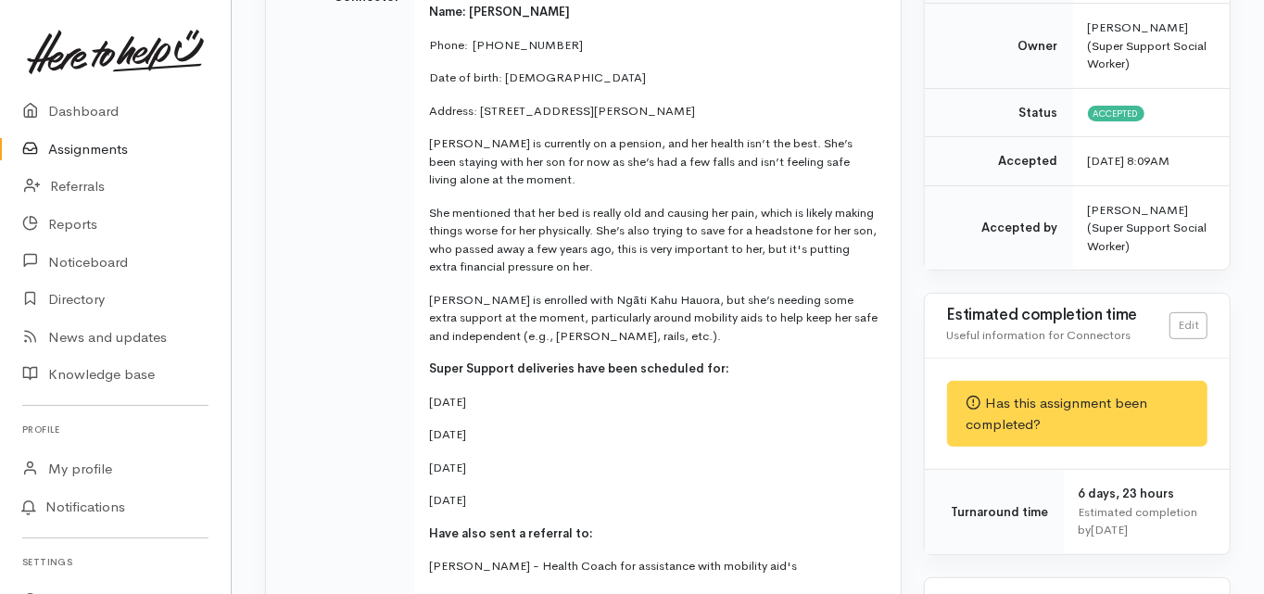
click at [295, 260] on td "Message from Connector" at bounding box center [340, 330] width 148 height 750
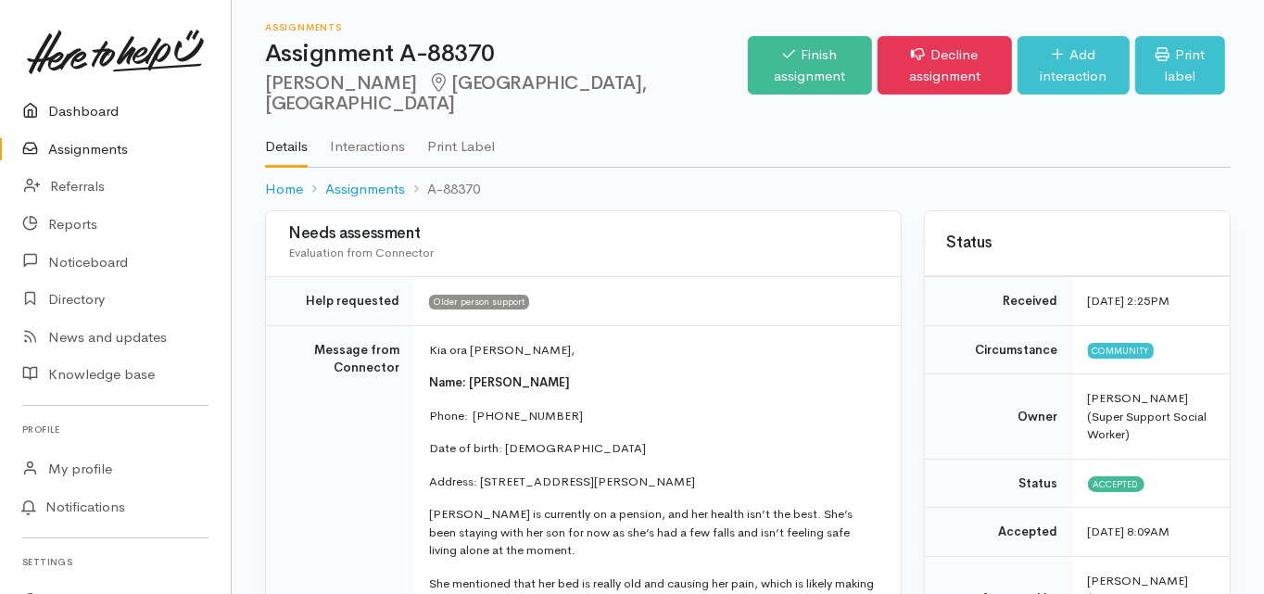
click at [91, 107] on link "Dashboard" at bounding box center [115, 112] width 231 height 38
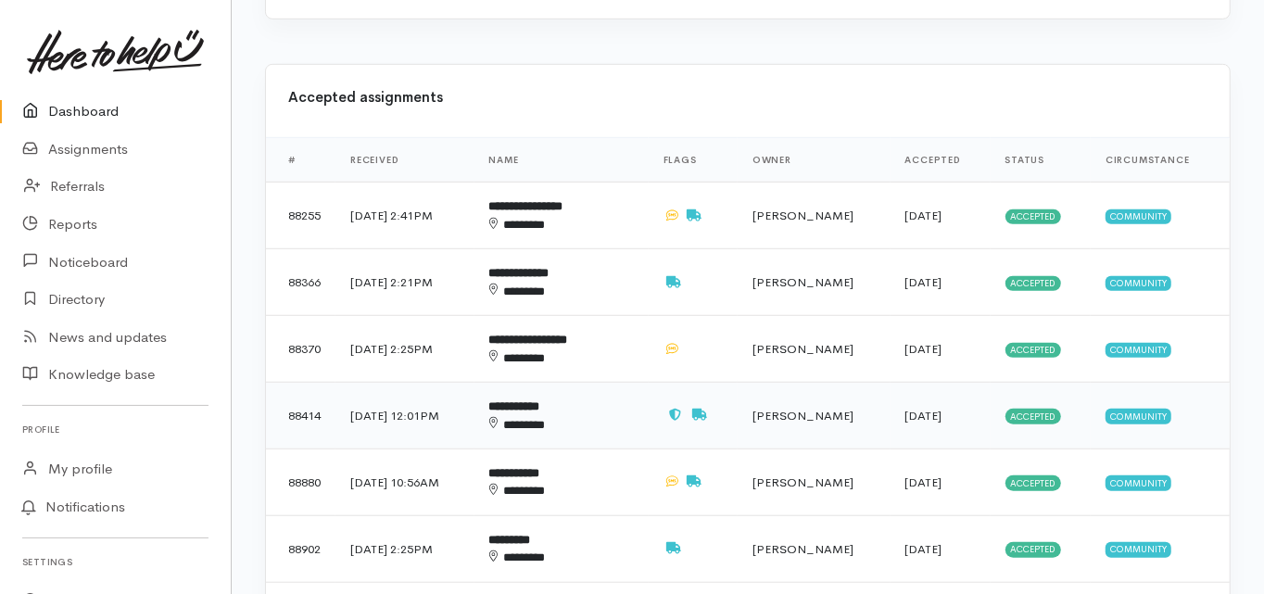
scroll to position [741, 0]
click at [540, 466] on b "**********" at bounding box center [514, 472] width 51 height 12
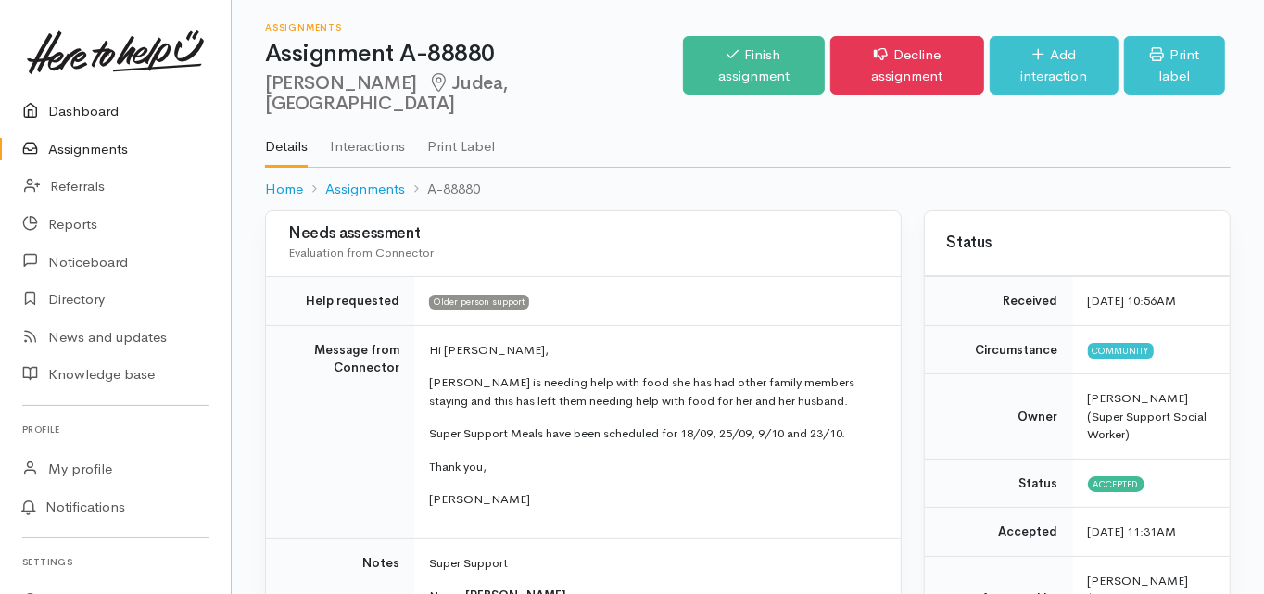
click at [96, 103] on link "Dashboard" at bounding box center [115, 112] width 231 height 38
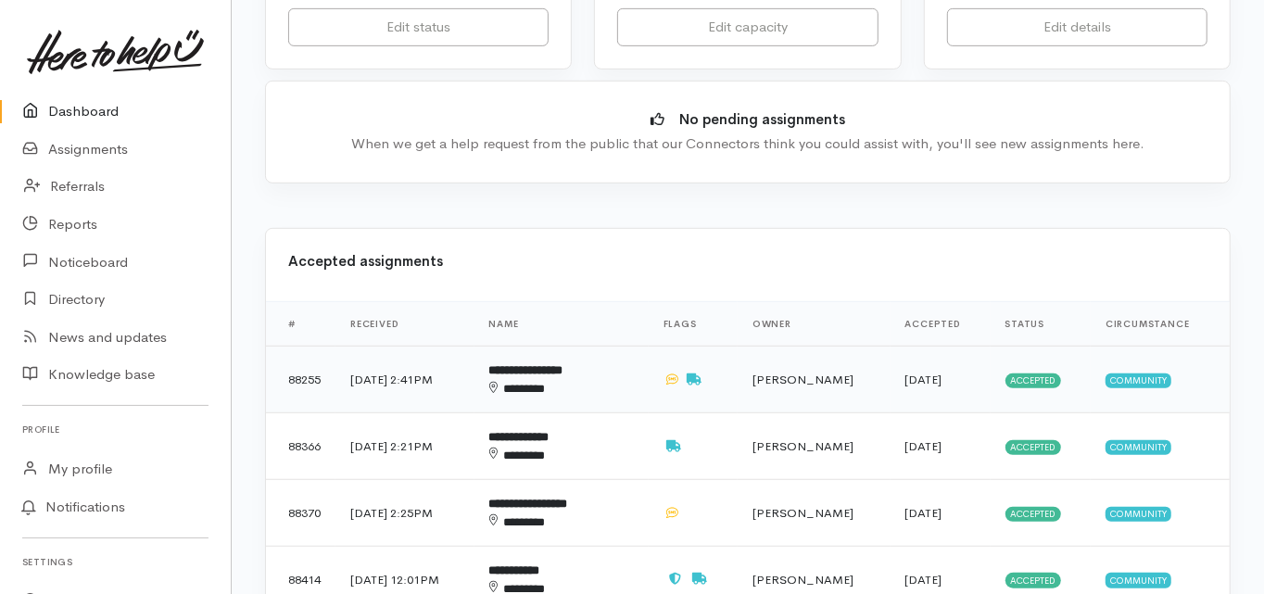
scroll to position [593, 0]
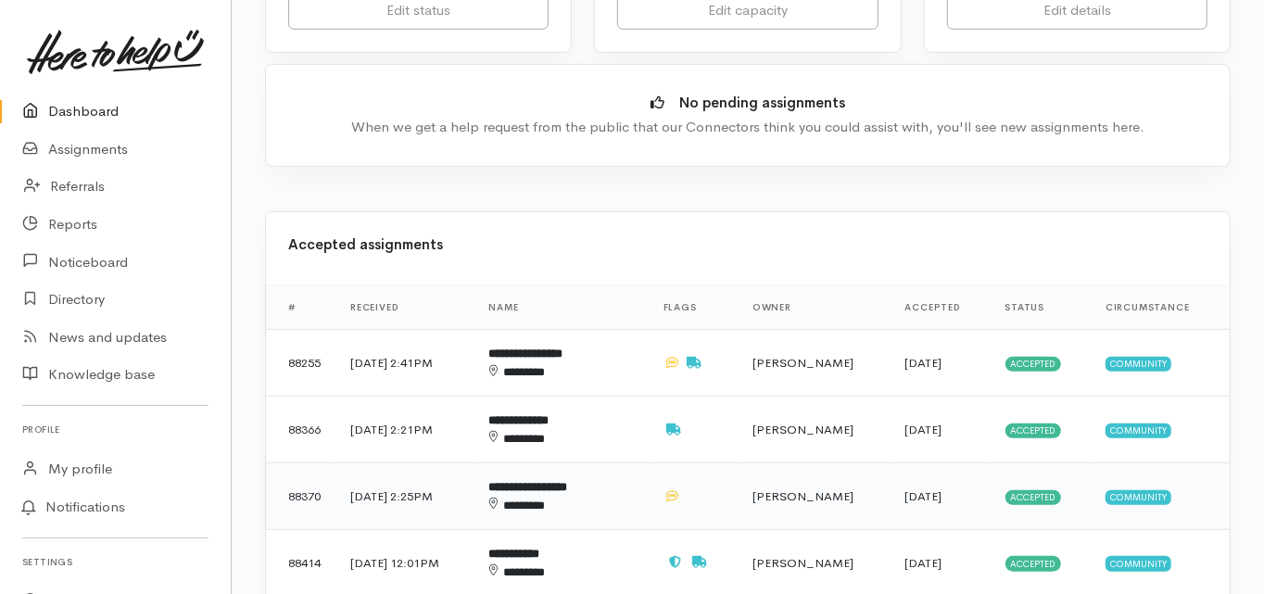
click at [558, 481] on b "**********" at bounding box center [528, 487] width 79 height 12
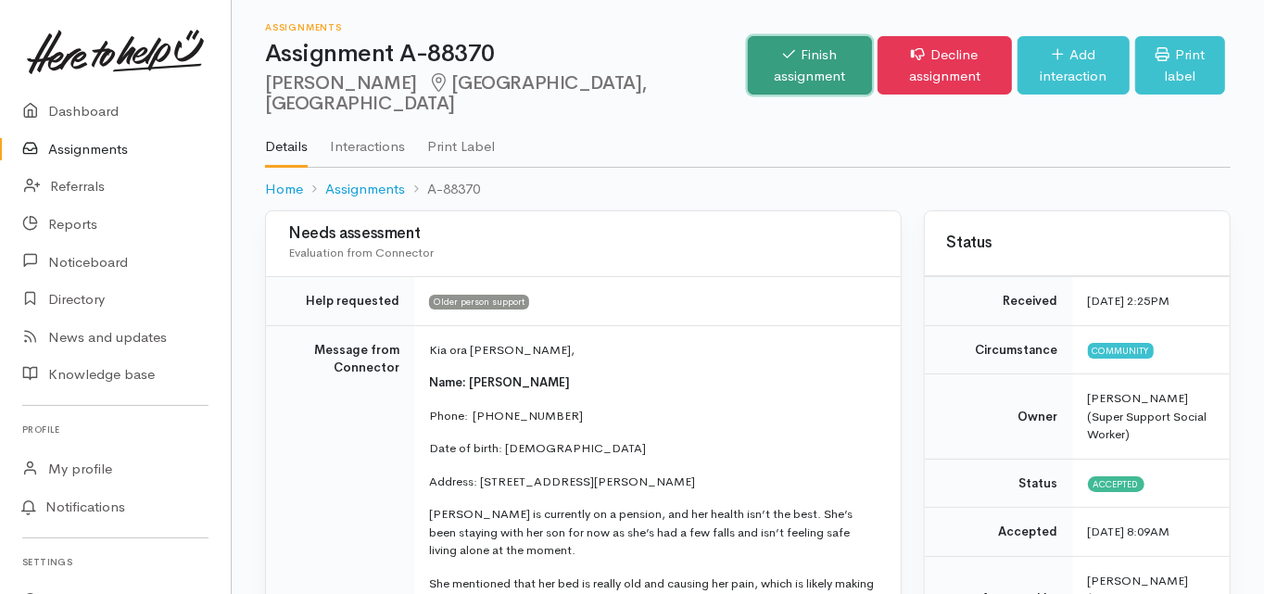
click at [748, 57] on link "Finish assignment" at bounding box center [810, 65] width 124 height 58
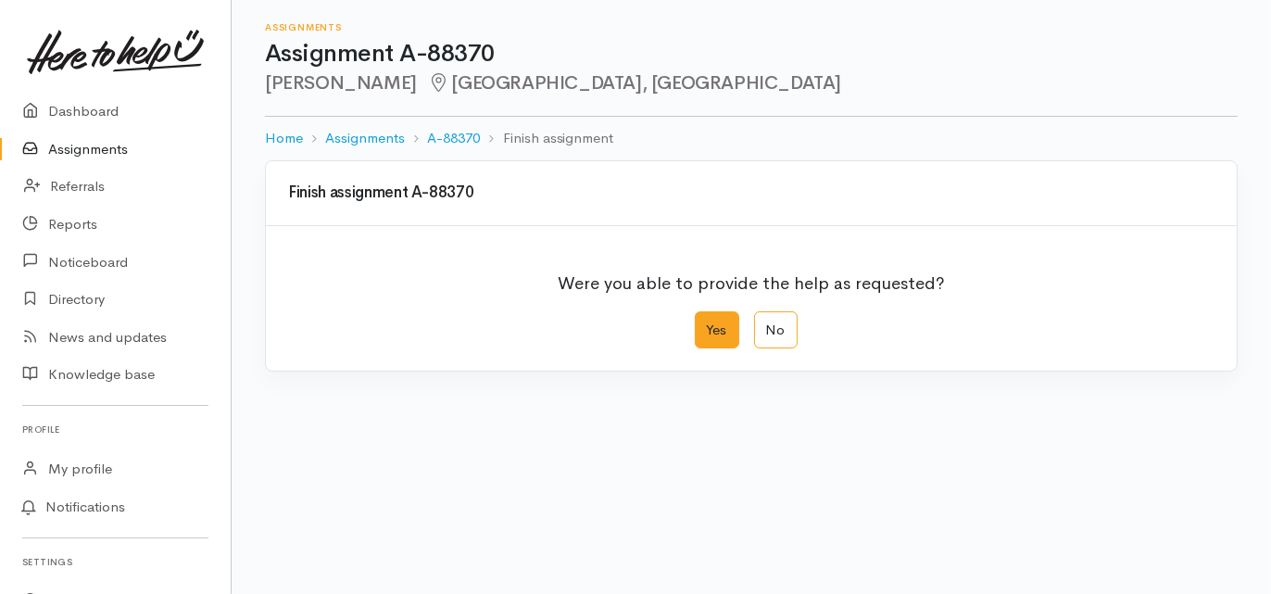
click at [719, 336] on label "Yes" at bounding box center [717, 330] width 44 height 38
click at [707, 323] on input "Yes" at bounding box center [701, 317] width 12 height 12
radio input "true"
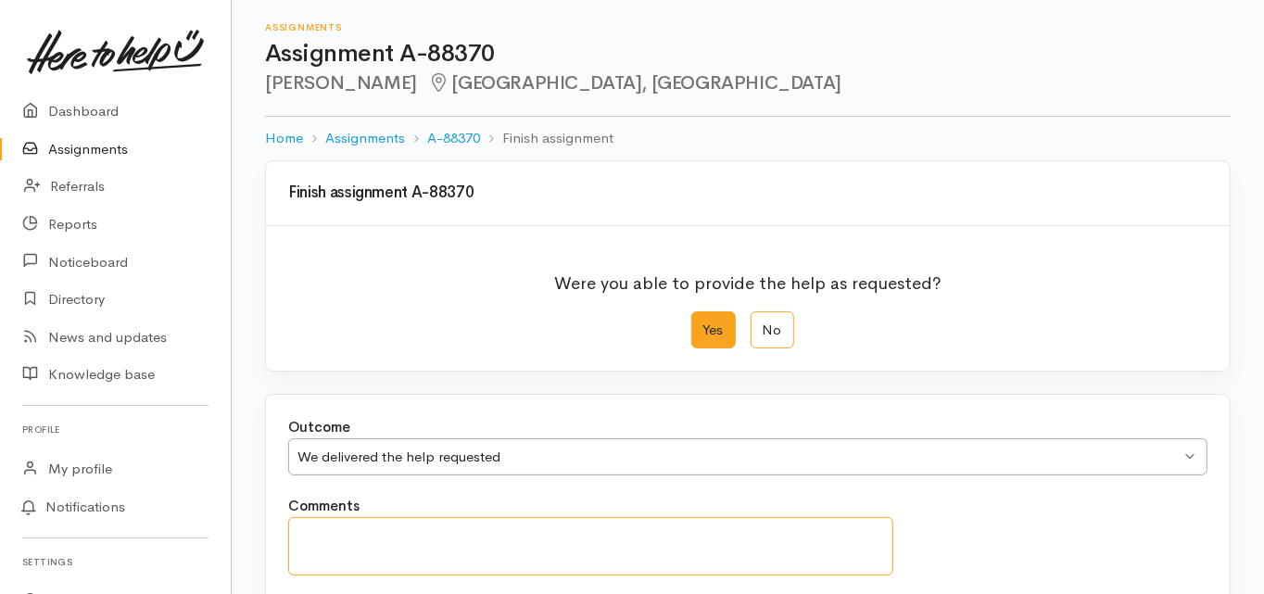
click at [314, 524] on textarea "Comments" at bounding box center [590, 546] width 605 height 58
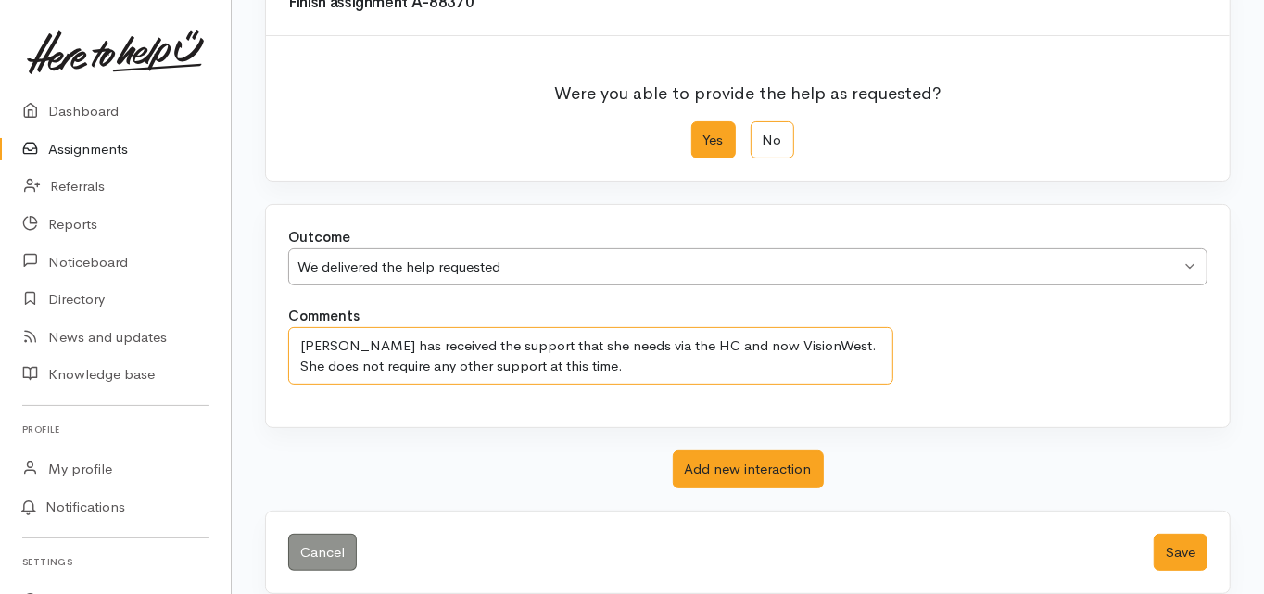
scroll to position [208, 0]
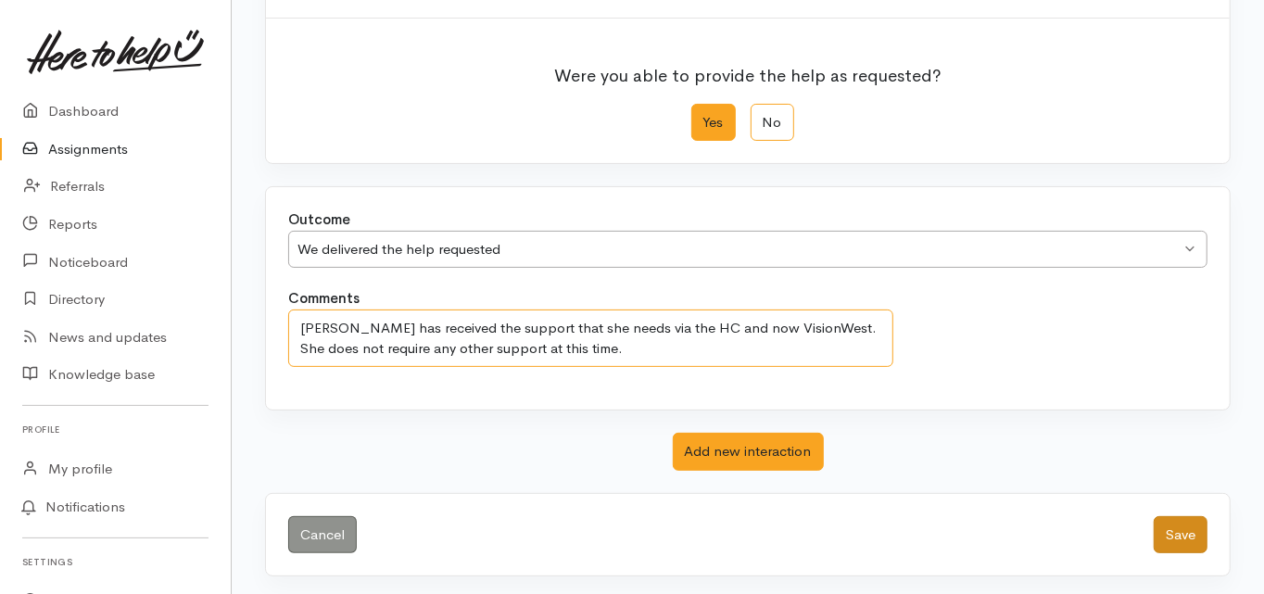
type textarea "Mereraiha has received the support that she needs via the HC and now VisionWest…"
click at [1181, 531] on button "Save" at bounding box center [1180, 535] width 54 height 38
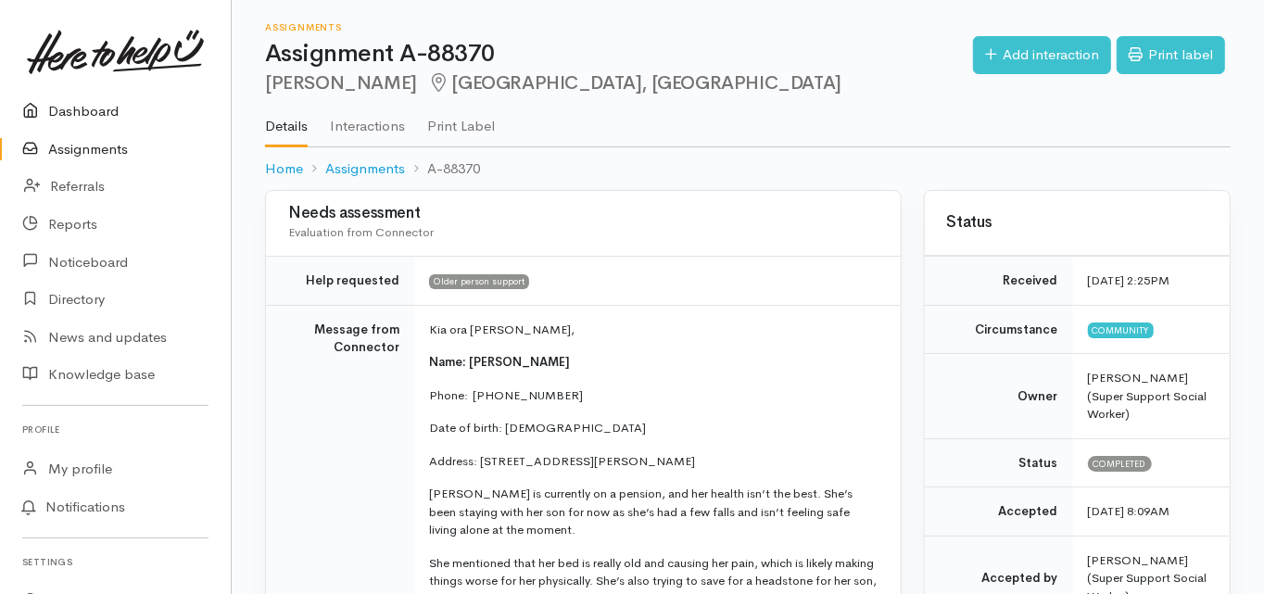
click at [92, 109] on link "Dashboard" at bounding box center [115, 112] width 231 height 38
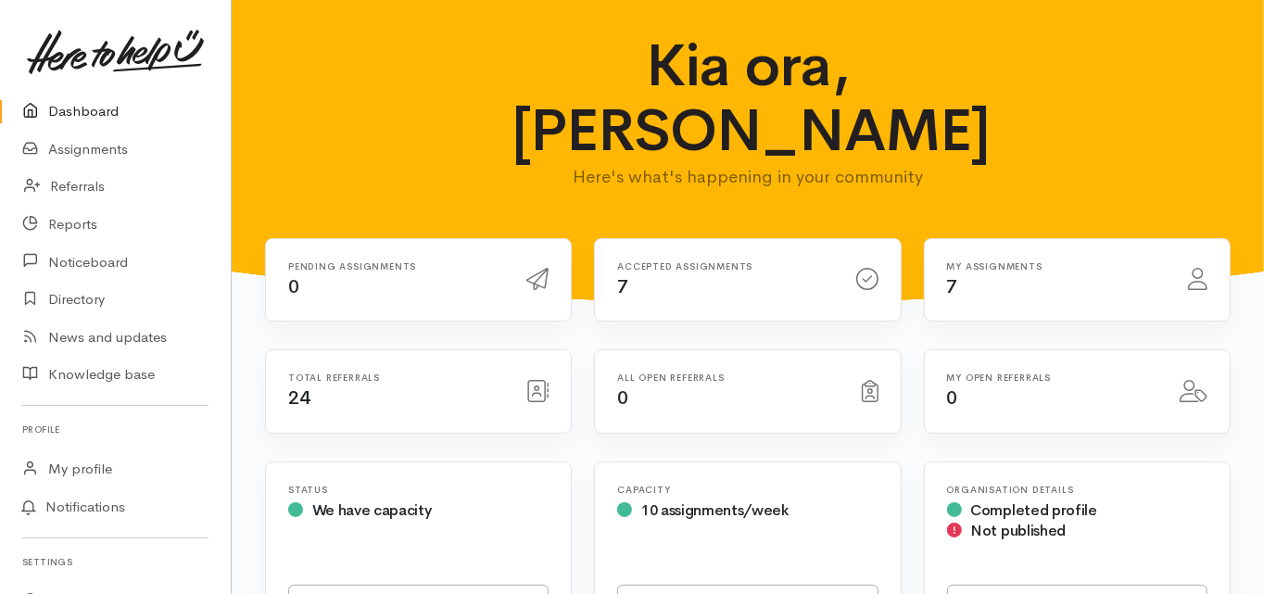
click at [576, 349] on div "Total referrals 24" at bounding box center [418, 402] width 329 height 107
click at [105, 147] on link "Assignments" at bounding box center [115, 150] width 231 height 38
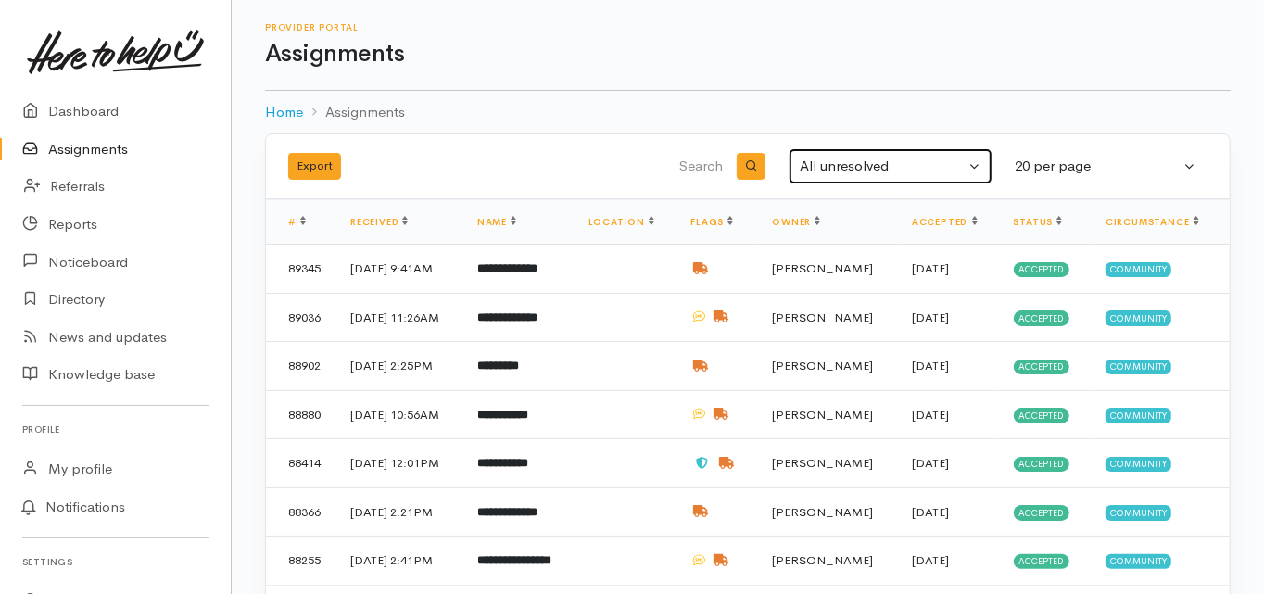
click at [807, 161] on div "All unresolved" at bounding box center [882, 166] width 165 height 21
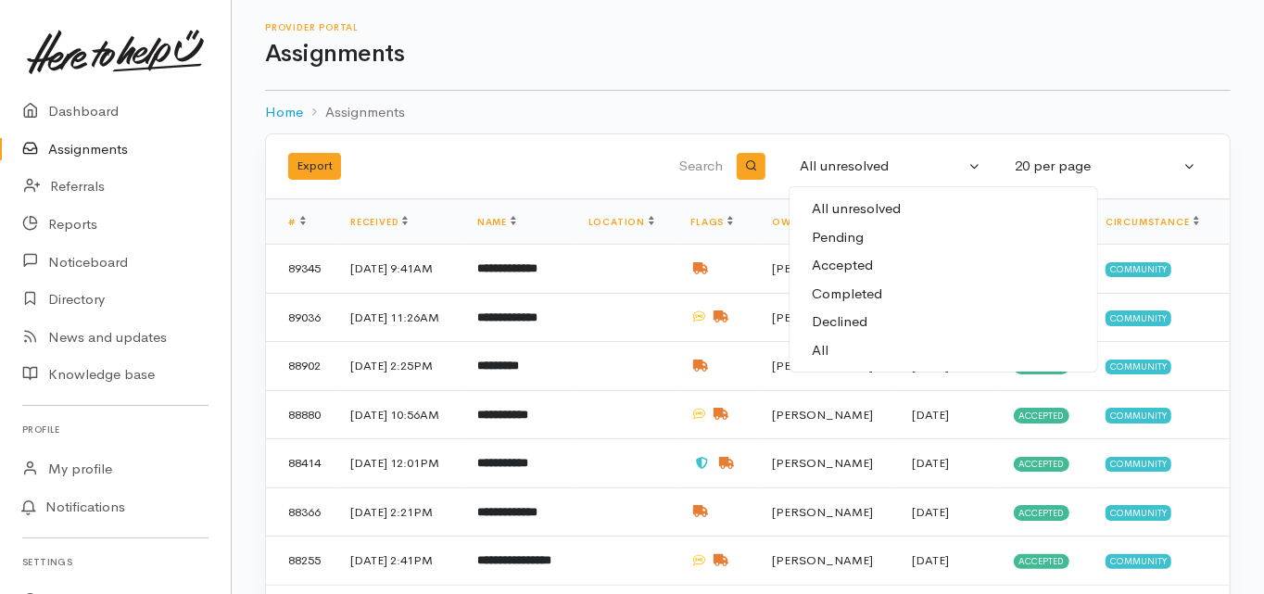
click at [832, 346] on link "All" at bounding box center [943, 350] width 308 height 29
select select "All"
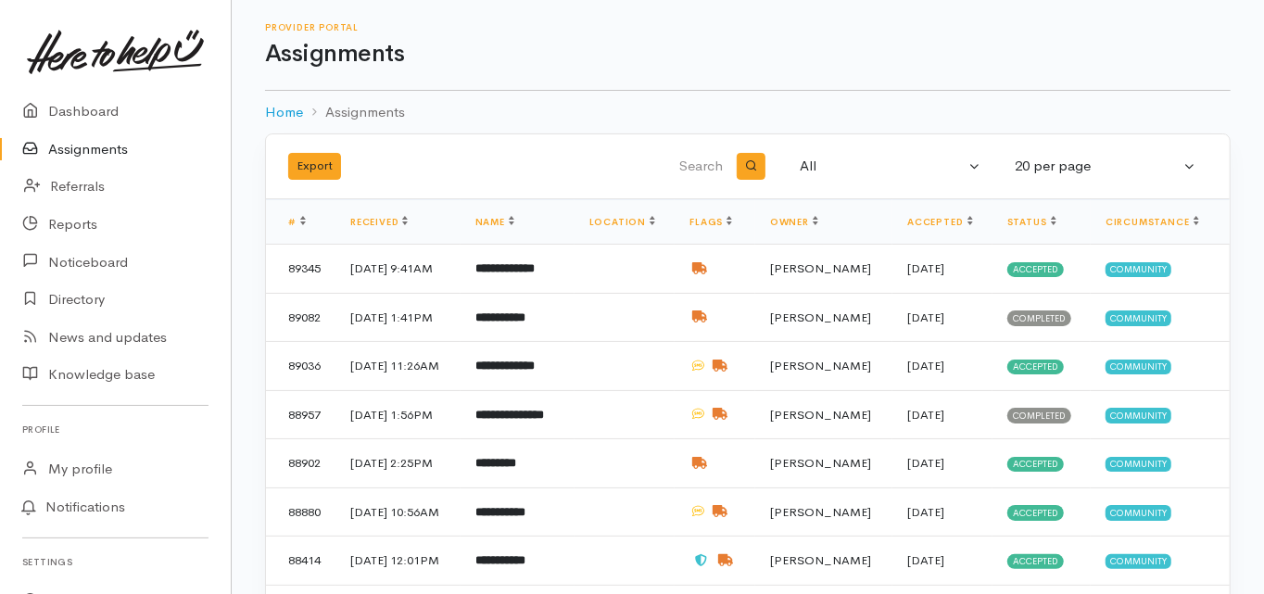
click at [699, 170] on input "search" at bounding box center [632, 167] width 188 height 44
type input "mary"
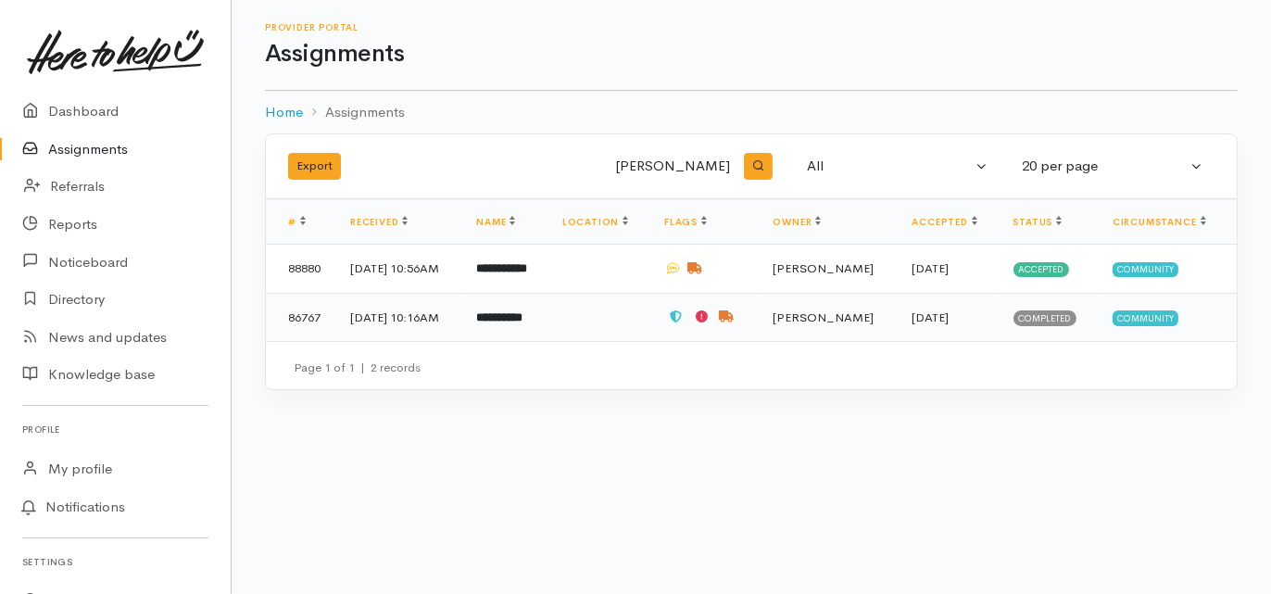
click at [523, 313] on b "**********" at bounding box center [499, 317] width 46 height 12
